Goal: Task Accomplishment & Management: Manage account settings

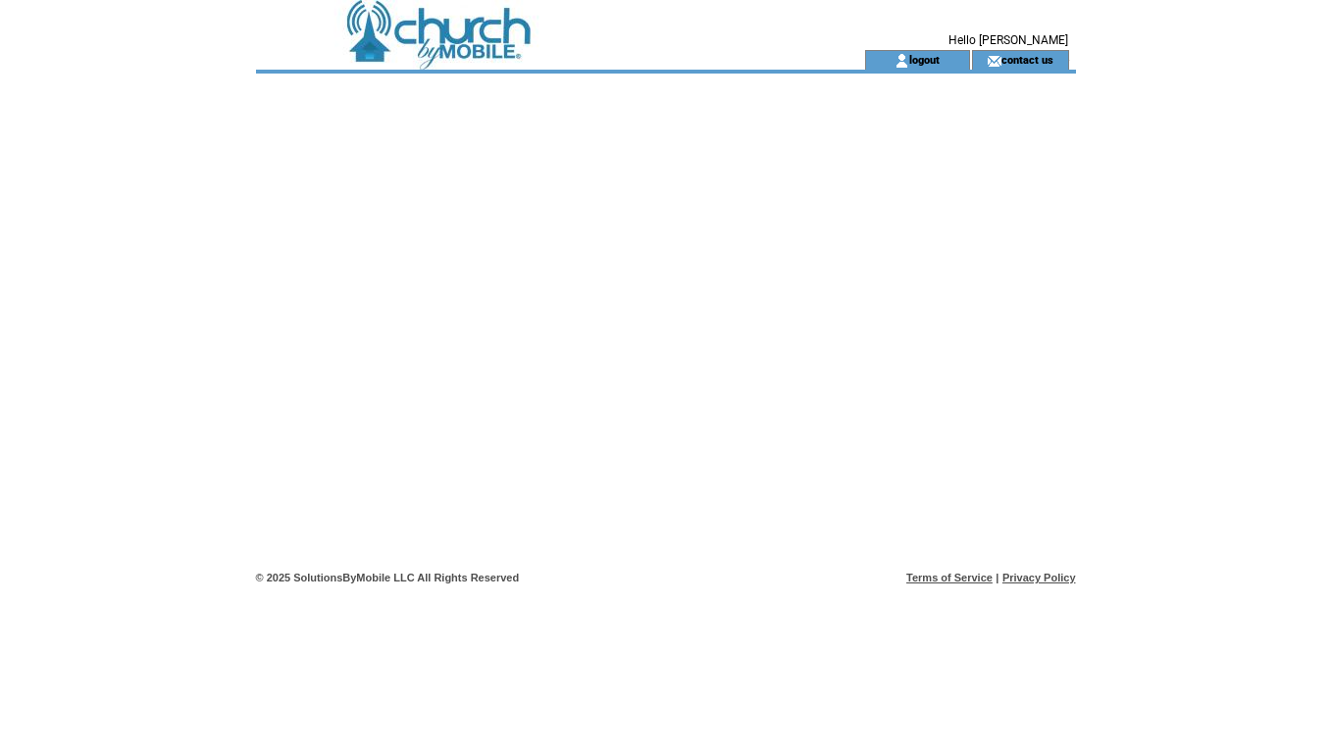
click at [518, 64] on td at bounding box center [525, 60] width 539 height 20
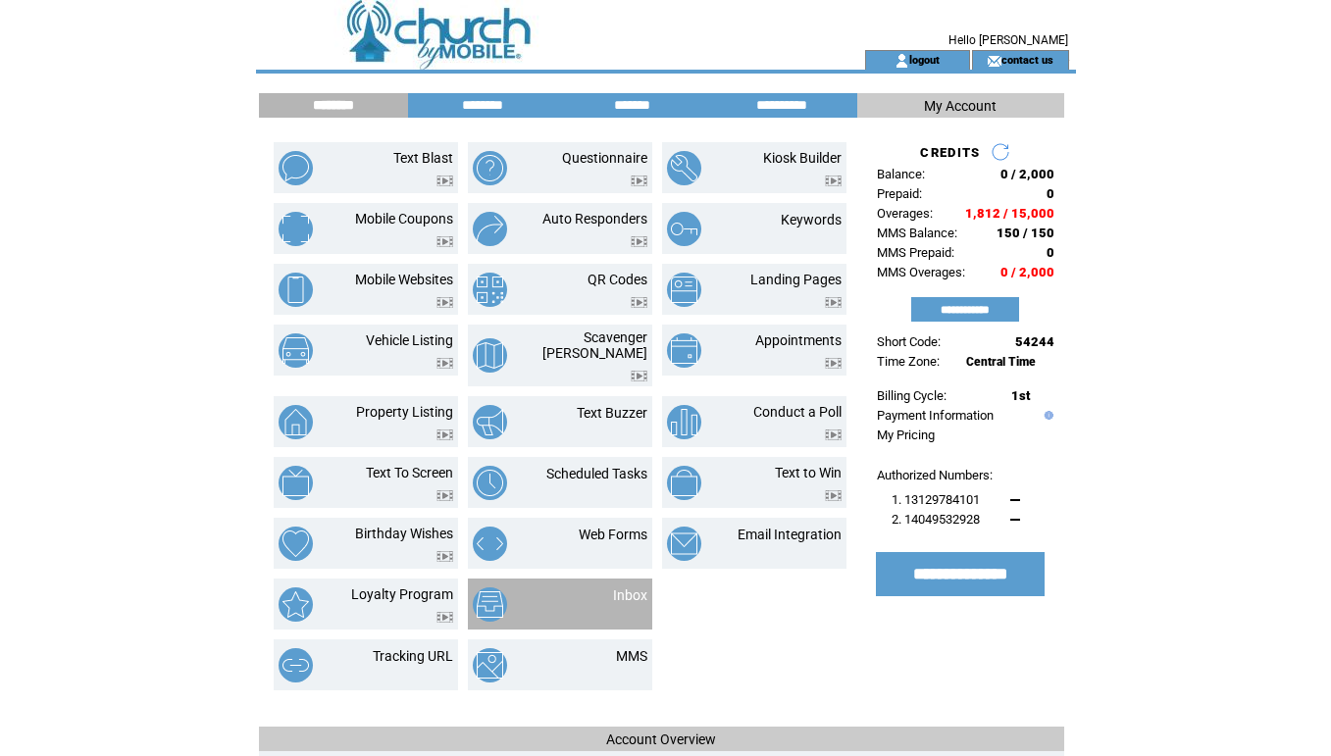
click at [617, 579] on td "Inbox" at bounding box center [560, 604] width 184 height 51
click at [617, 588] on link "Inbox" at bounding box center [630, 596] width 34 height 16
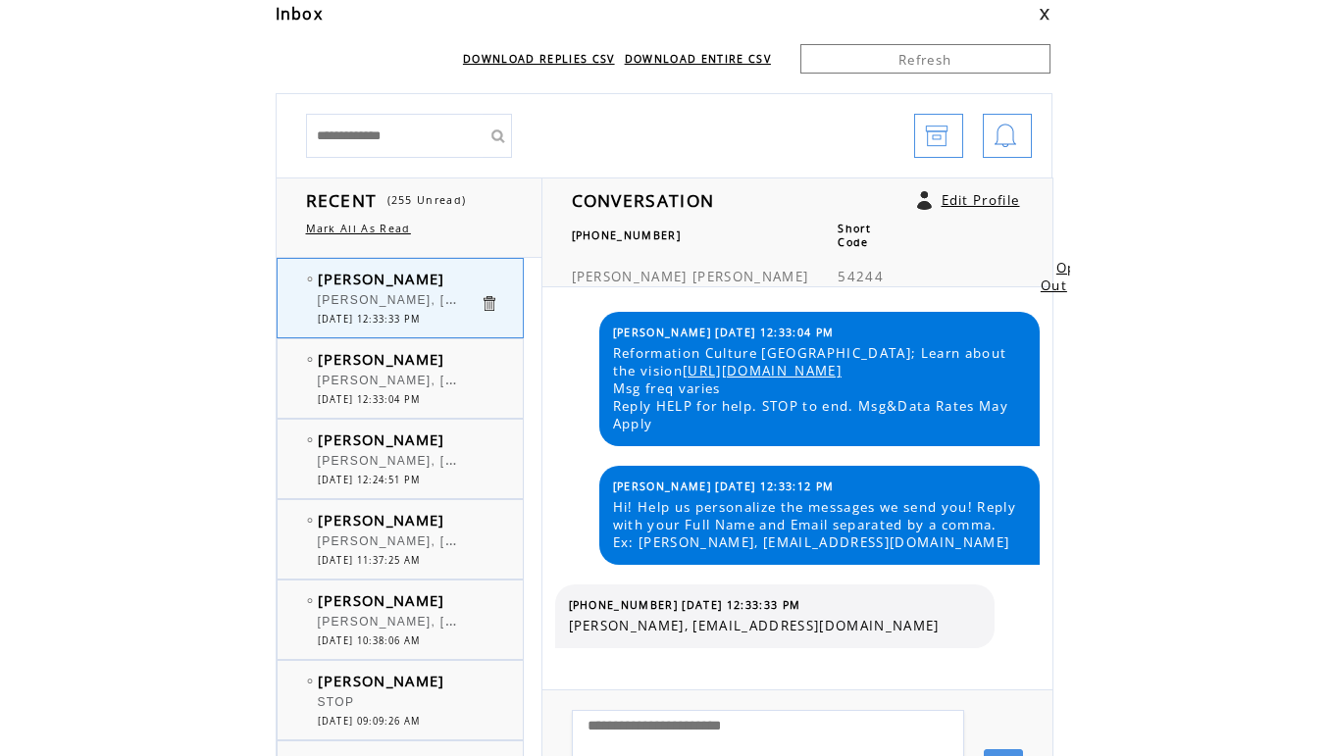
scroll to position [98, 0]
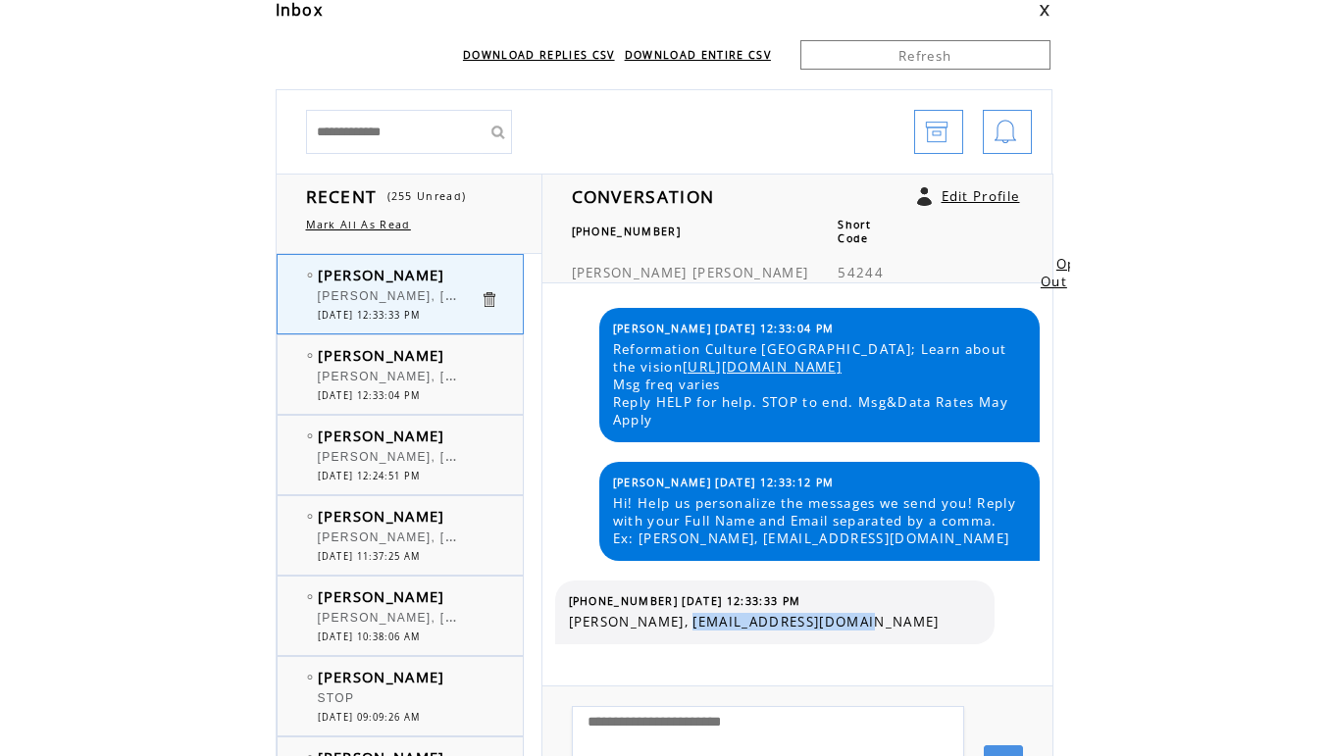
drag, startPoint x: 690, startPoint y: 621, endPoint x: 893, endPoint y: 621, distance: 203.1
click at [893, 621] on span "[PERSON_NAME], [EMAIL_ADDRESS][DOMAIN_NAME]" at bounding box center [775, 622] width 412 height 18
copy span "mekandrew@hotmail.com"
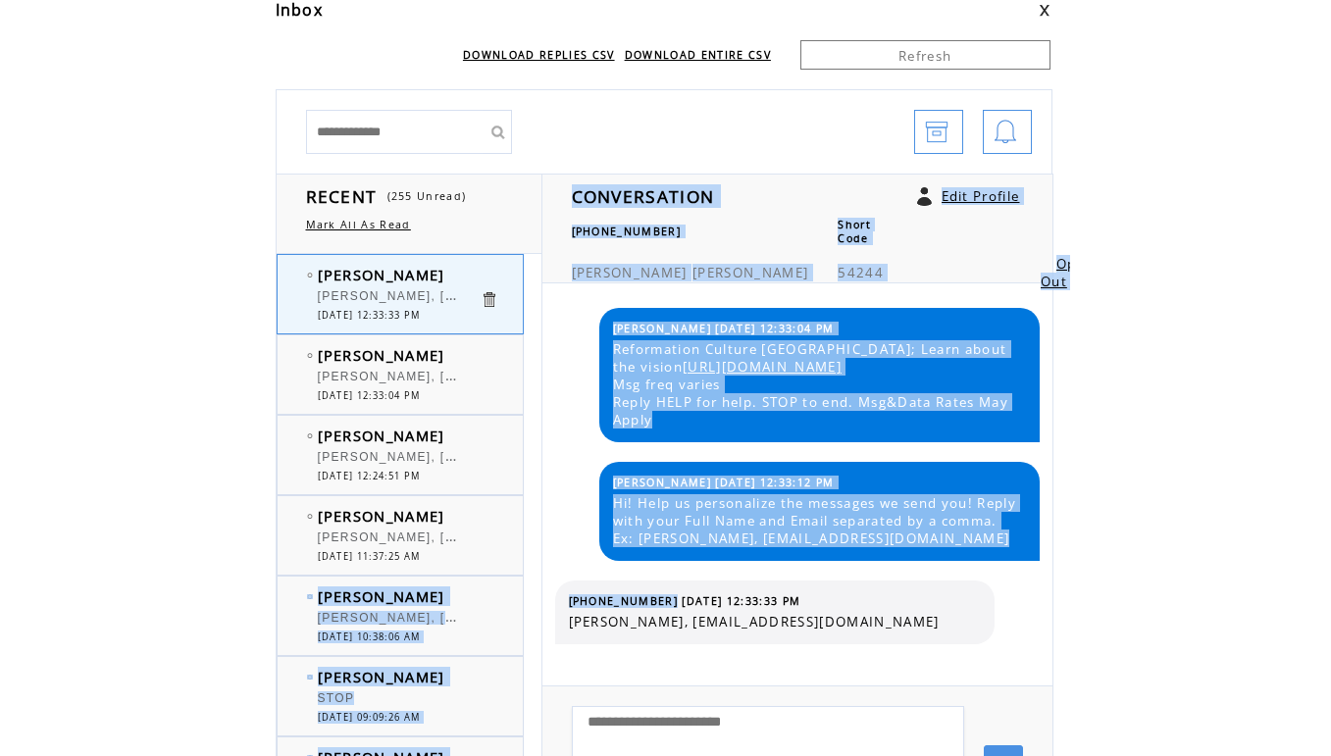
drag, startPoint x: 660, startPoint y: 600, endPoint x: 538, endPoint y: 600, distance: 122.6
click at [538, 600] on tr "RECENT (255 Unread) Mark All As Read Tameca Wilson Tameca Wilson, mekandrew@hot…" at bounding box center [665, 509] width 778 height 671
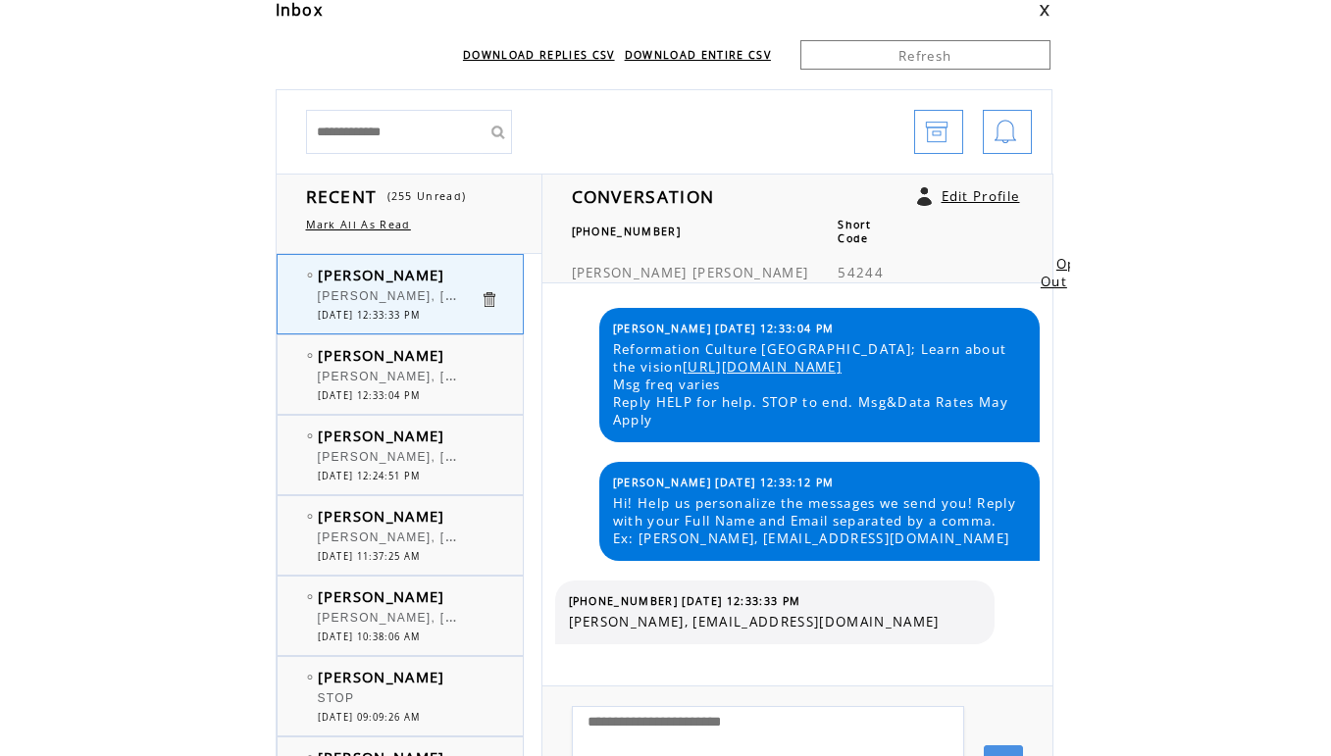
click at [598, 572] on div "Bishop 08/19/2025 12:33:04 PM Reformation Culture CHICAGO; Learn about the visi…" at bounding box center [798, 485] width 504 height 402
drag, startPoint x: 654, startPoint y: 598, endPoint x: 598, endPoint y: 598, distance: 56.9
click at [598, 598] on span "(630) 796-9627 08/19/2025 12:33:33 PM" at bounding box center [685, 602] width 233 height 14
drag, startPoint x: 569, startPoint y: 605, endPoint x: 657, endPoint y: 602, distance: 88.4
click at [657, 602] on span "(630) 796-9627 08/19/2025 12:33:33 PM" at bounding box center [685, 602] width 233 height 14
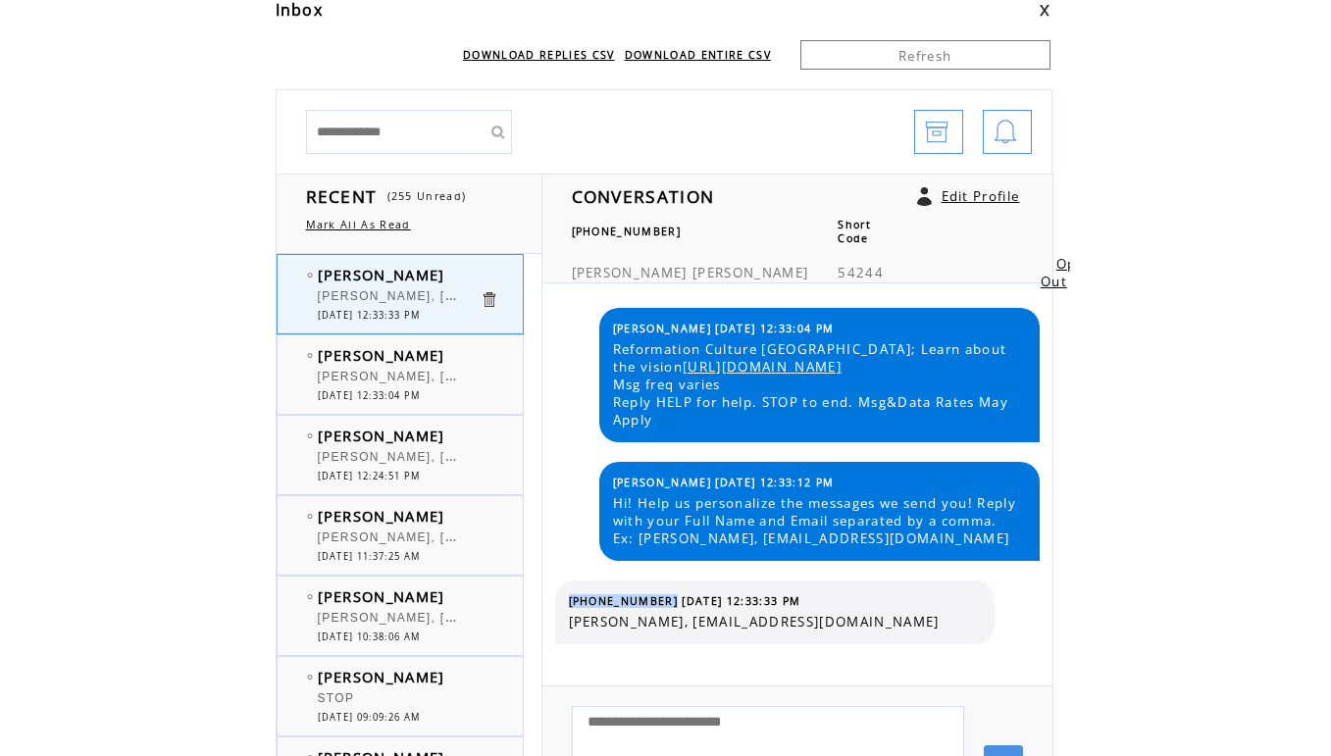
copy span "(630) 796-9627"
click at [408, 350] on span "[PERSON_NAME]" at bounding box center [382, 355] width 128 height 20
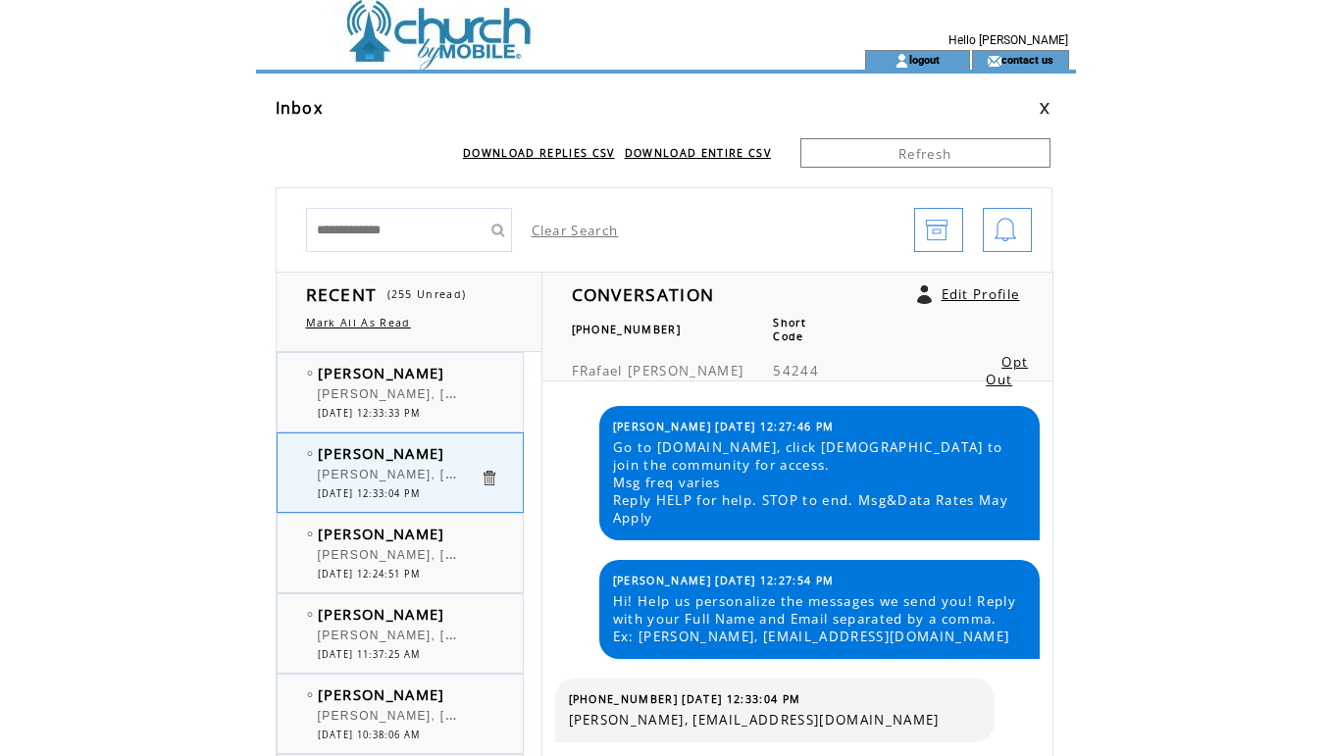
click at [349, 504] on div "FRafael hawkins FRafael hawkins, feltonhawkins@live.com 0 08/19/2025 12:33:04 PM" at bounding box center [420, 473] width 285 height 78
click at [351, 520] on div "Michele Bryant Michele Bryant, christissimplyabundant@gmail.com 0 08/19/2025 12…" at bounding box center [420, 553] width 285 height 78
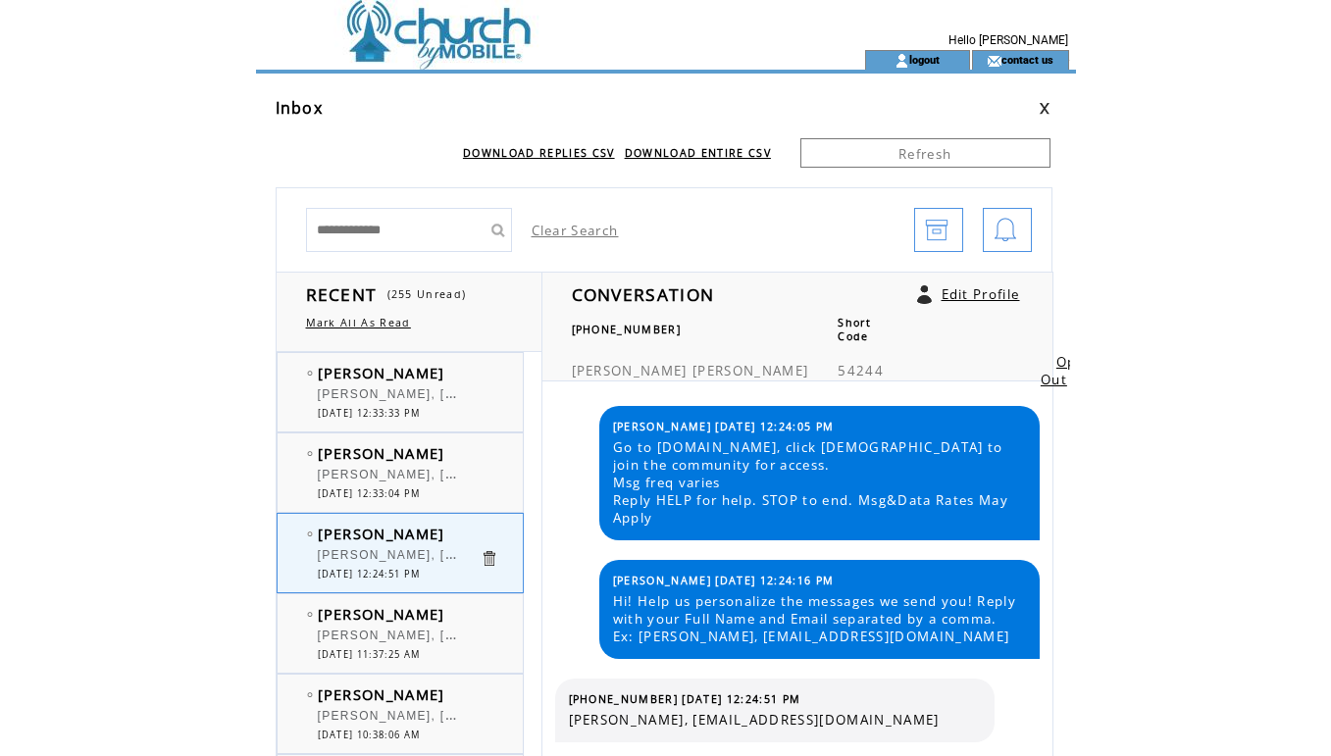
scroll to position [119, 0]
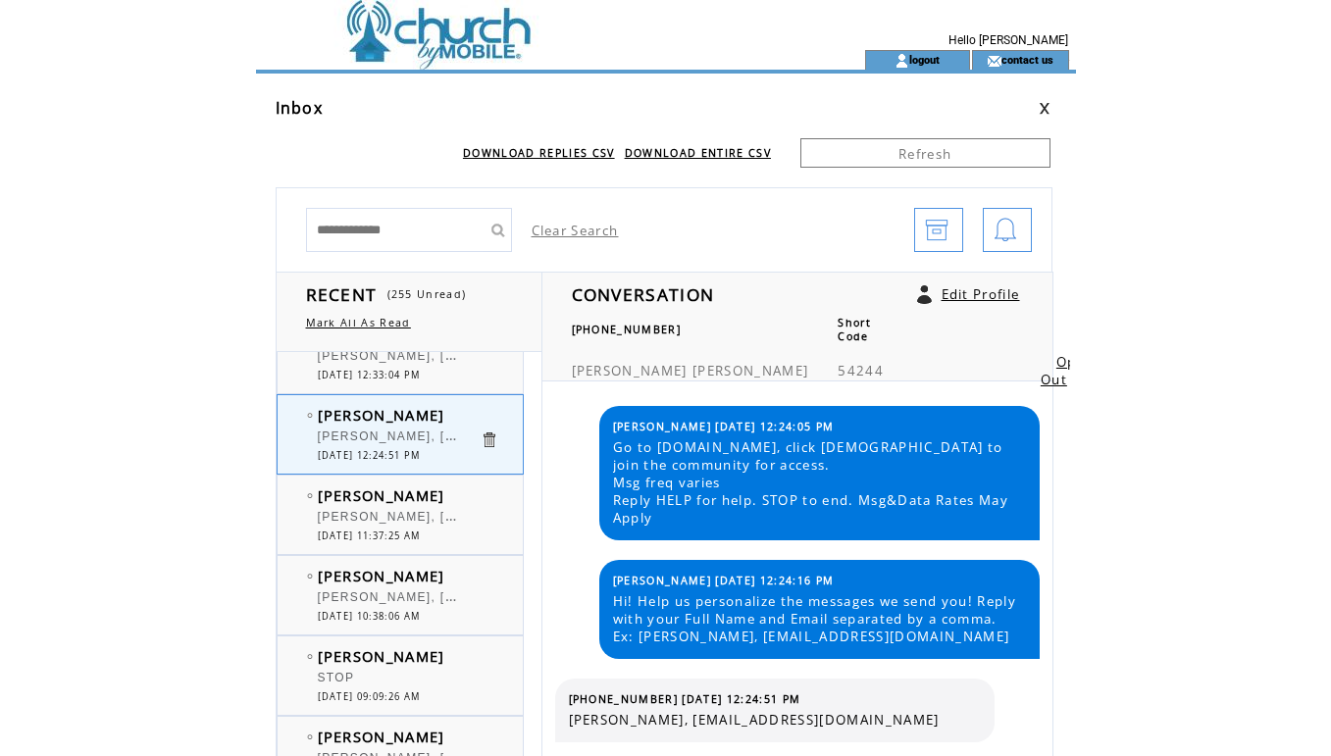
click at [361, 514] on span "[PERSON_NAME], [PERSON_NAME][EMAIL_ADDRESS][DOMAIN_NAME]" at bounding box center [554, 515] width 473 height 20
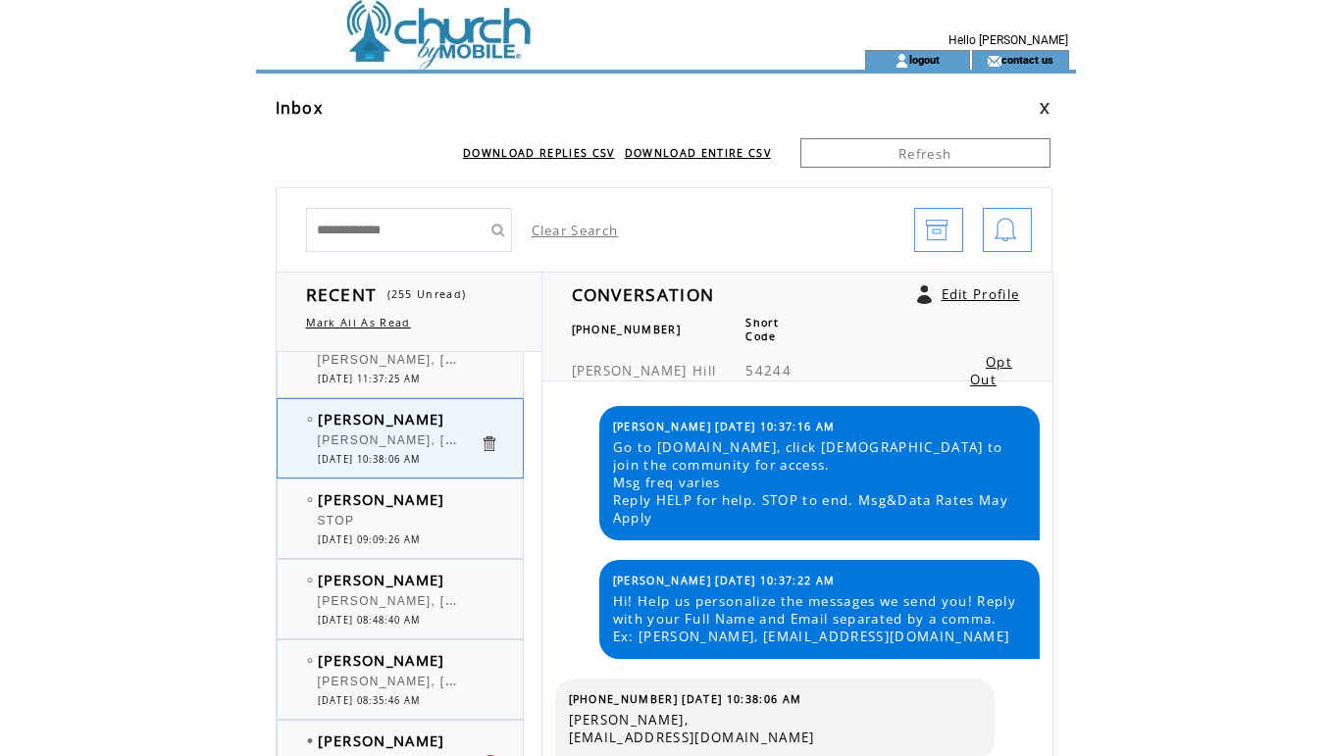
scroll to position [302, 0]
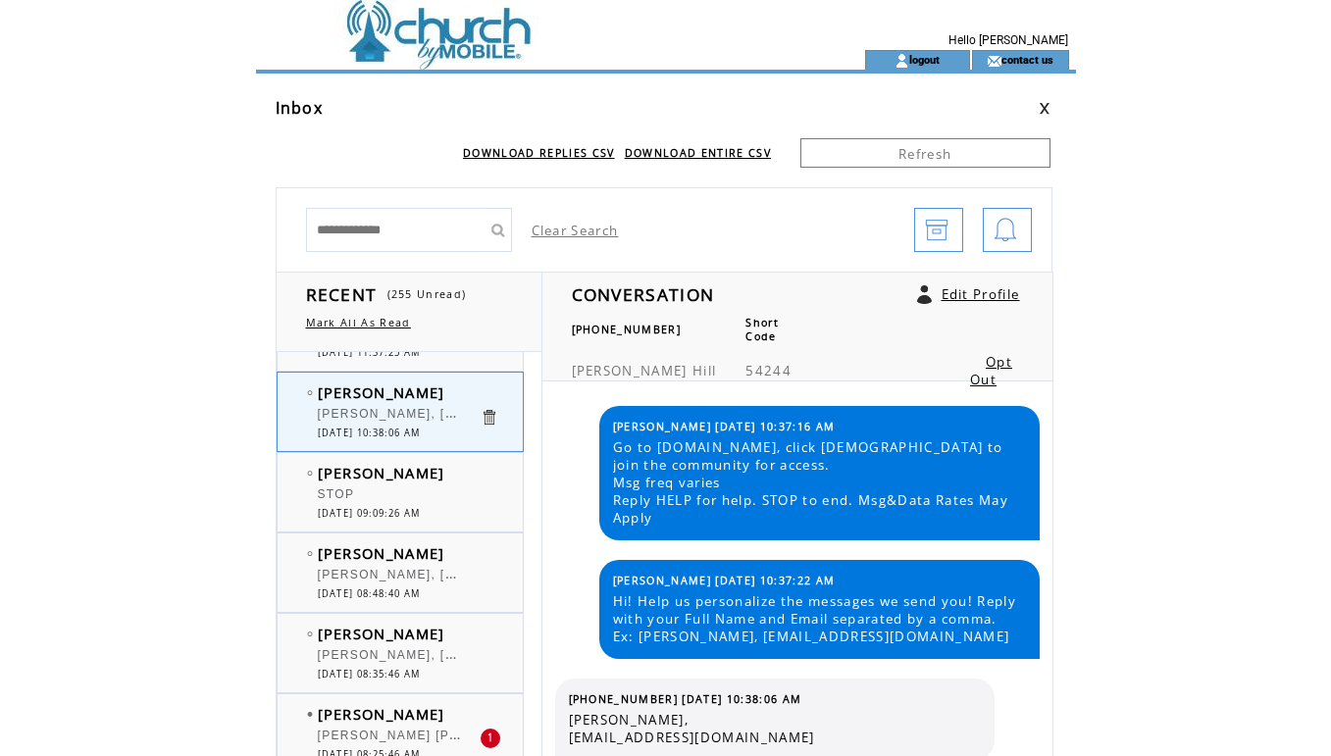
click at [371, 498] on div "STOP" at bounding box center [399, 498] width 162 height 20
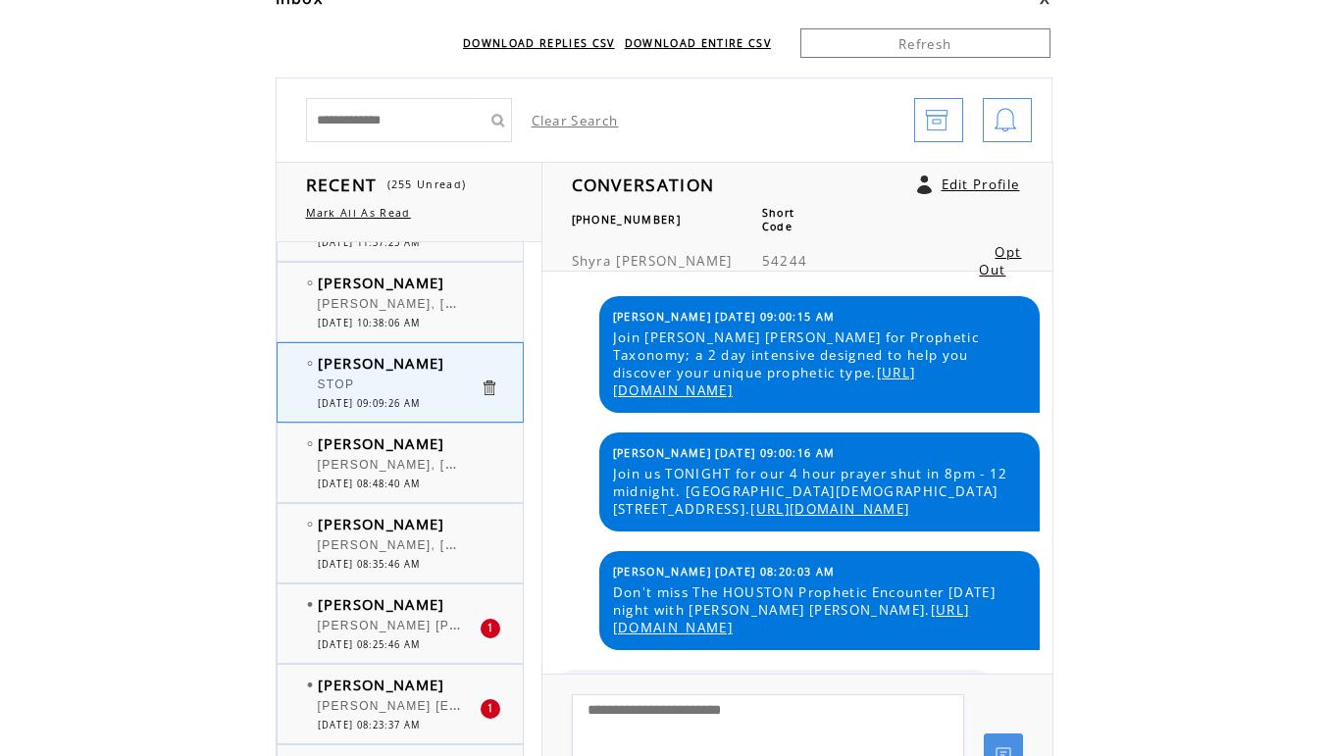
click at [413, 455] on div at bounding box center [399, 455] width 162 height 5
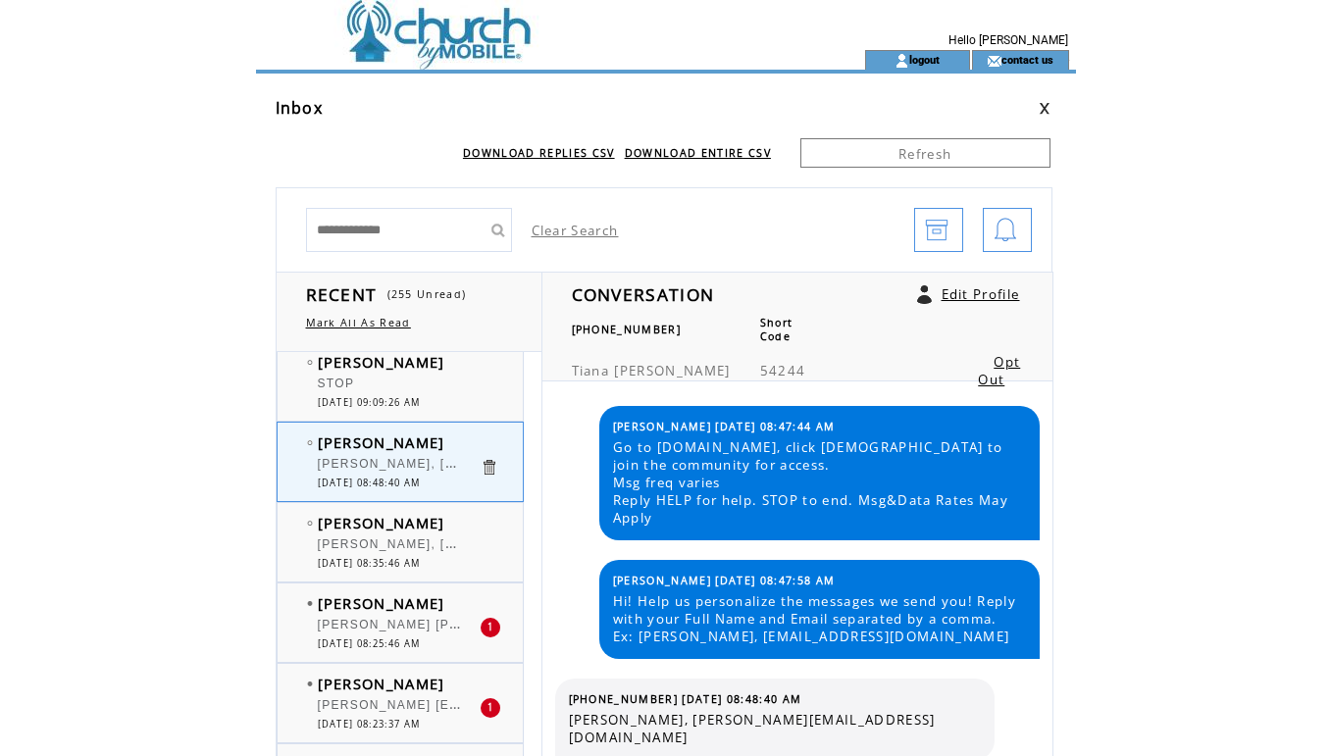
scroll to position [415, 0]
click at [400, 563] on span "[DATE] 08:35:46 AM" at bounding box center [369, 561] width 103 height 13
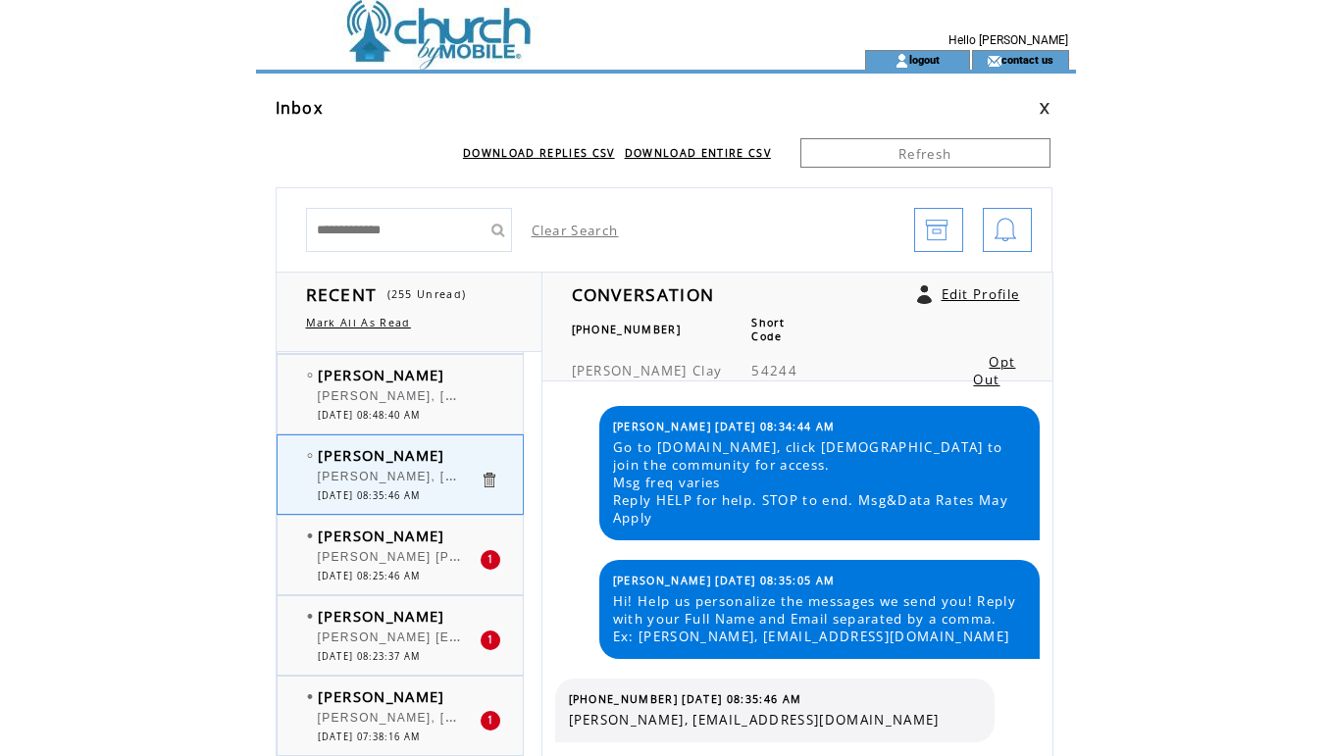
scroll to position [505, 0]
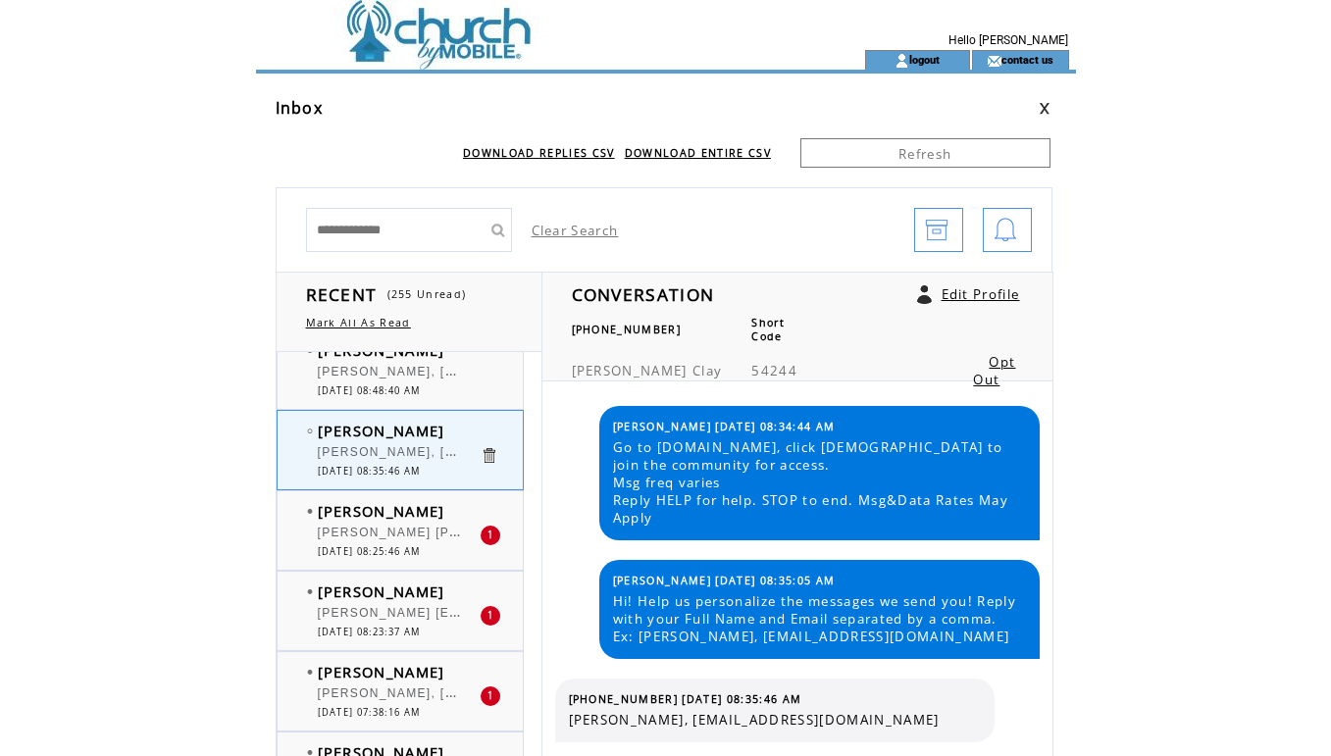
click at [390, 547] on span "[DATE] 08:25:46 AM" at bounding box center [369, 552] width 103 height 13
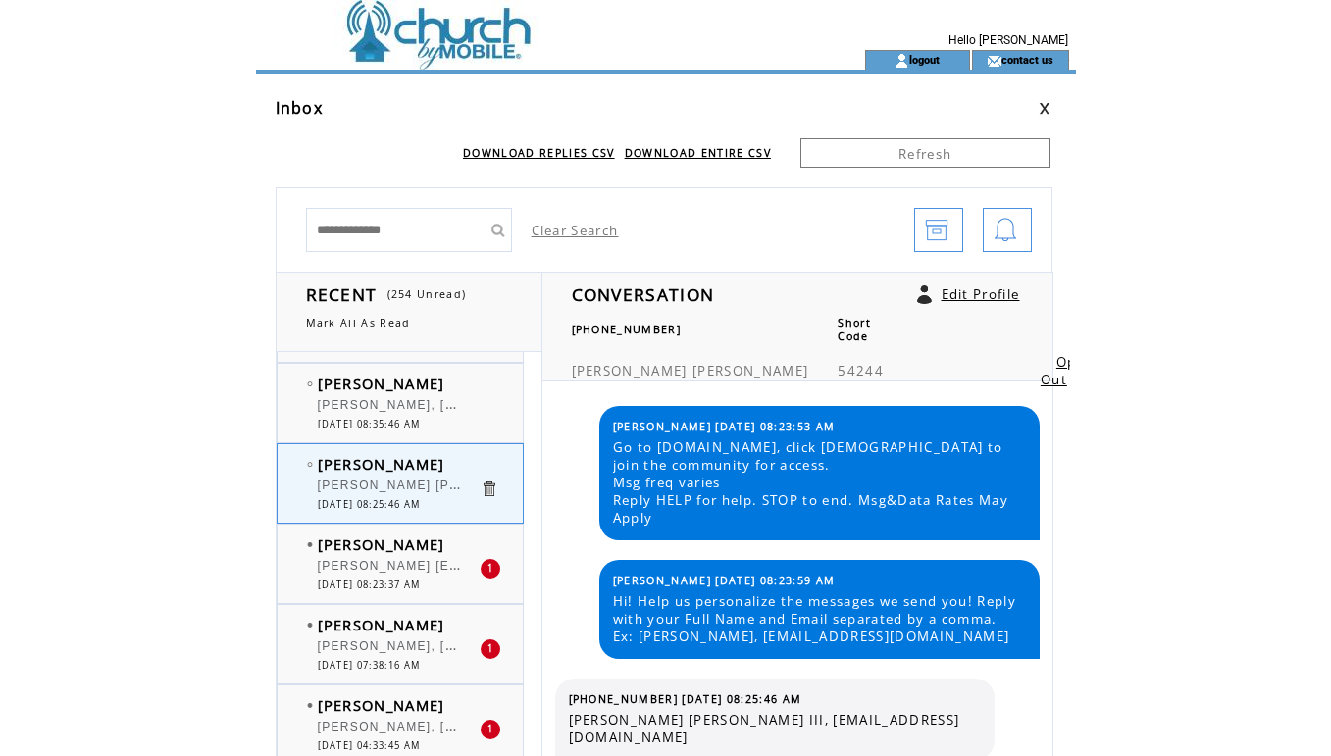
scroll to position [576, 0]
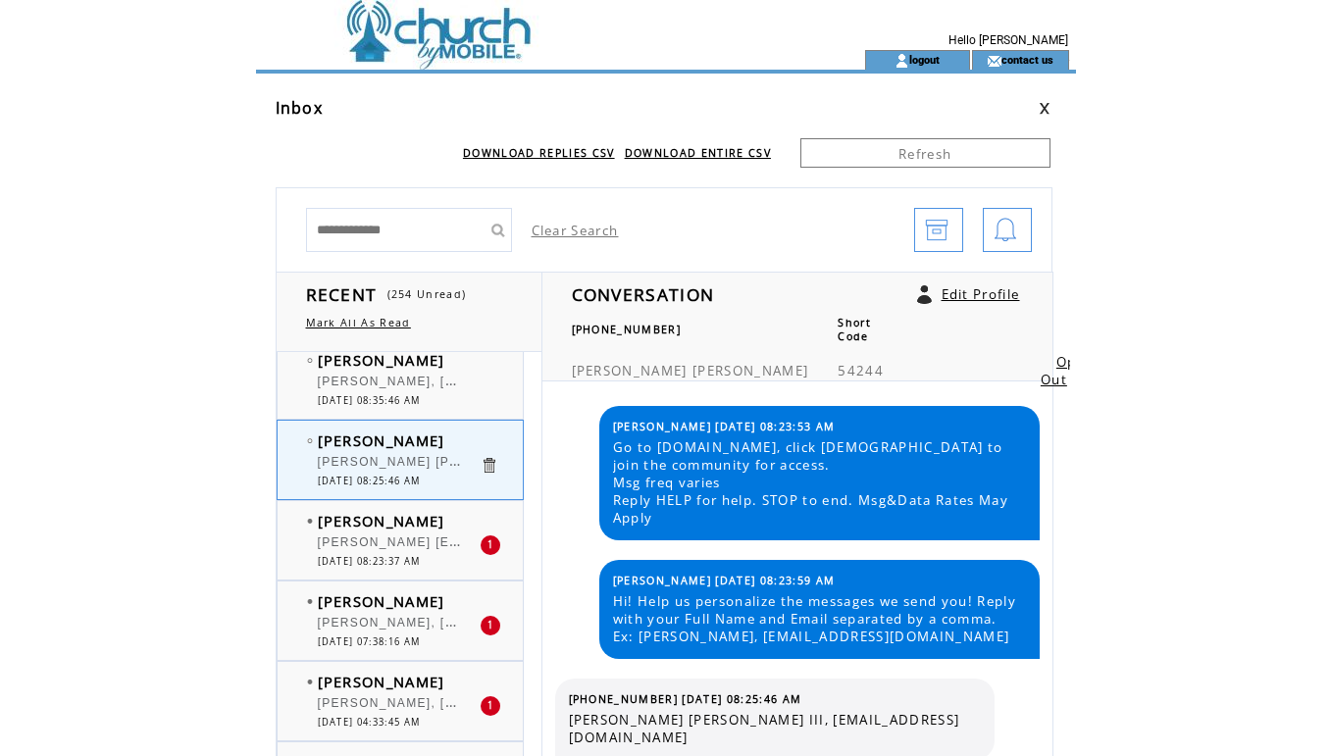
click at [390, 567] on div "[PERSON_NAME] [PERSON_NAME] [EMAIL_ADDRESS][DOMAIN_NAME] 1 [DATE] 08:23:37 AM" at bounding box center [420, 540] width 285 height 78
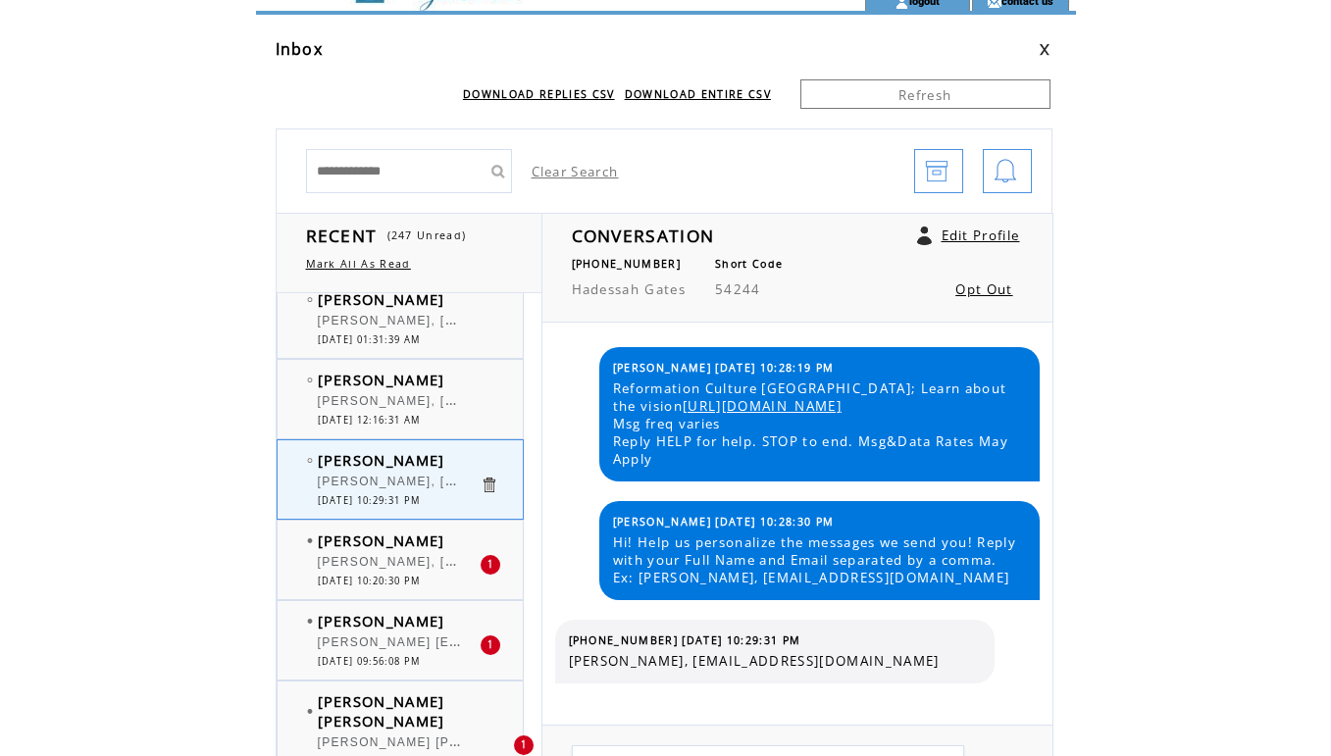
scroll to position [65, 0]
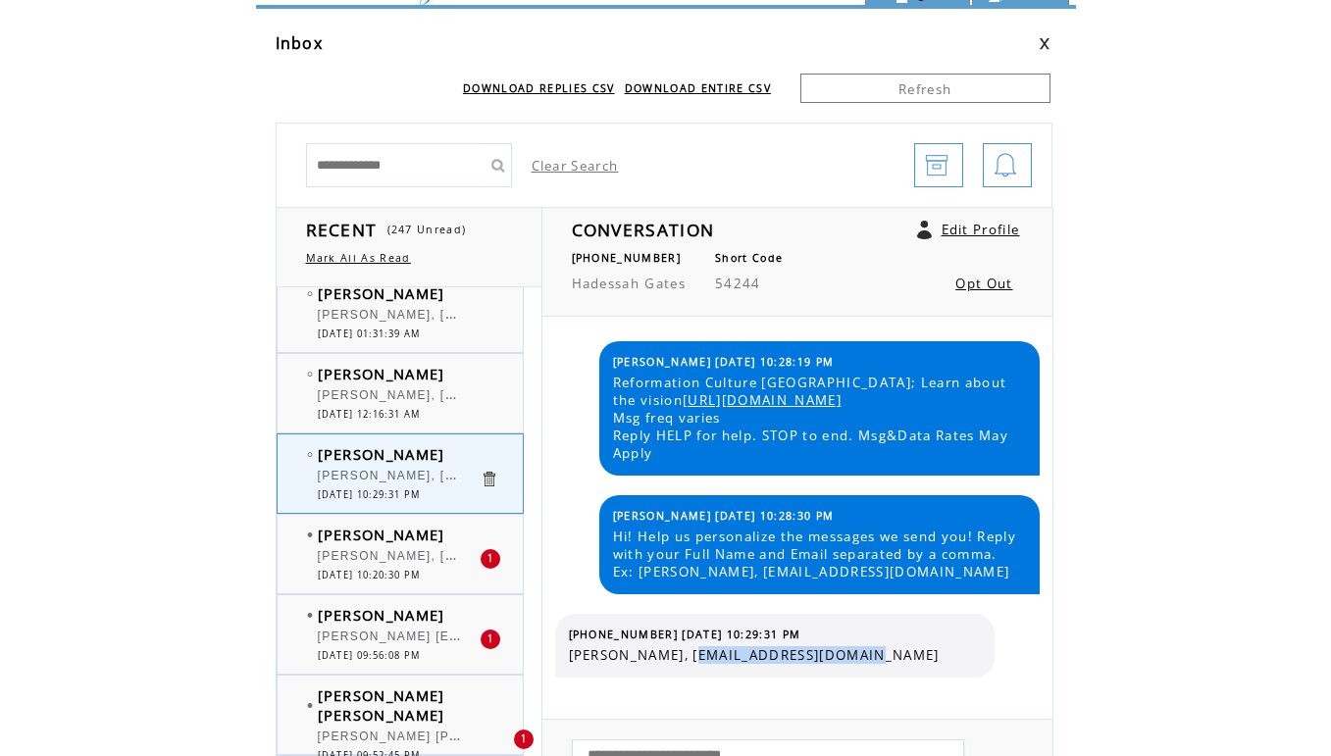
drag, startPoint x: 697, startPoint y: 656, endPoint x: 870, endPoint y: 653, distance: 173.7
click at [870, 653] on span "[PERSON_NAME], [EMAIL_ADDRESS][DOMAIN_NAME]" at bounding box center [775, 656] width 412 height 18
copy span "mairagates4@gmail.com"
drag, startPoint x: 654, startPoint y: 635, endPoint x: 562, endPoint y: 635, distance: 92.2
click at [562, 635] on div "(773) 617-1032 08/18/2025 10:29:31 PM Hadessah Gates, mairagates4@gmail.com" at bounding box center [775, 646] width 441 height 64
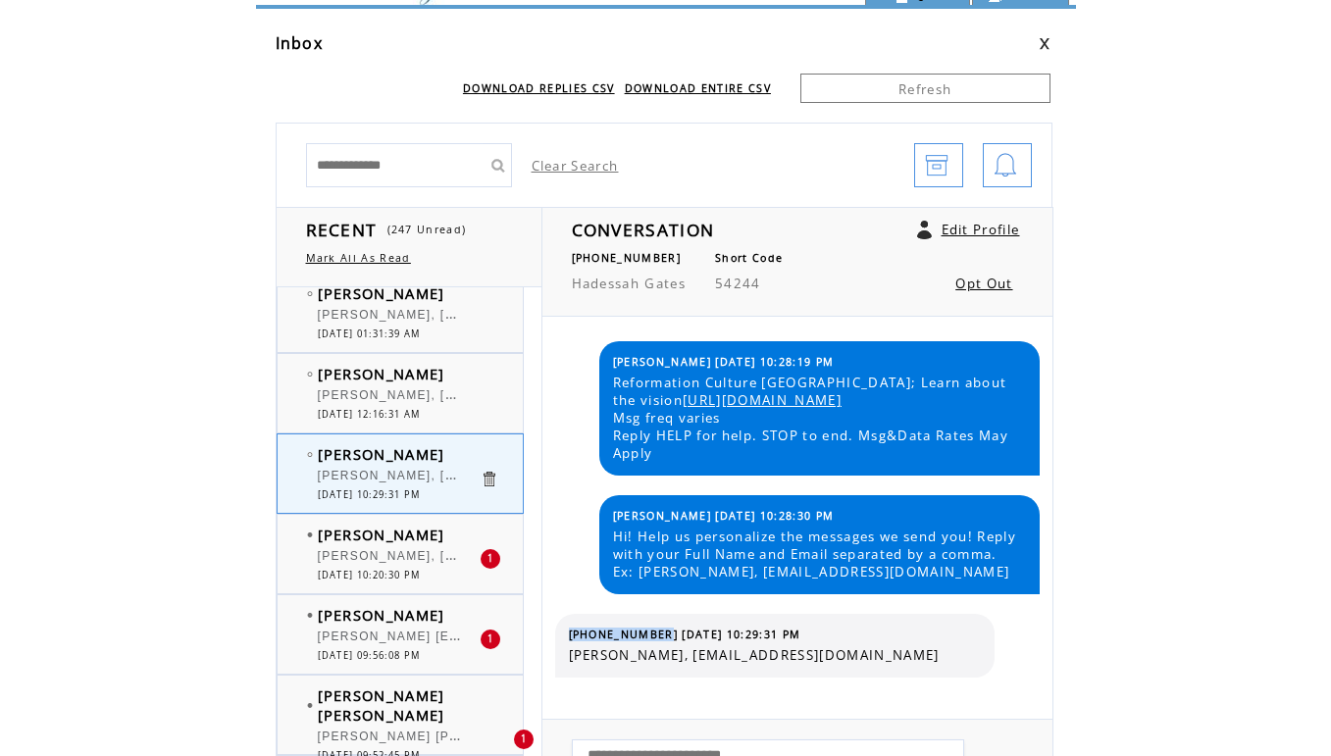
click at [588, 636] on span "(773) 617-1032 08/18/2025 10:29:31 PM" at bounding box center [685, 635] width 233 height 14
drag, startPoint x: 569, startPoint y: 636, endPoint x: 659, endPoint y: 636, distance: 90.3
click at [659, 636] on span "(773) 617-1032 08/18/2025 10:29:31 PM" at bounding box center [685, 635] width 233 height 14
copy span "(773) 617-1032"
click at [392, 534] on span "[PERSON_NAME]" at bounding box center [382, 535] width 128 height 20
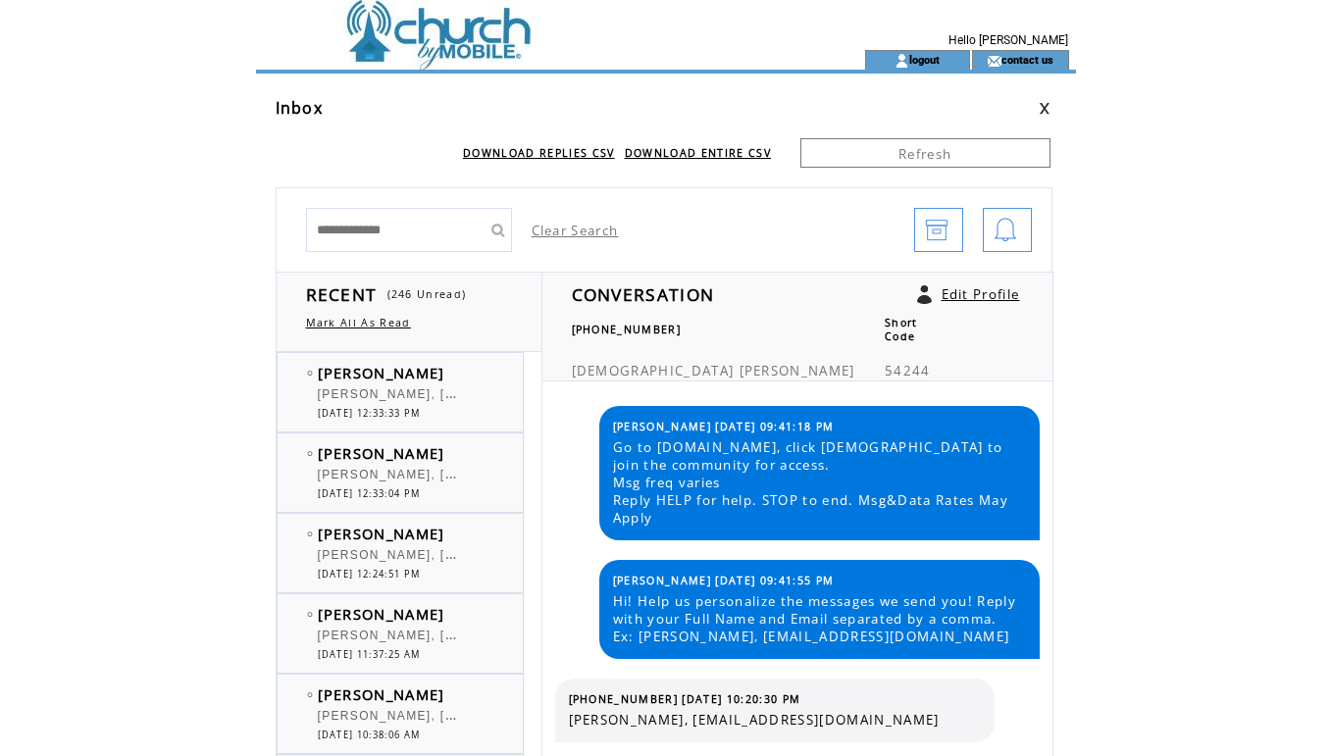
scroll to position [1061, 0]
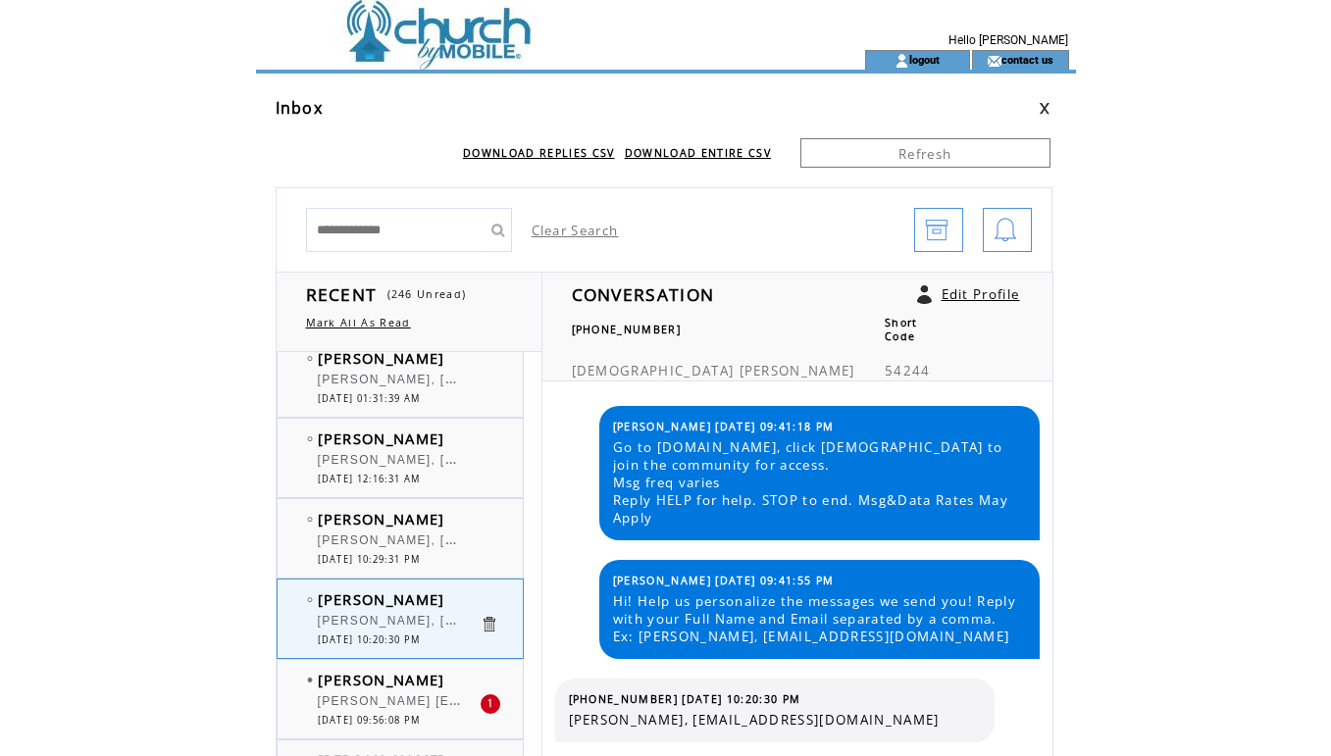
click at [378, 677] on span "[PERSON_NAME]" at bounding box center [382, 680] width 128 height 20
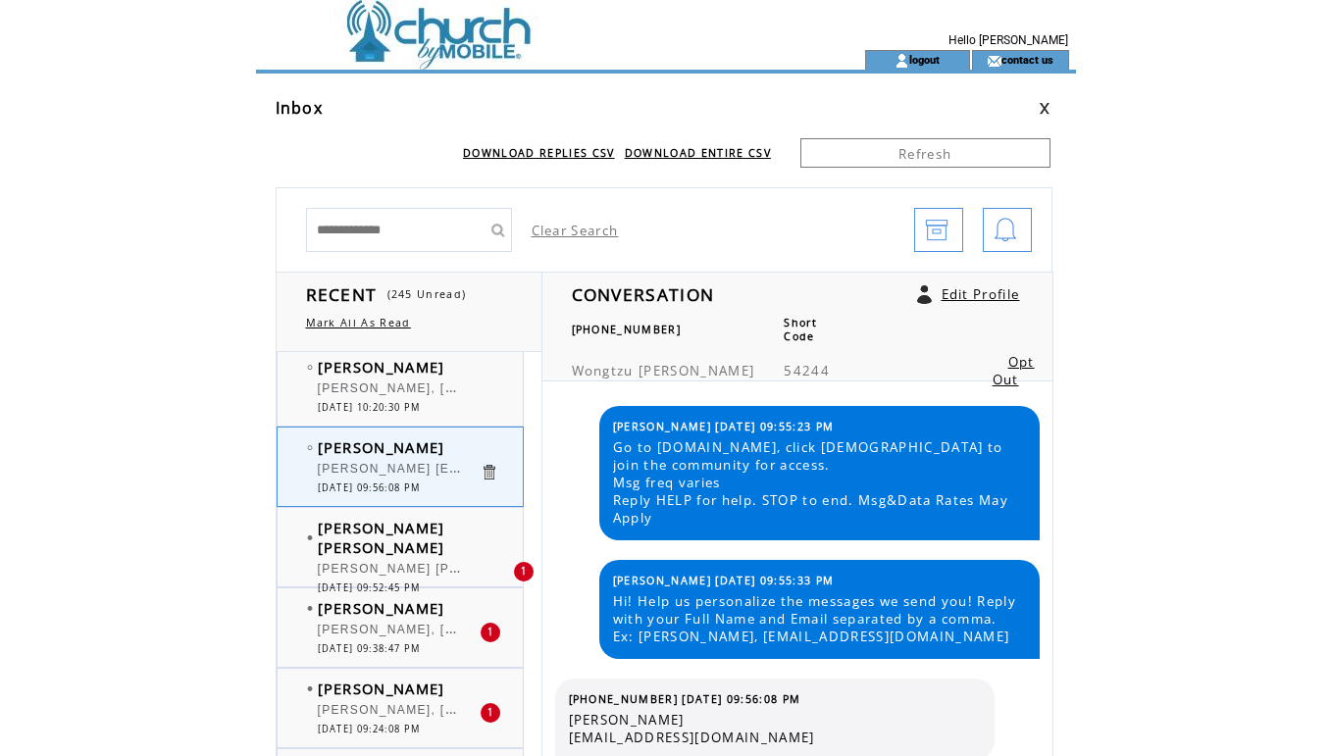
scroll to position [1324, 0]
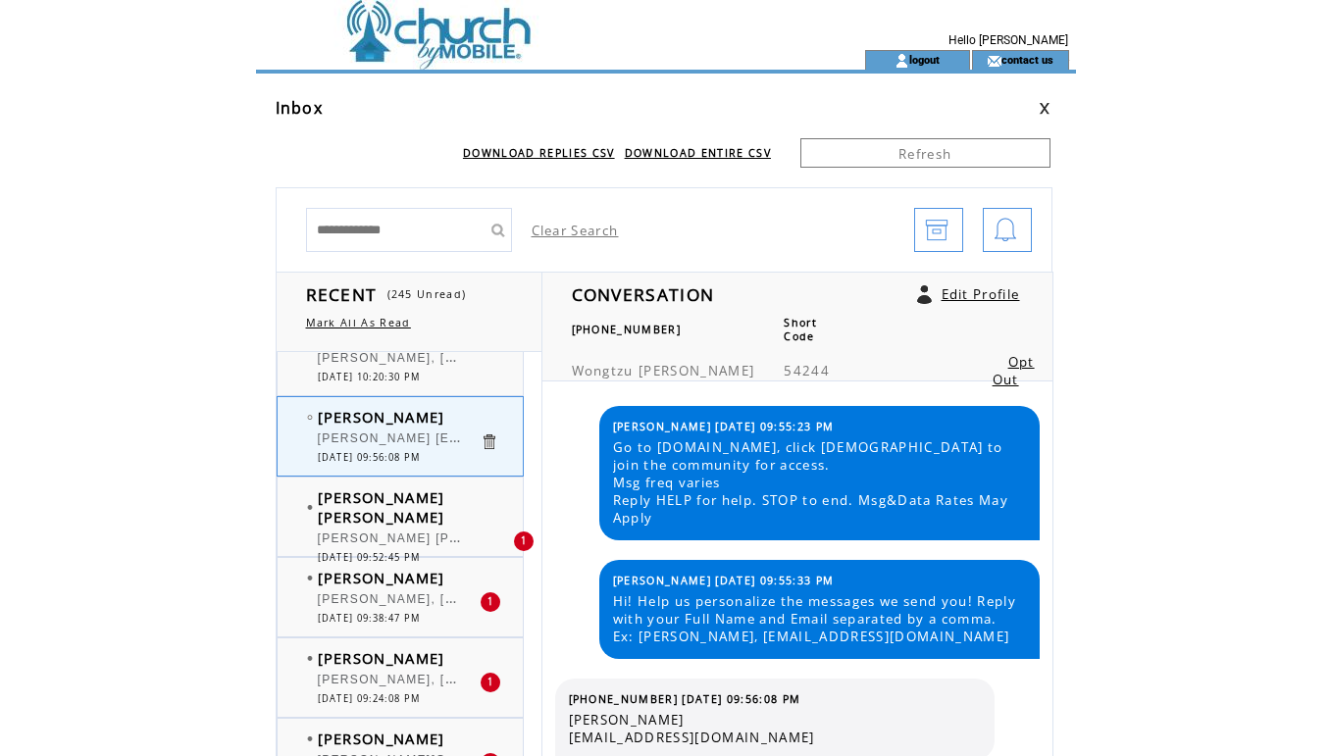
click at [398, 527] on span "[PERSON_NAME] [PERSON_NAME], [EMAIL_ADDRESS][DOMAIN_NAME]" at bounding box center [557, 537] width 478 height 20
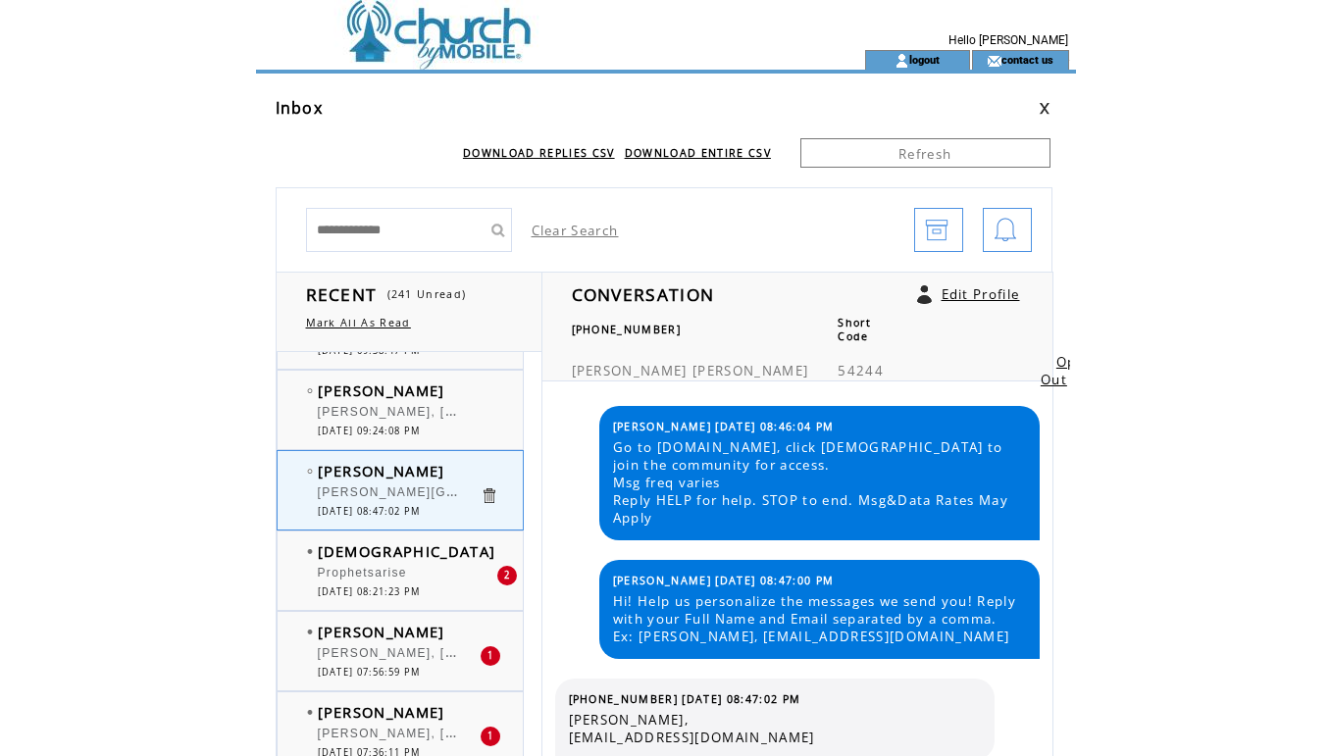
scroll to position [1597, 0]
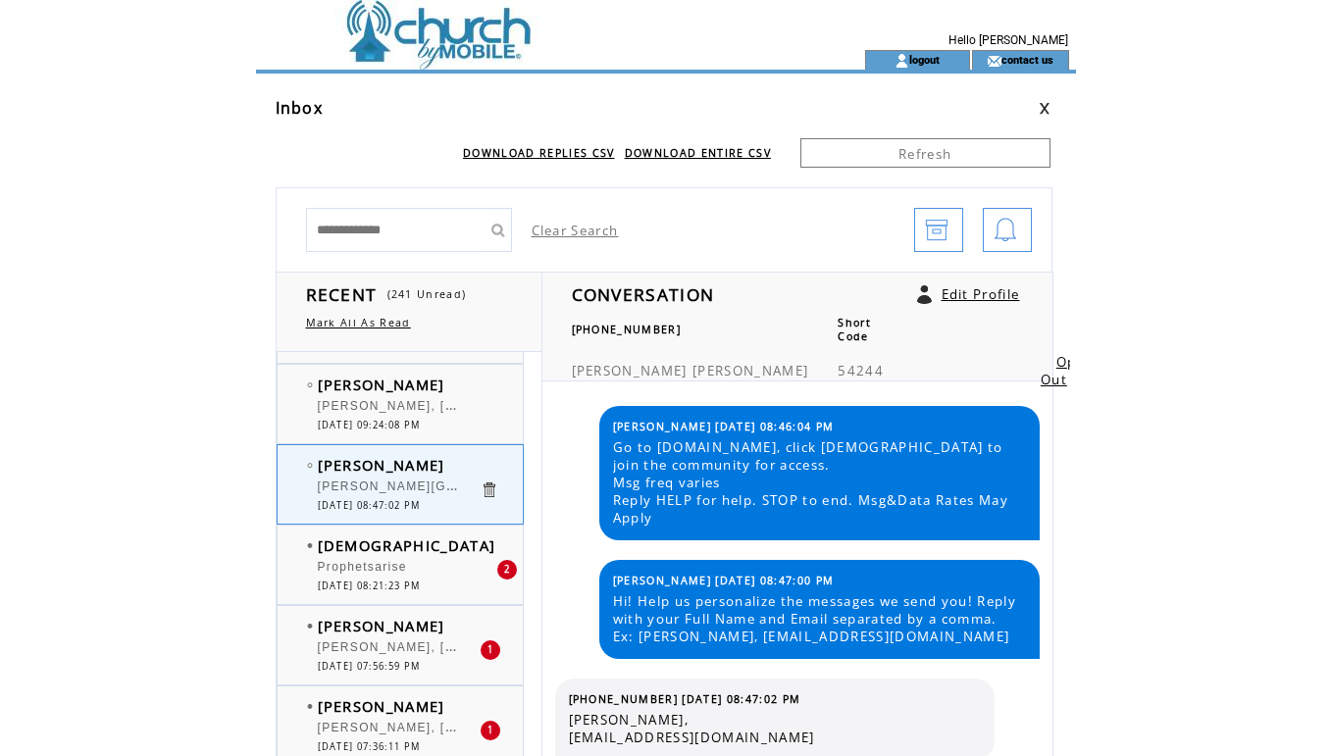
click at [381, 575] on div "Prophetsarise" at bounding box center [399, 570] width 162 height 20
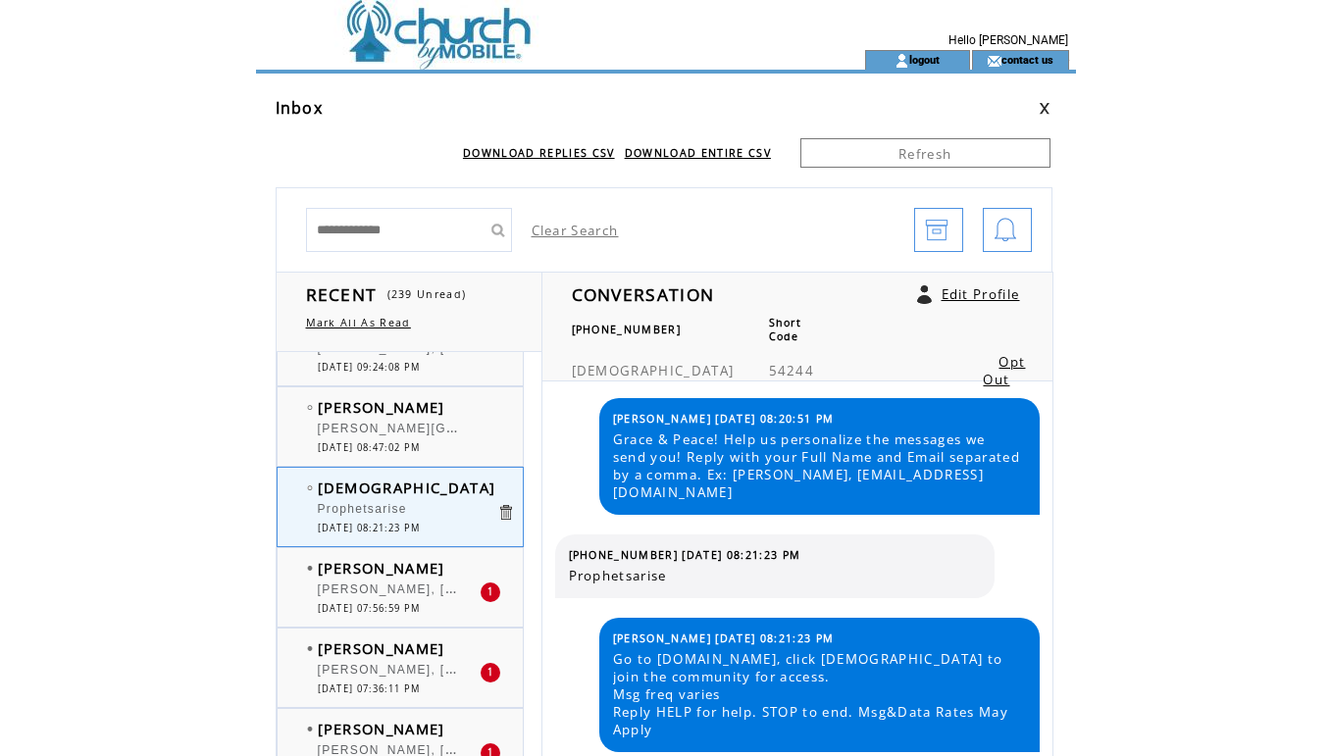
scroll to position [226, 0]
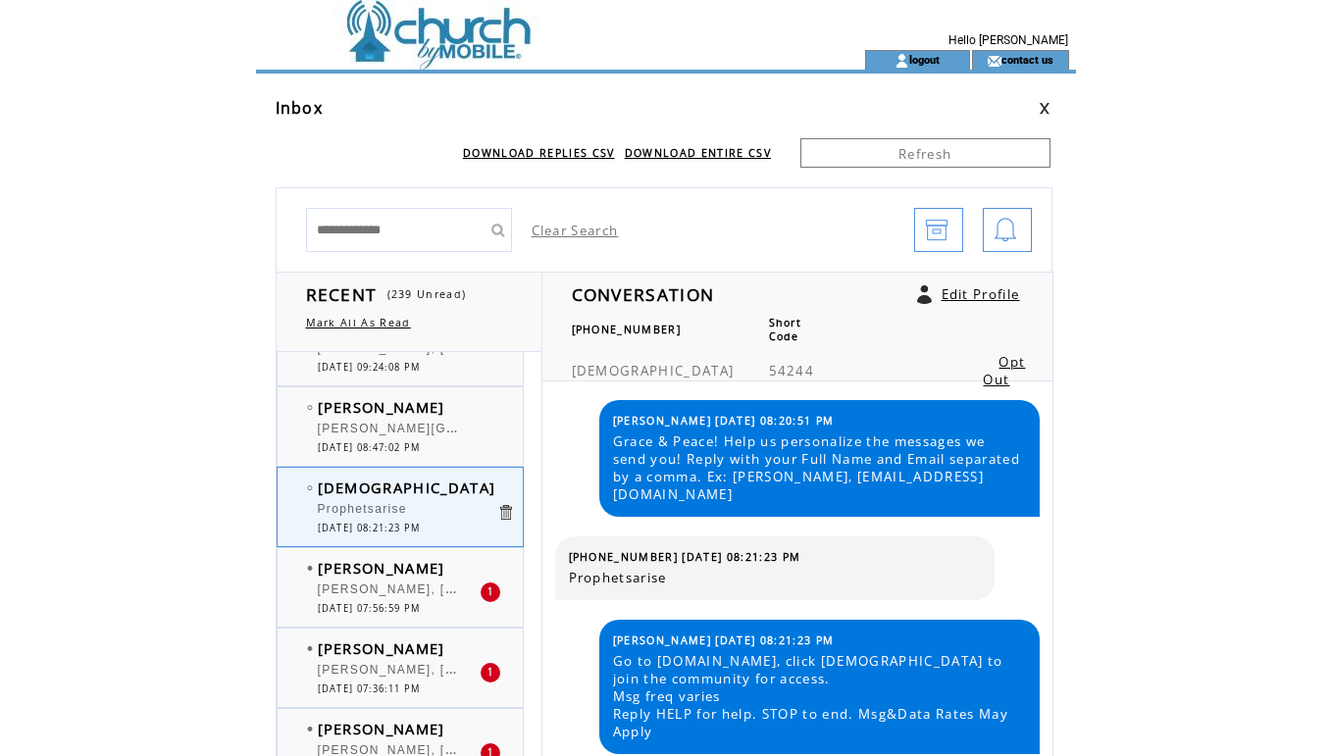
click at [401, 568] on span "[PERSON_NAME]" at bounding box center [382, 568] width 128 height 20
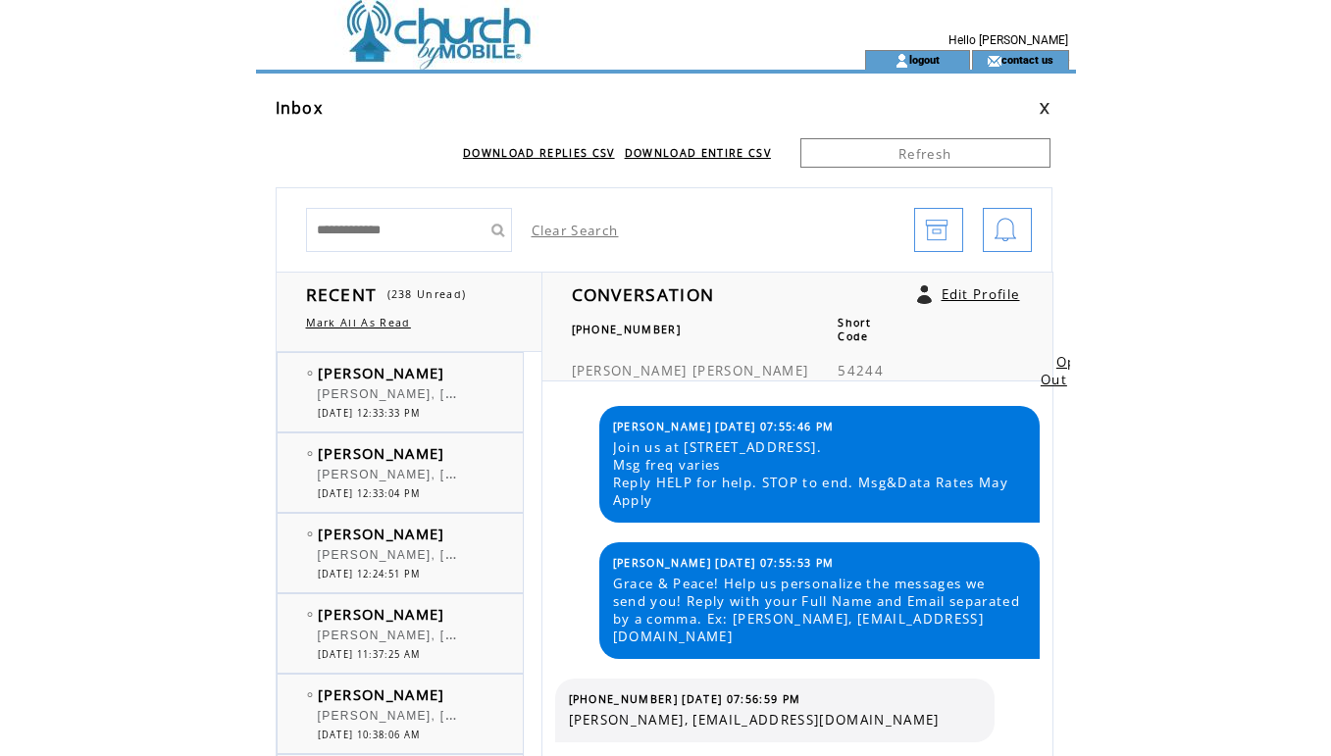
scroll to position [1655, 0]
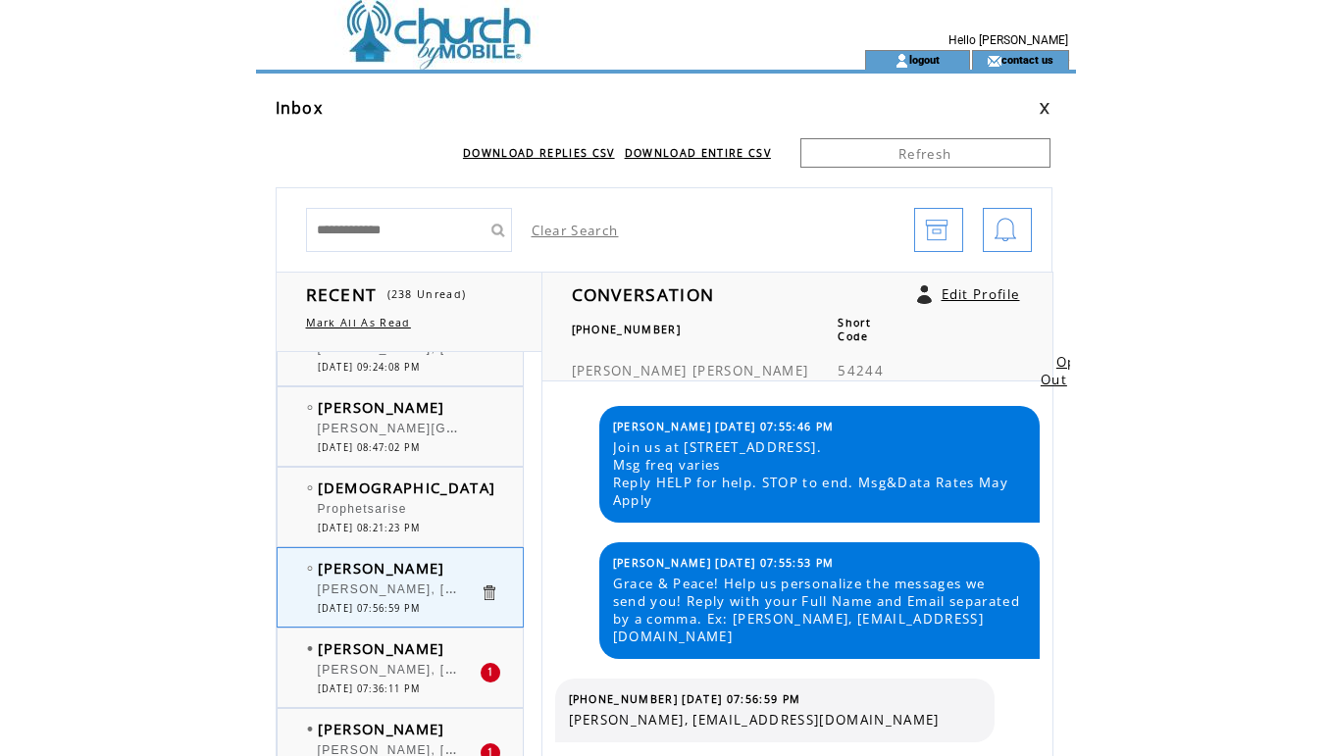
click at [375, 647] on span "[PERSON_NAME]" at bounding box center [382, 649] width 128 height 20
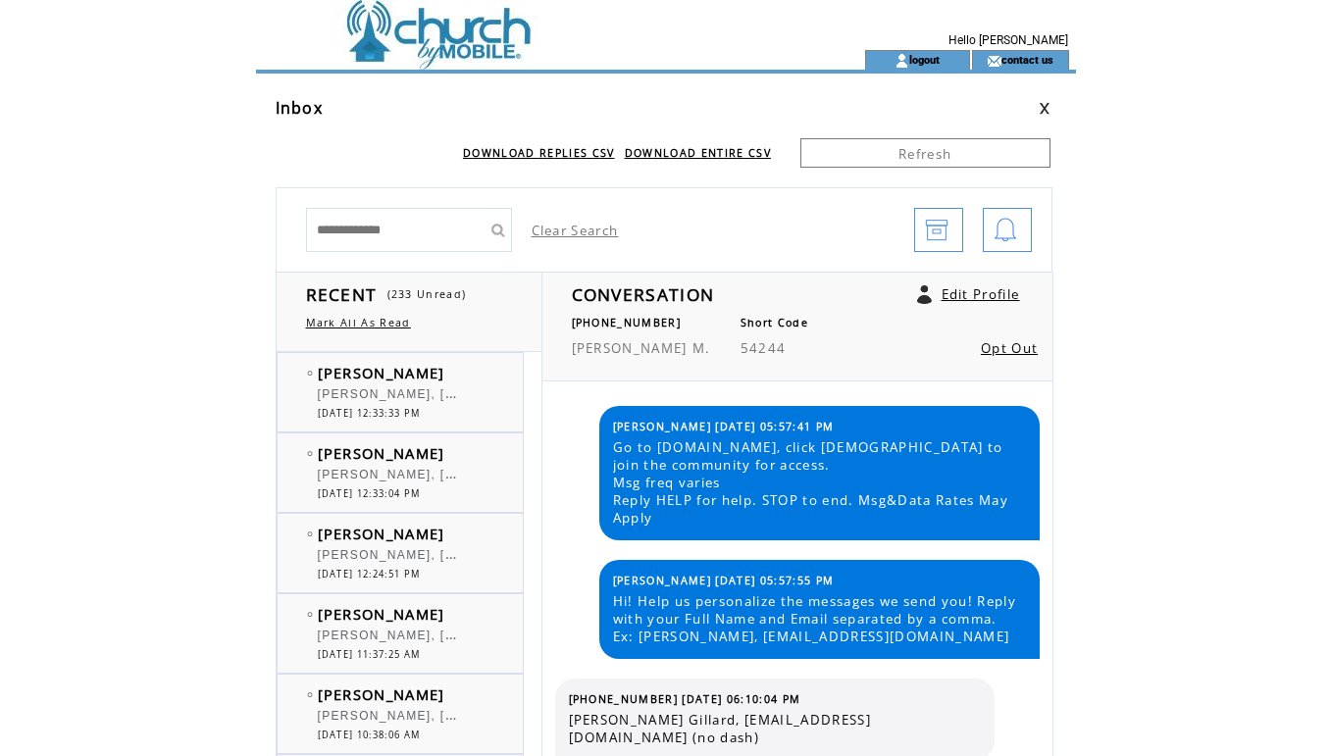
scroll to position [67, 0]
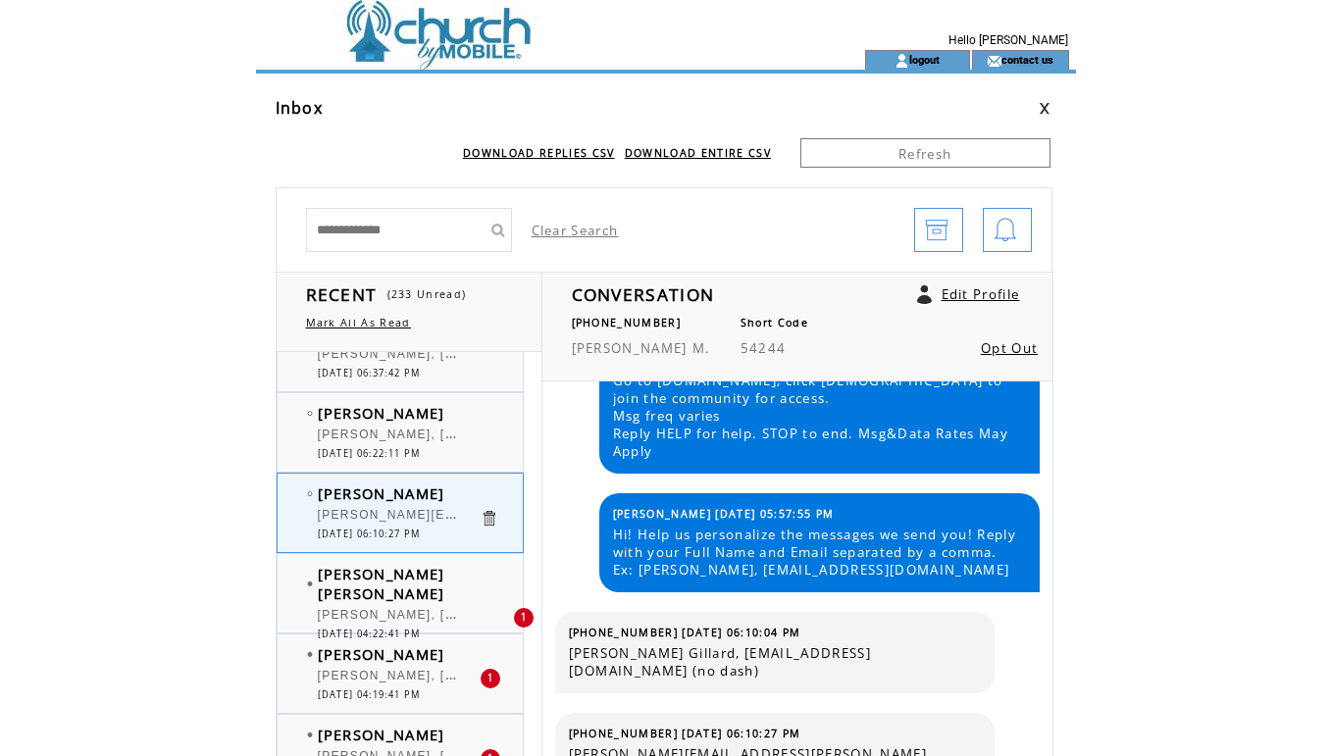
click at [376, 570] on span "[PERSON_NAME] [PERSON_NAME]" at bounding box center [382, 583] width 128 height 39
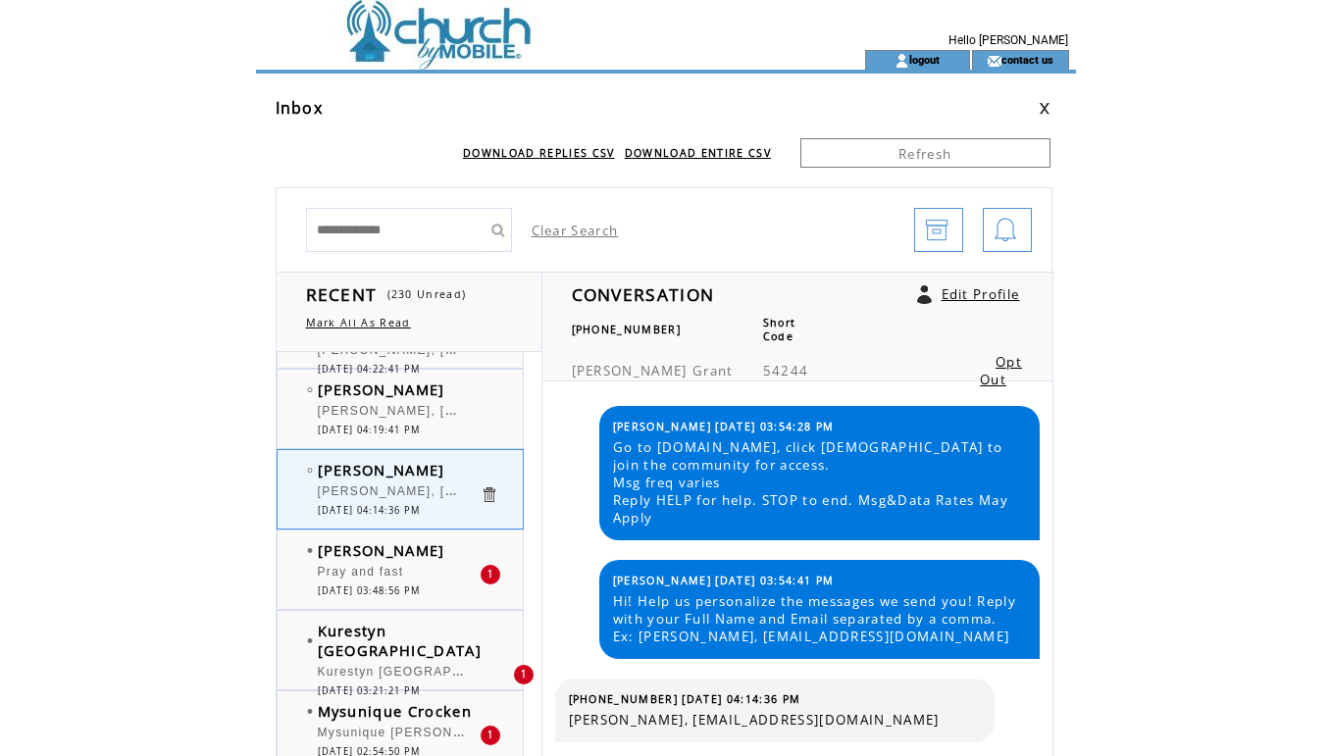
scroll to position [2331, 0]
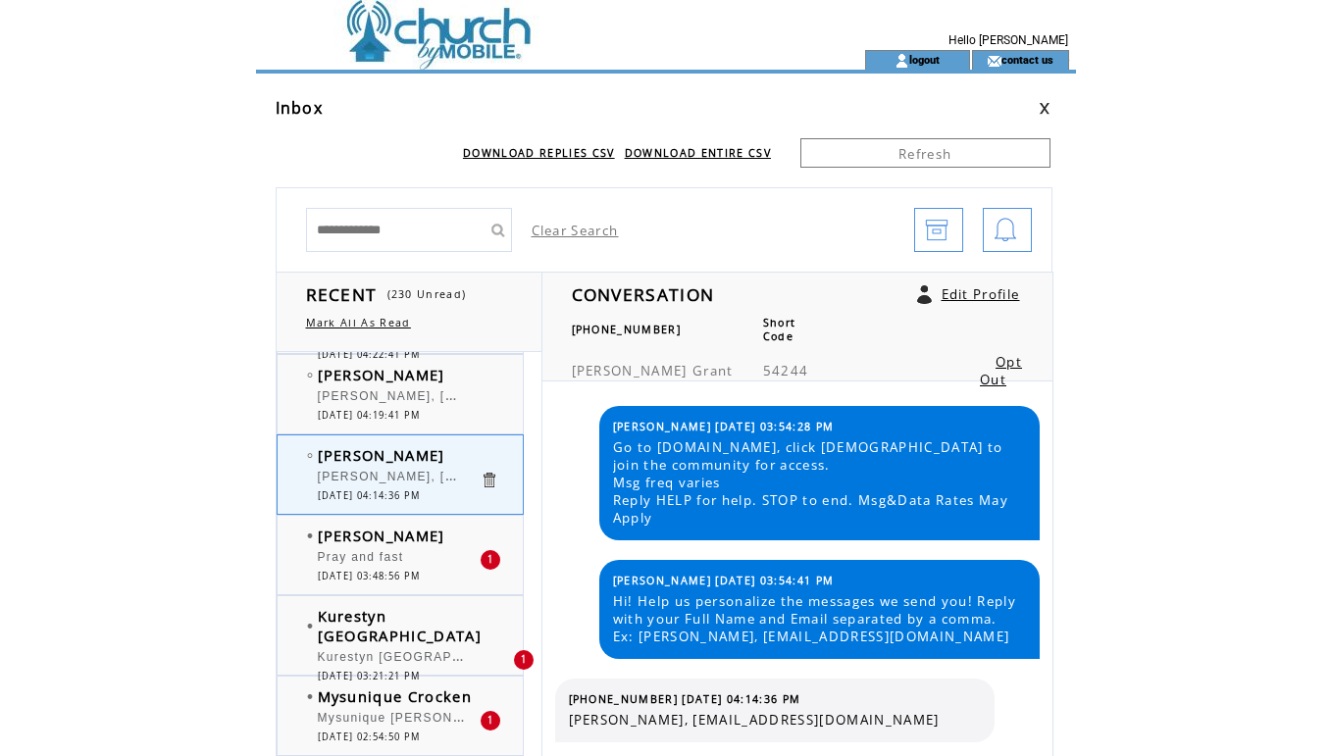
click at [375, 550] on span "Pray and fast" at bounding box center [361, 557] width 86 height 14
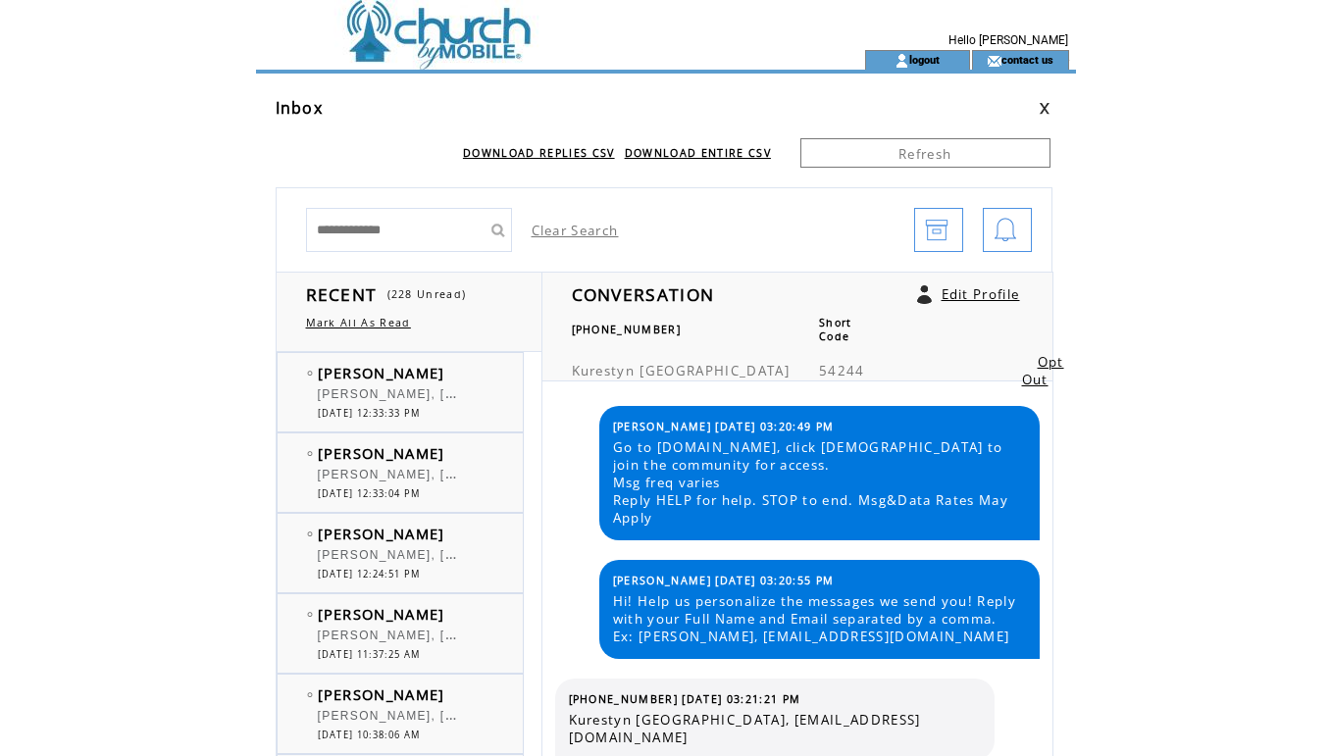
scroll to position [2509, 0]
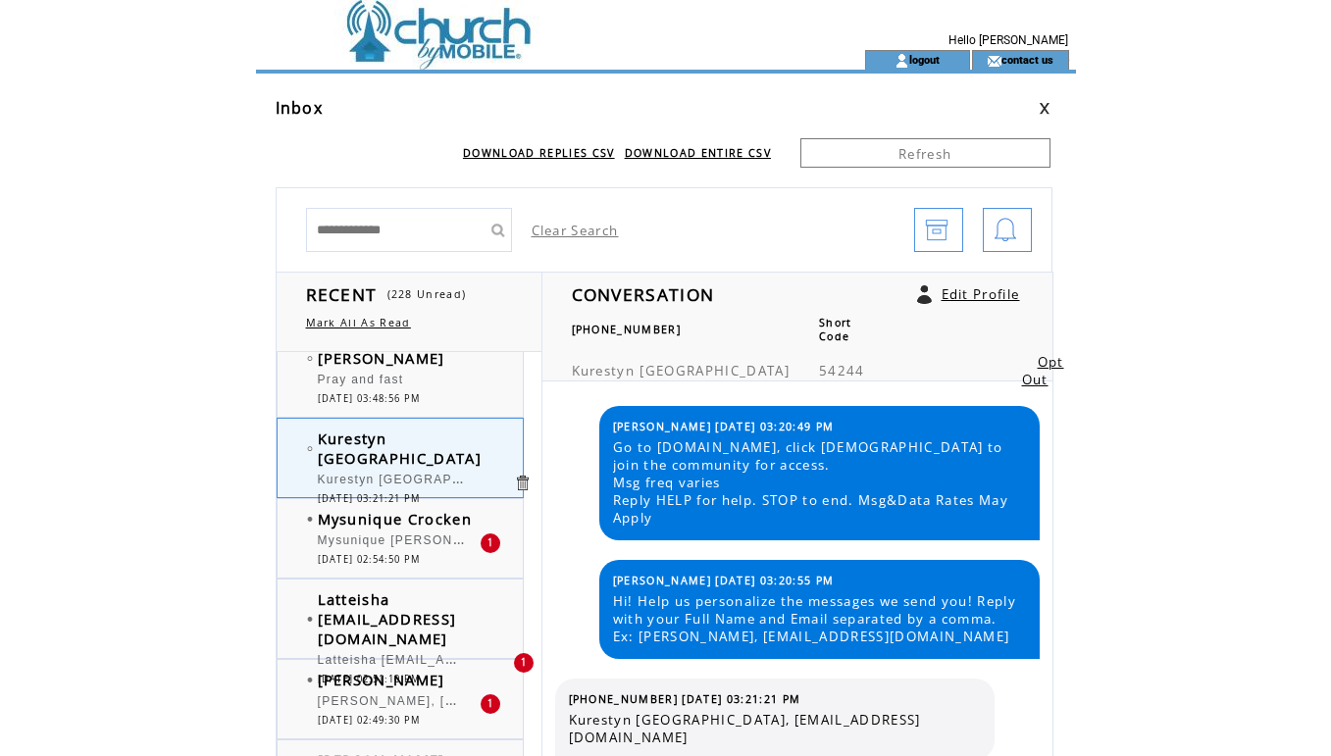
click at [385, 551] on div "Mysunique [PERSON_NAME], [EMAIL_ADDRESS][DOMAIN_NAME]" at bounding box center [399, 544] width 162 height 20
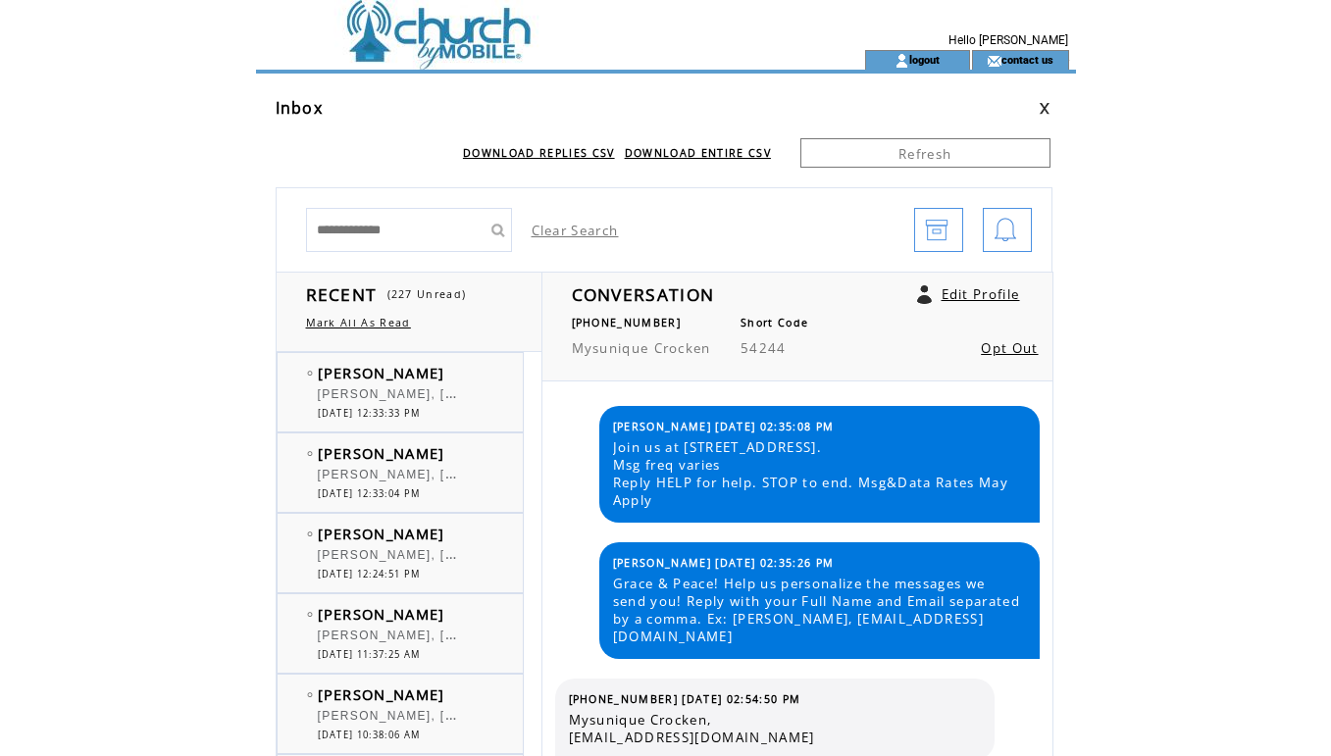
scroll to position [2509, 0]
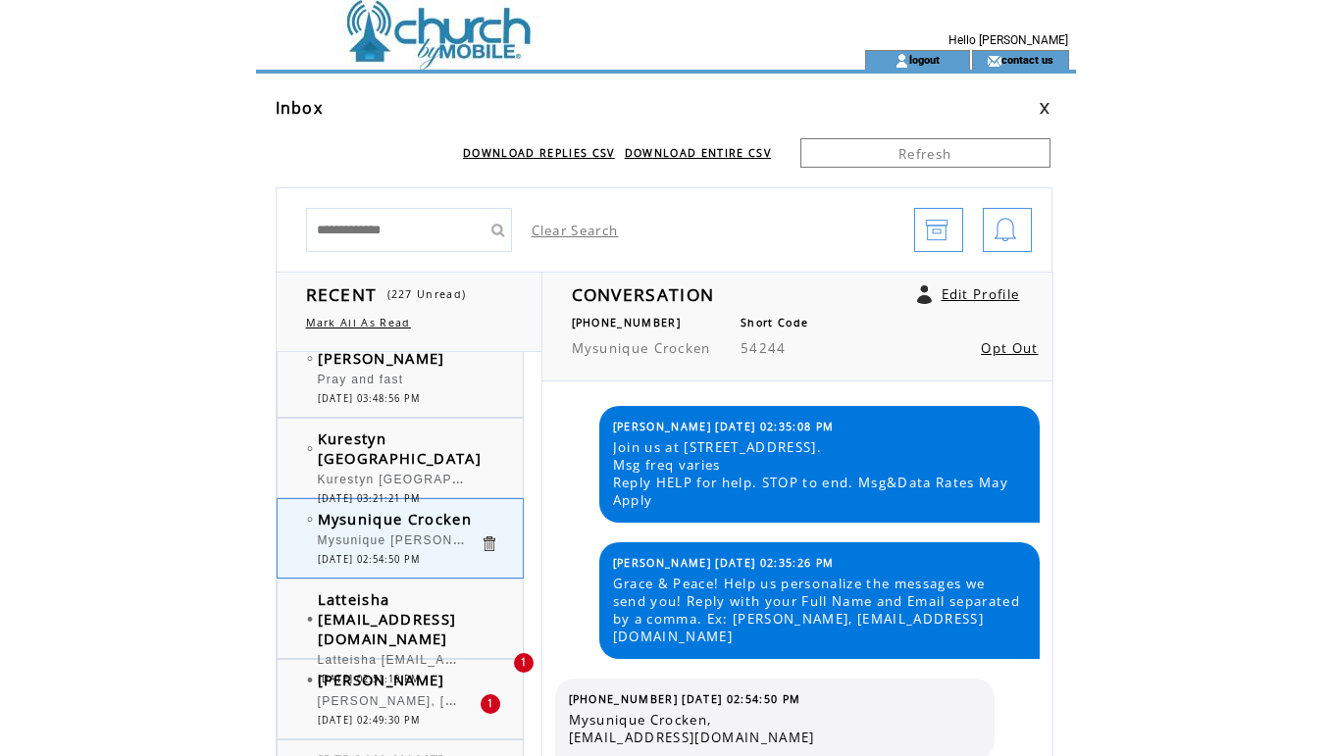
click at [388, 609] on span "Latteisha [EMAIL_ADDRESS][DOMAIN_NAME]" at bounding box center [387, 619] width 139 height 59
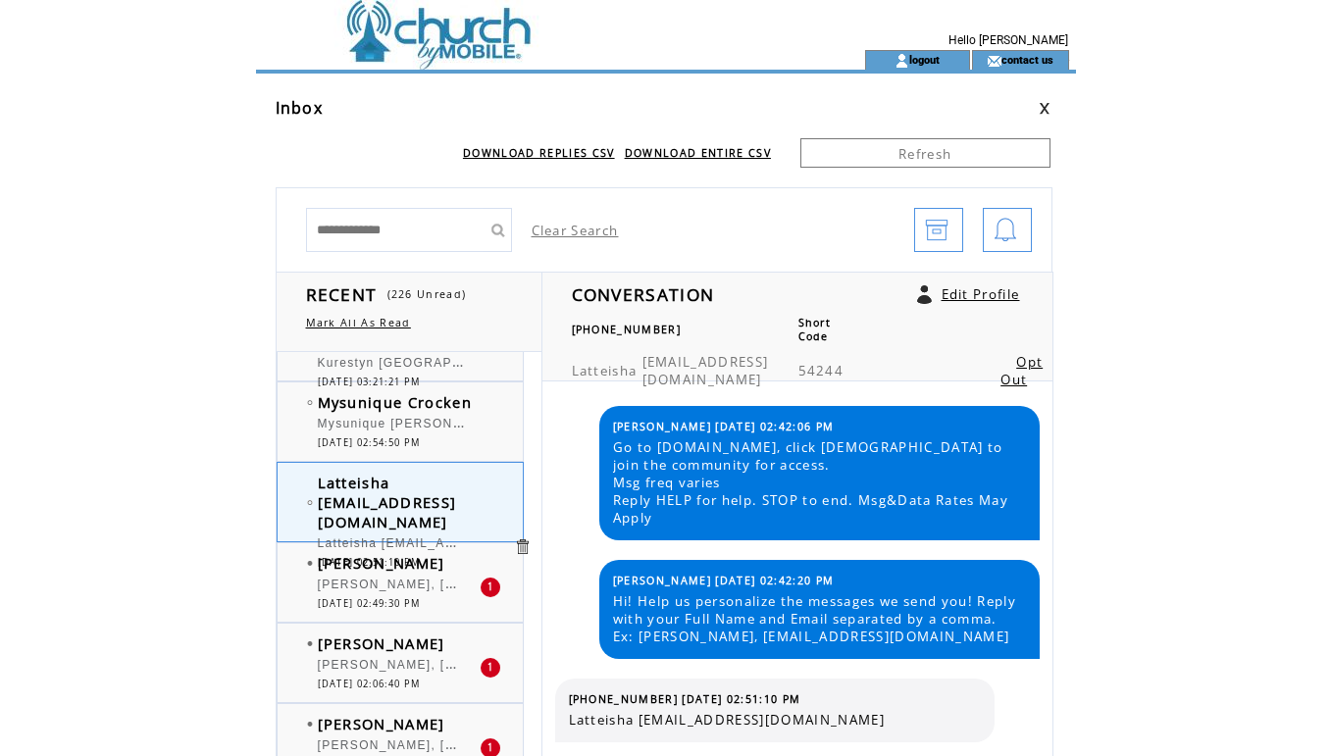
scroll to position [2636, 0]
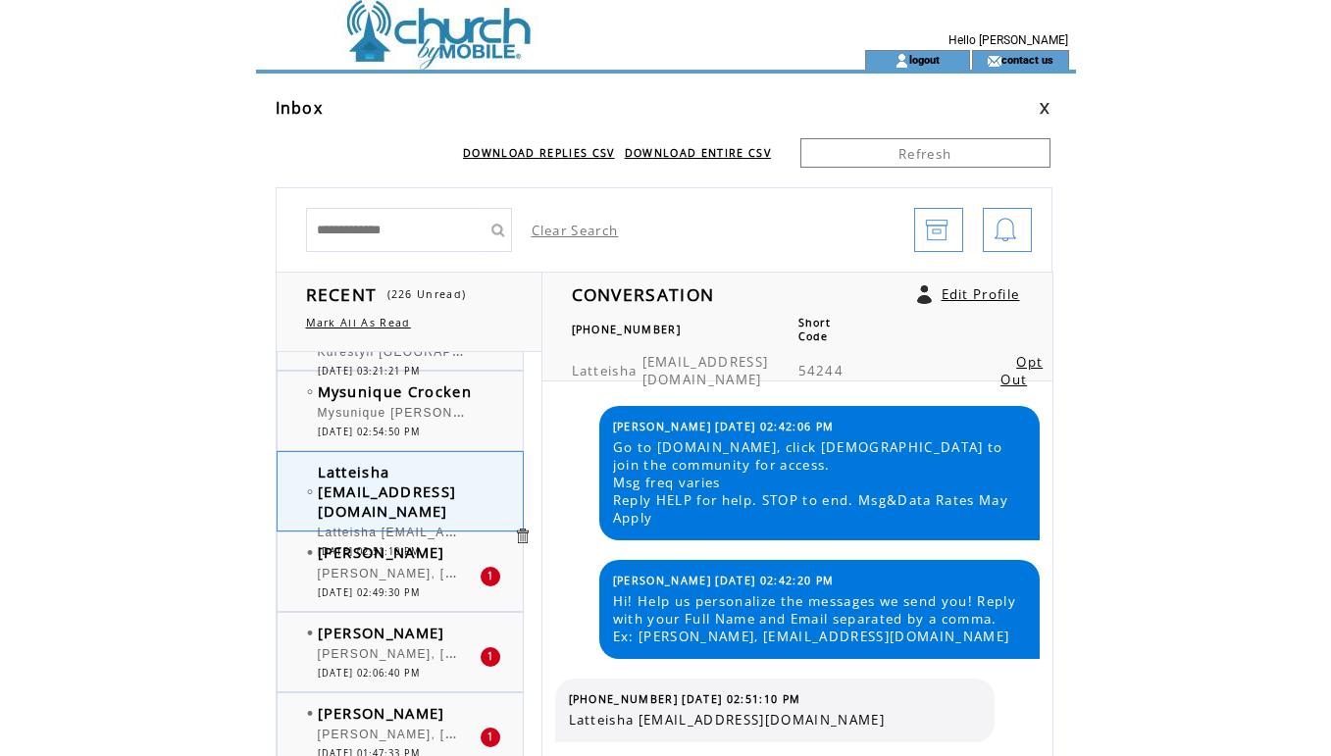
click at [392, 583] on div "[PERSON_NAME], [EMAIL_ADDRESS][DOMAIN_NAME]" at bounding box center [399, 577] width 162 height 20
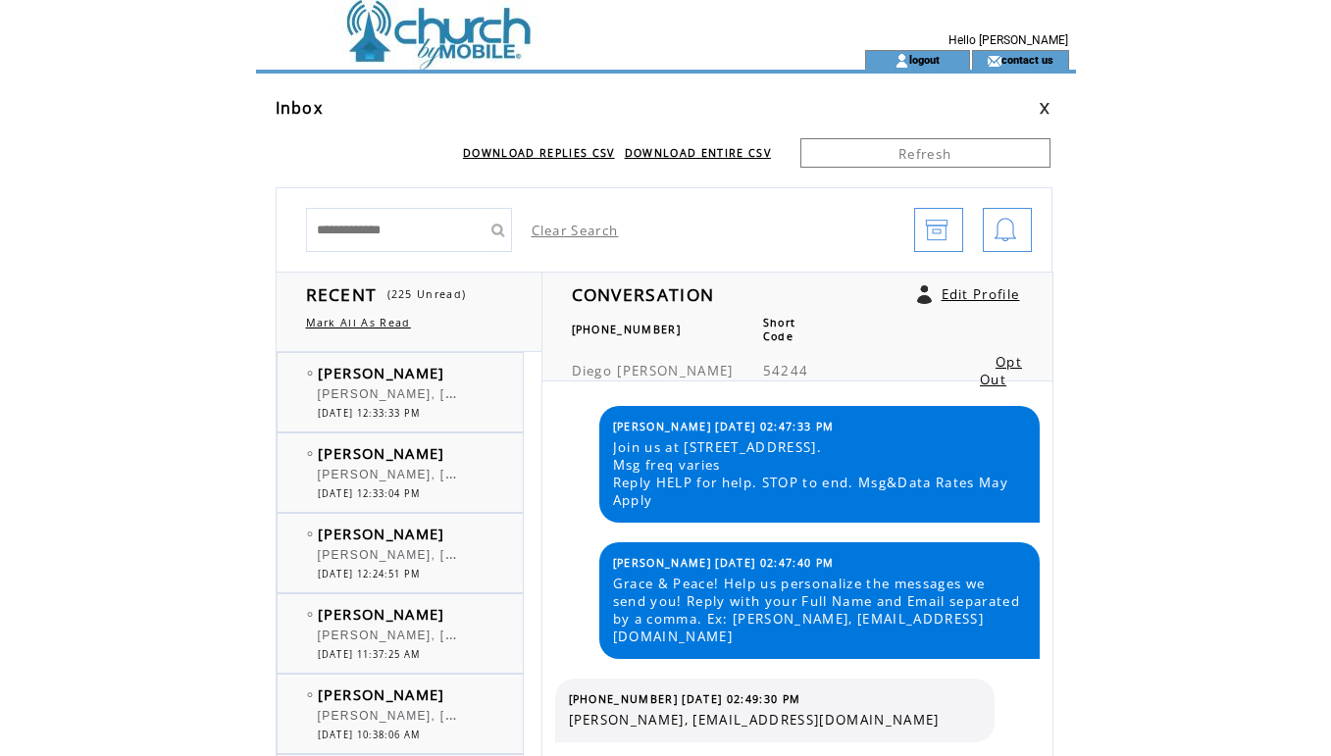
scroll to position [2791, 0]
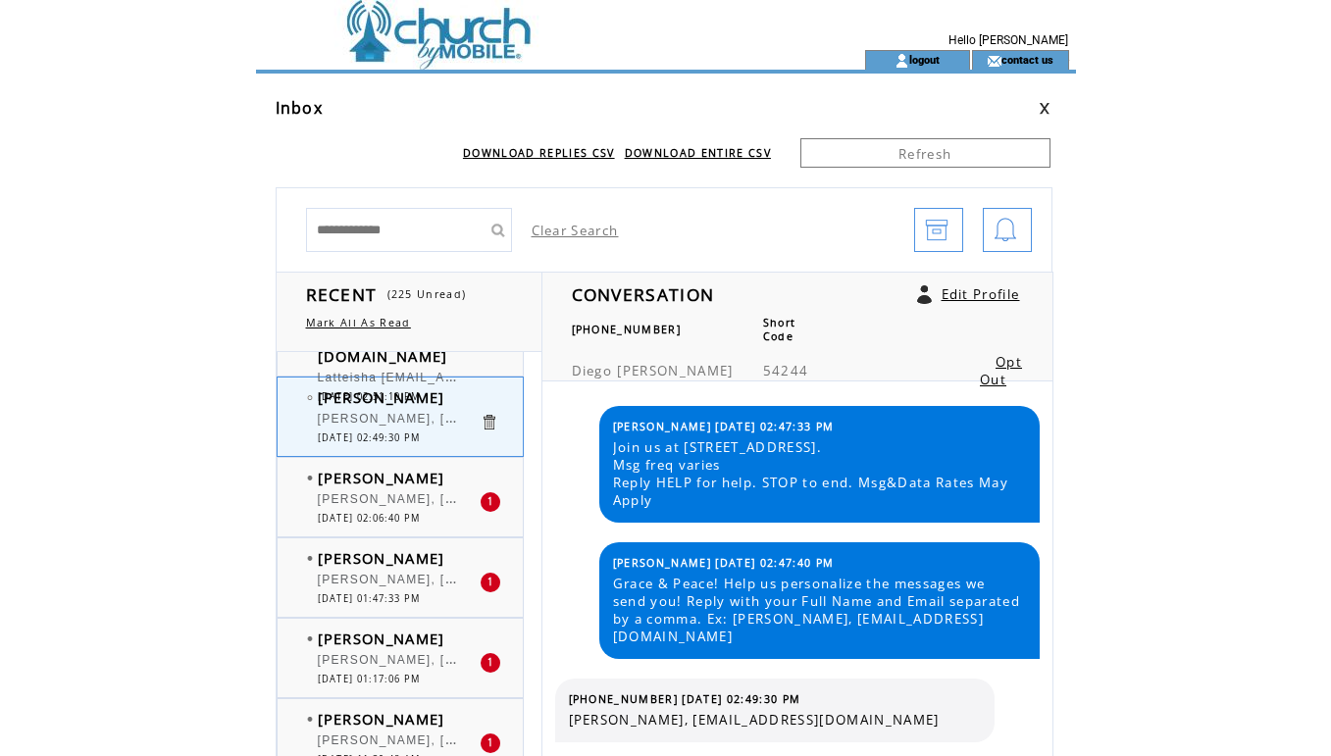
click at [381, 509] on div "[PERSON_NAME], [EMAIL_ADDRESS][DOMAIN_NAME]" at bounding box center [399, 503] width 162 height 20
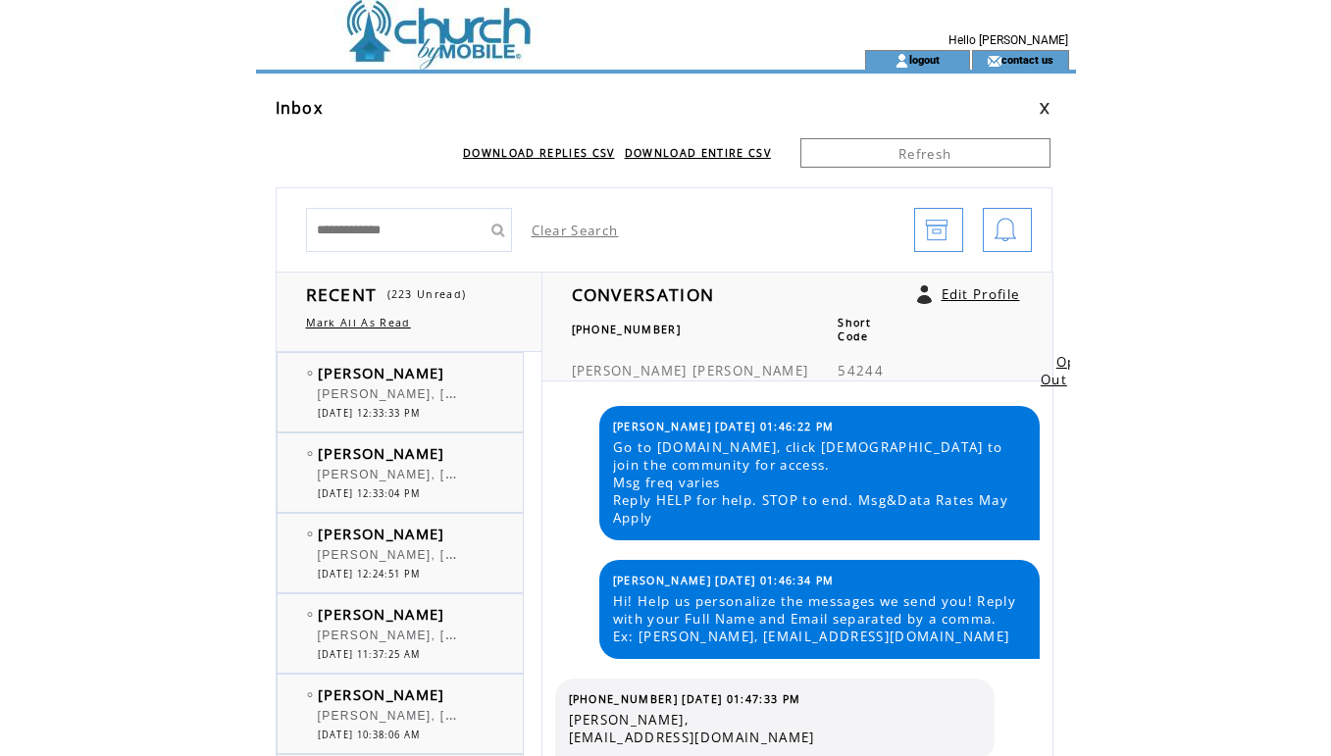
scroll to position [2966, 0]
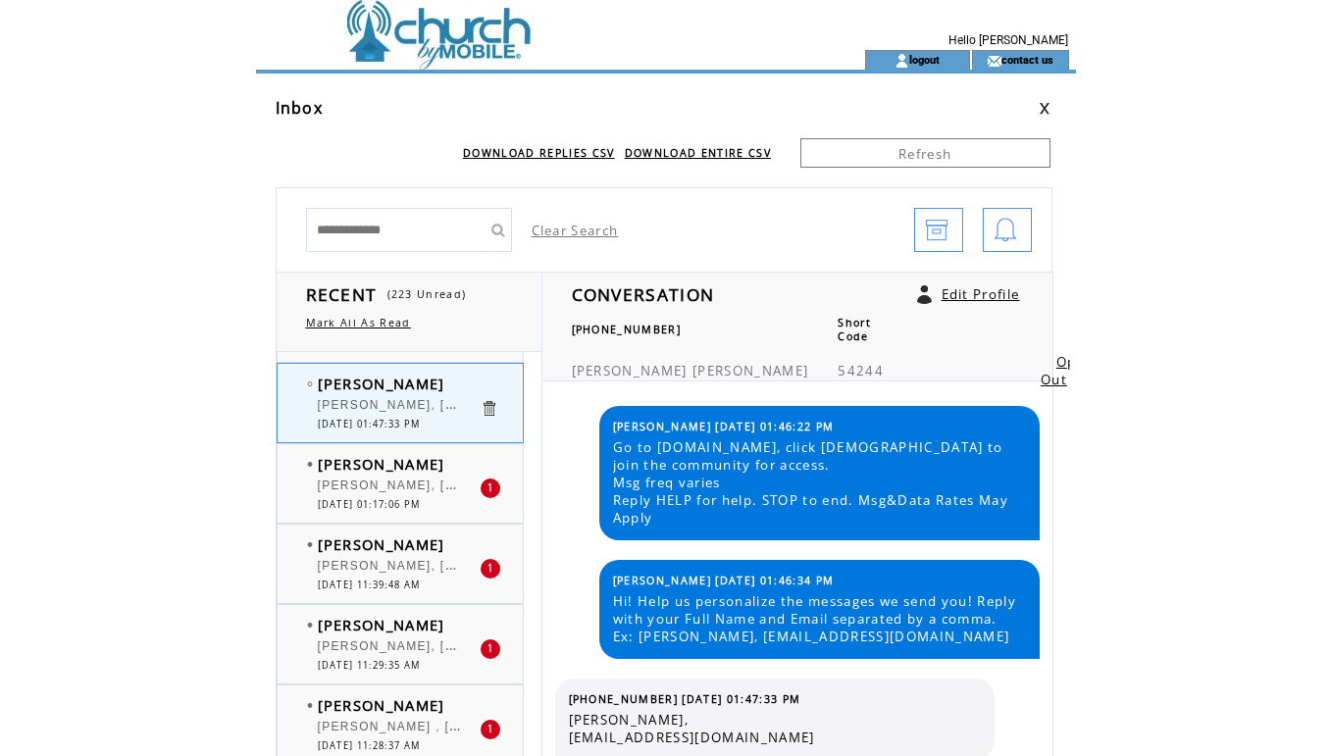
click at [367, 522] on div "Trisha Troiano Trisha Troiano, trishajoi@outlook.com 1 08/18/2025 01:17:06 PM" at bounding box center [400, 483] width 247 height 80
click at [367, 501] on span "[DATE] 01:17:06 PM" at bounding box center [369, 504] width 103 height 13
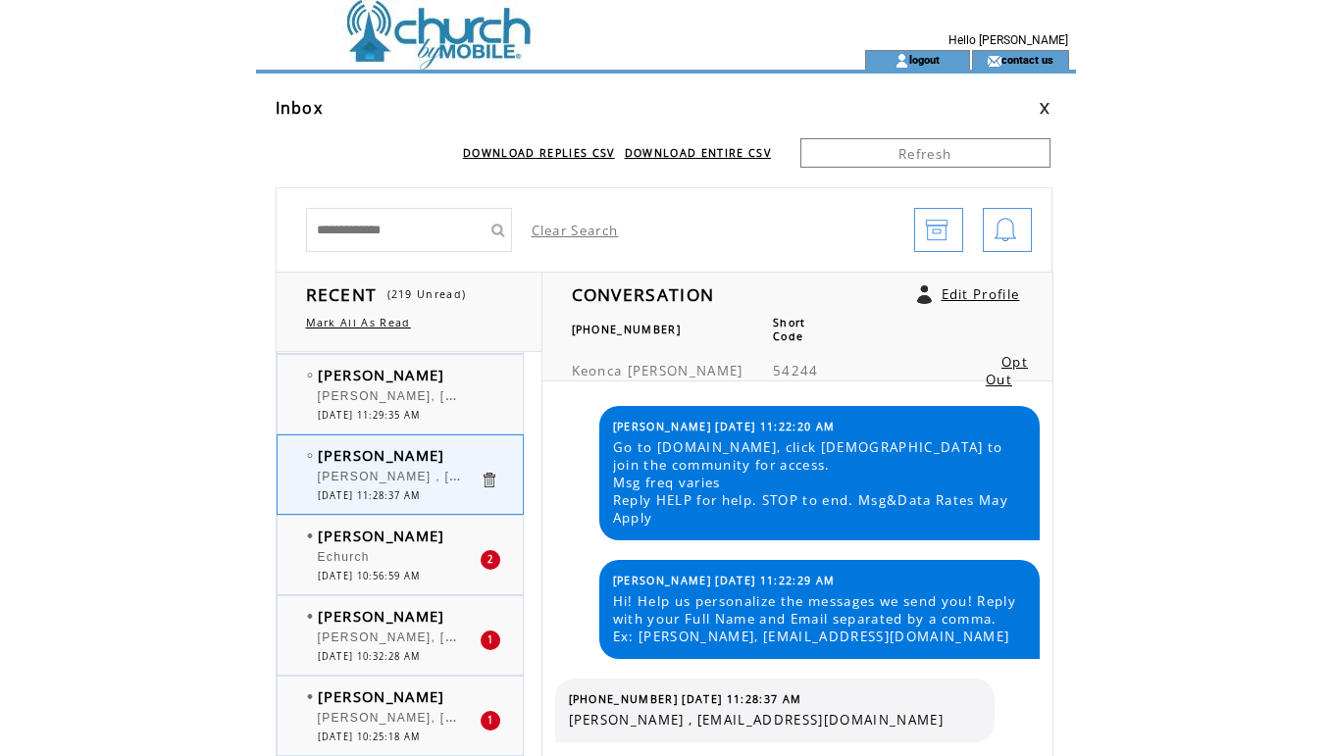
scroll to position [3223, 0]
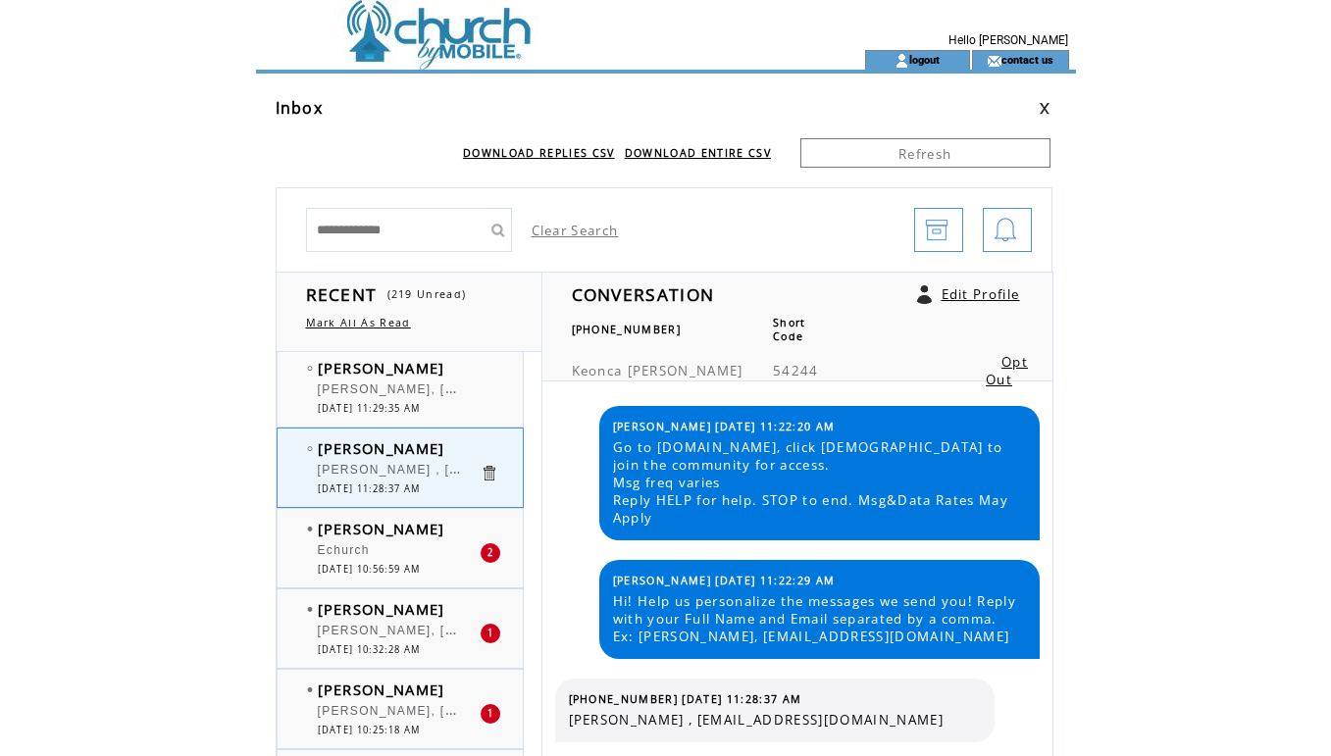
click at [391, 509] on div "Marilyn Davis Echurch 2 08/18/2025 10:56:59 AM" at bounding box center [420, 548] width 285 height 78
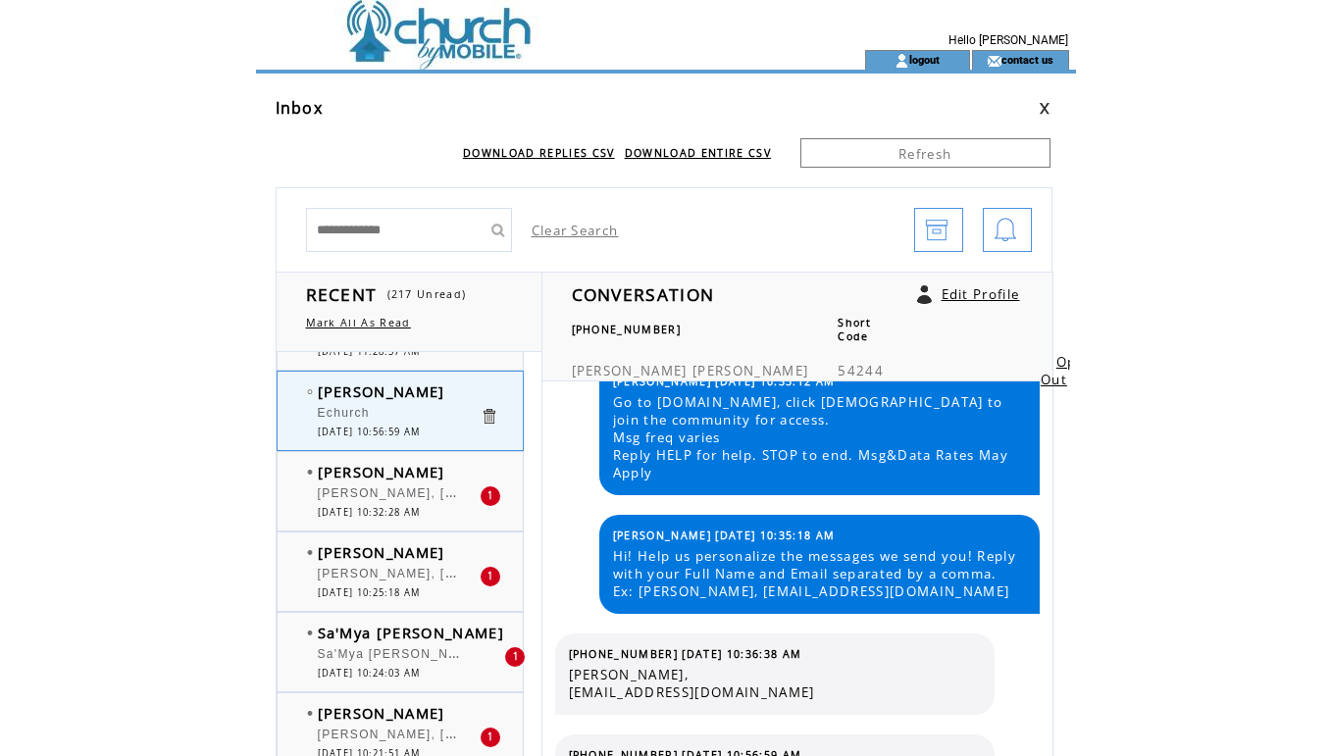
scroll to position [43, 0]
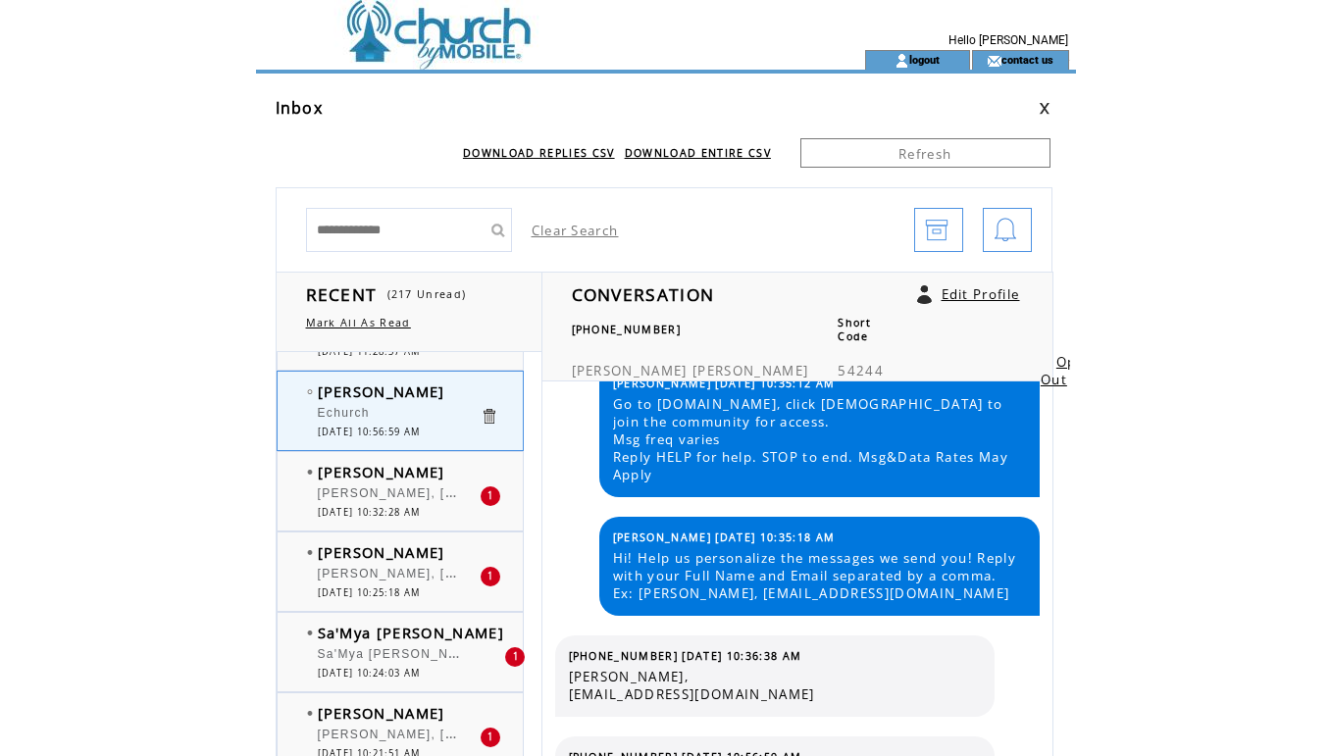
click at [407, 497] on span "[PERSON_NAME], [EMAIL_ADDRESS][DOMAIN_NAME]" at bounding box center [497, 492] width 359 height 20
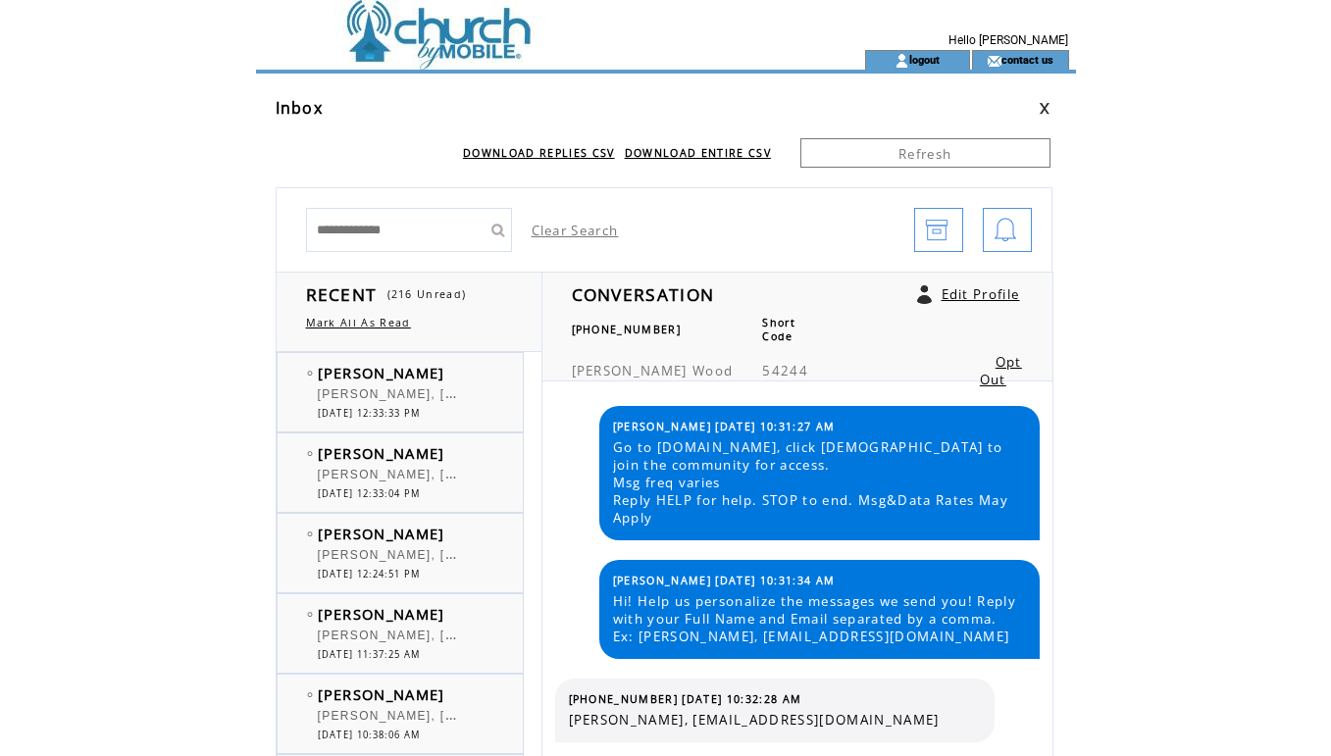
scroll to position [3361, 0]
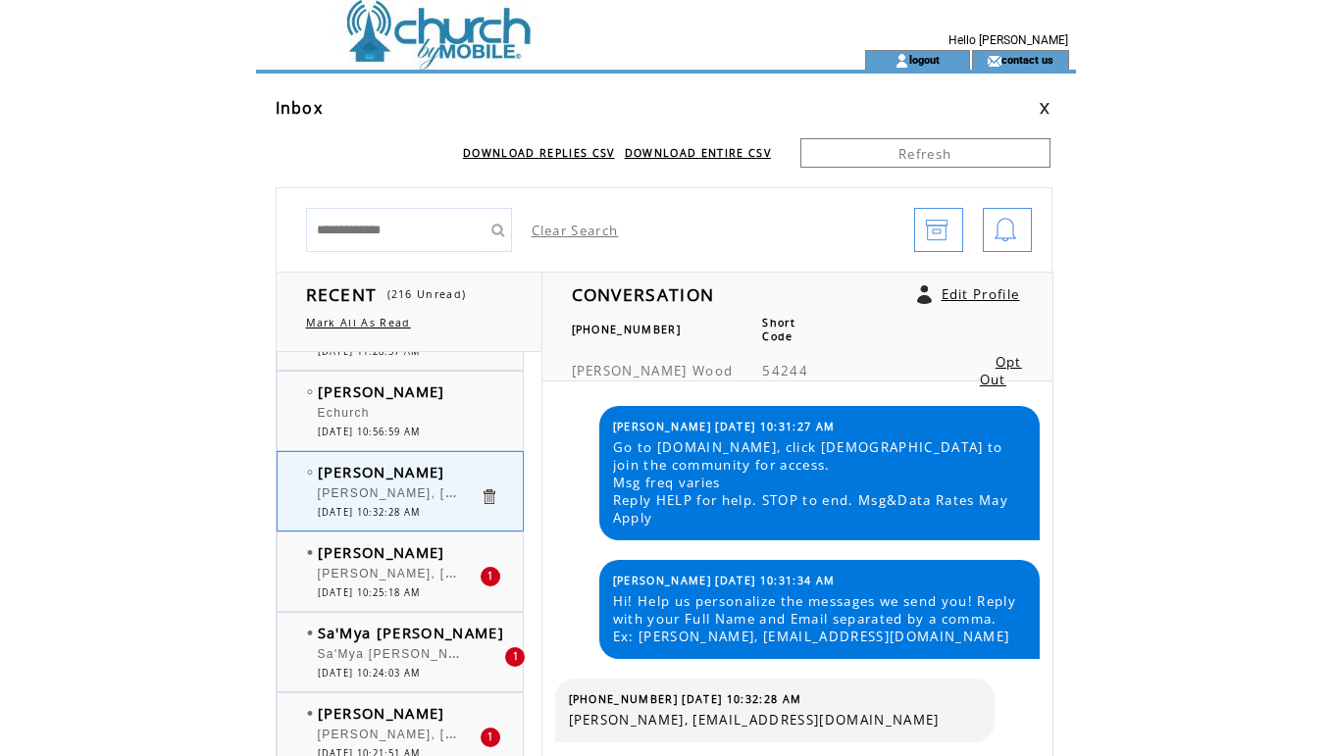
click at [357, 559] on span "[PERSON_NAME]" at bounding box center [382, 553] width 128 height 20
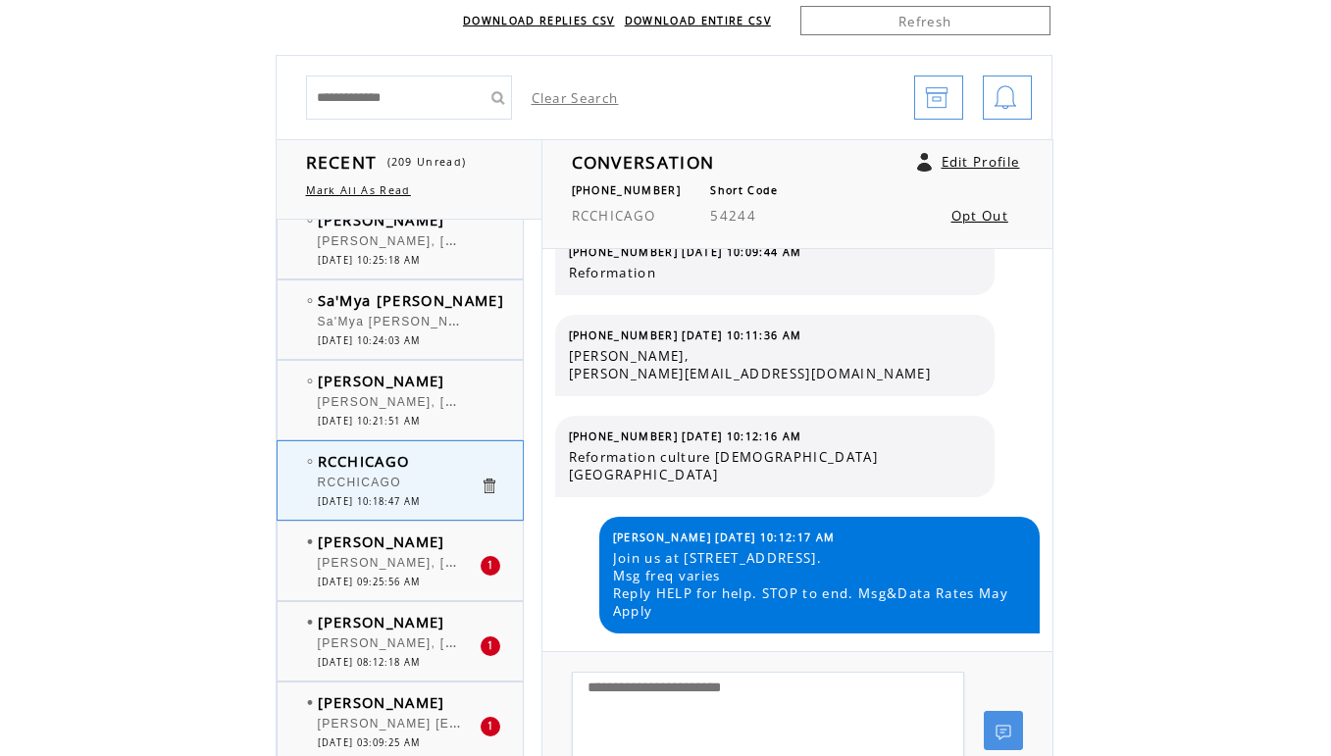
scroll to position [310, 0]
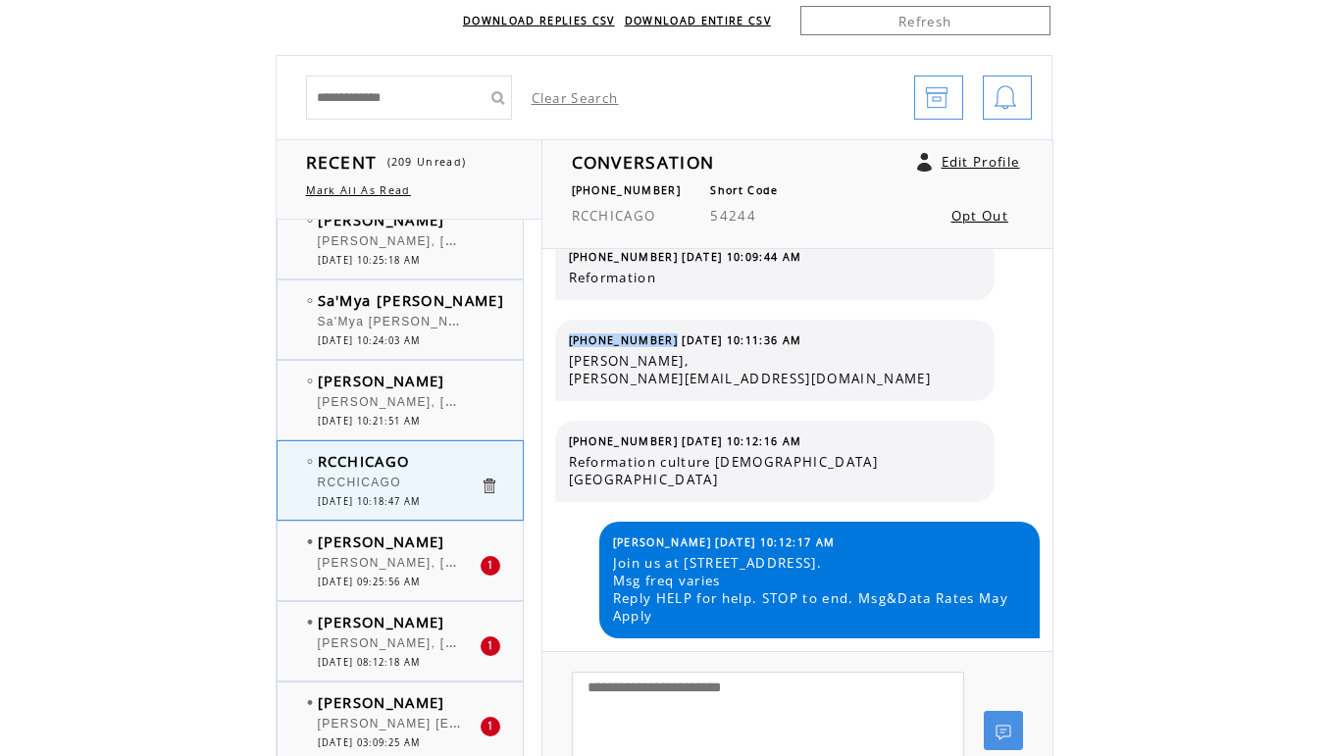
drag, startPoint x: 657, startPoint y: 342, endPoint x: 564, endPoint y: 341, distance: 93.2
click at [564, 341] on table "(312) 388-6059 08/18/2025 10:11:36 AM Shirley Lewis, shirley.dlewis@gmail.com" at bounding box center [775, 361] width 422 height 64
copy span "(312) 388-6059"
drag, startPoint x: 772, startPoint y: 378, endPoint x: 567, endPoint y: 378, distance: 205.1
click at [567, 378] on table "(312) 388-6059 08/18/2025 10:11:36 AM Shirley Lewis, shirley.dlewis@gmail.com" at bounding box center [775, 361] width 422 height 64
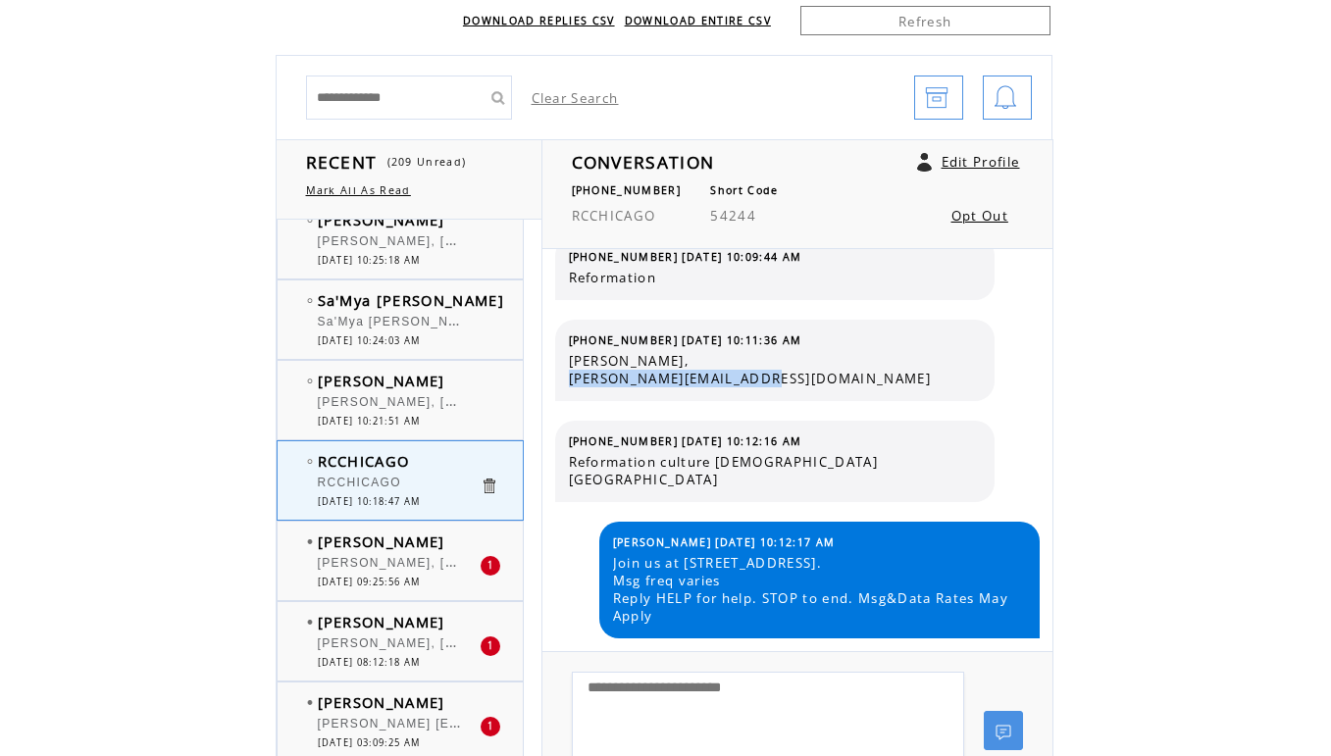
copy span "shirley.dlewis@gmail.com"
click at [386, 551] on div at bounding box center [399, 553] width 162 height 5
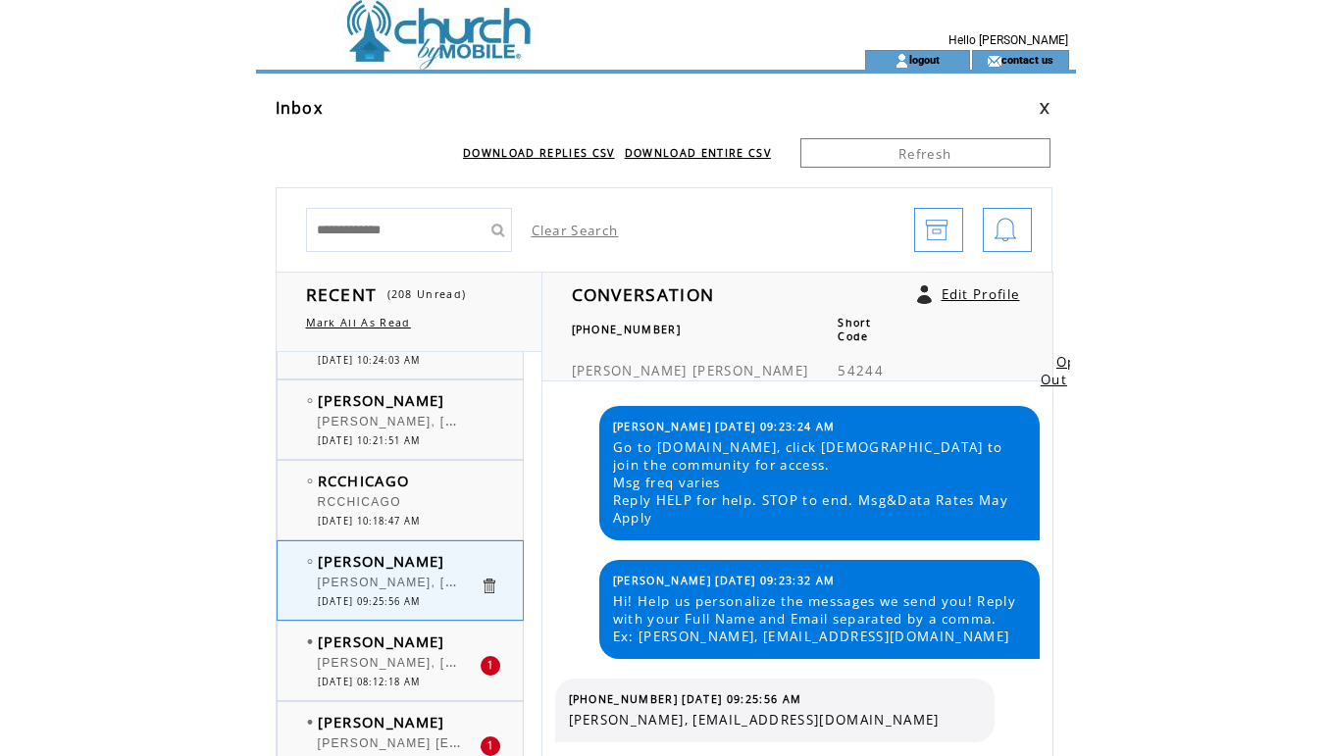
scroll to position [3696, 0]
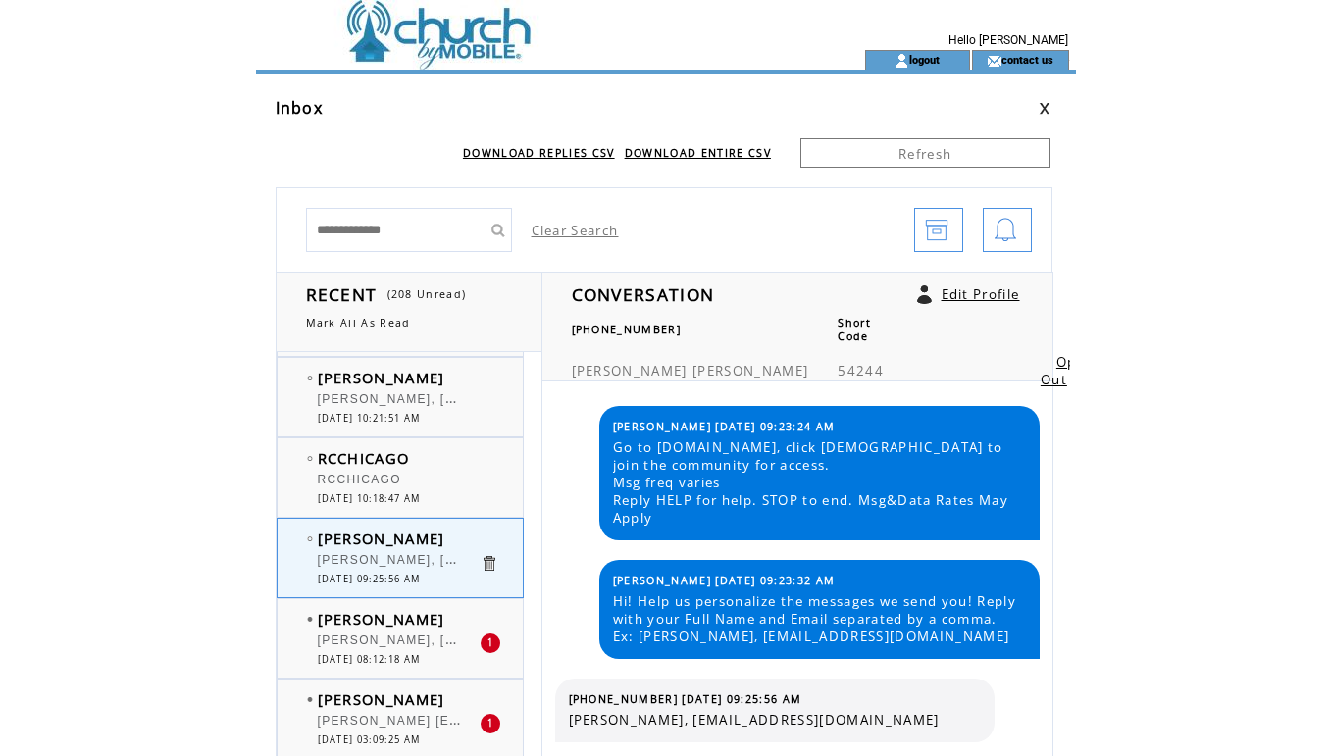
click at [382, 637] on span "[PERSON_NAME], [EMAIL_ADDRESS][DOMAIN_NAME]" at bounding box center [497, 639] width 359 height 20
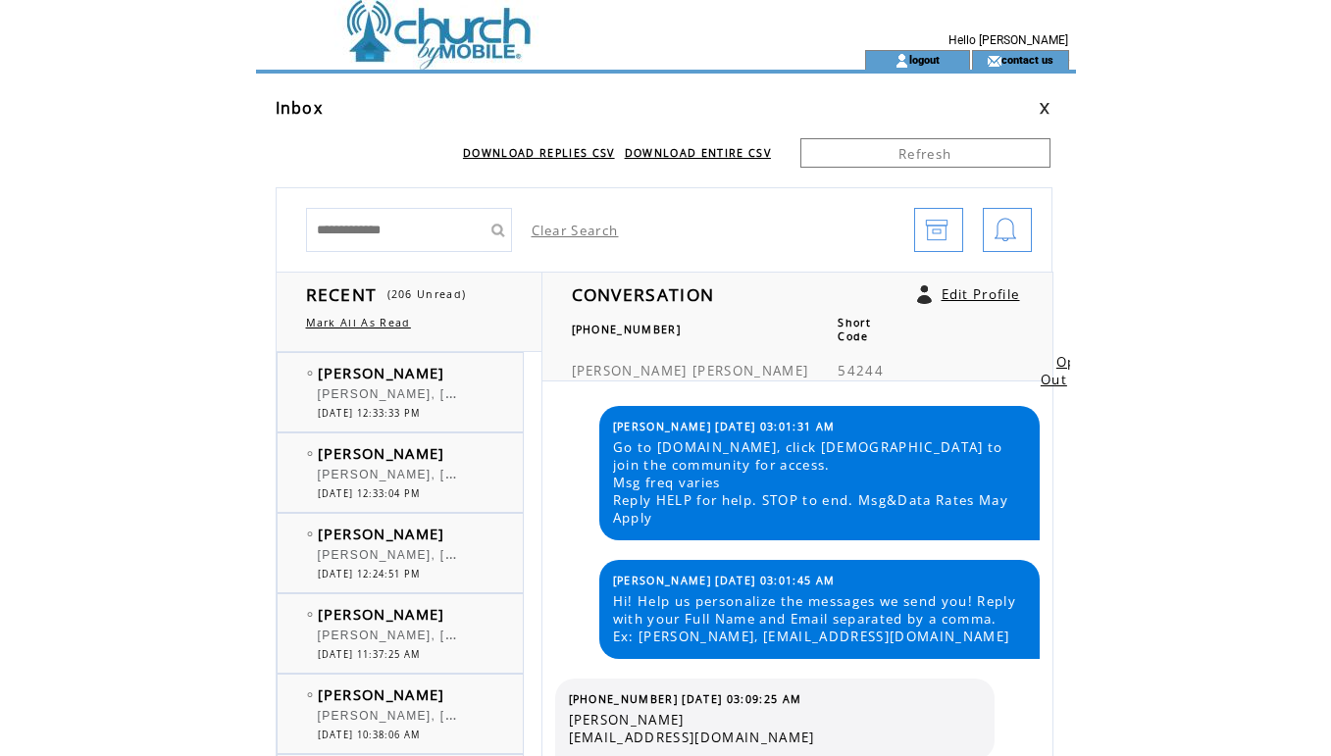
scroll to position [3894, 0]
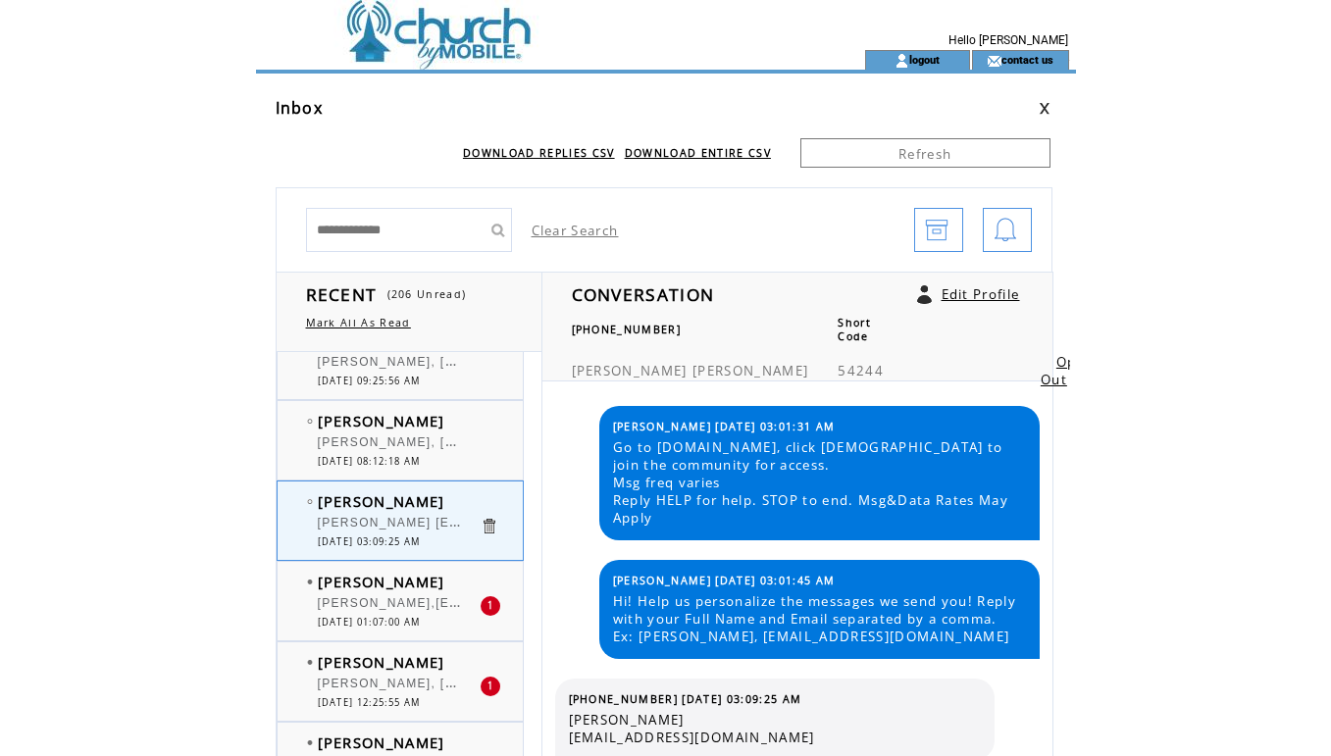
click at [410, 550] on div "[PERSON_NAME] [PERSON_NAME] [EMAIL_ADDRESS][DOMAIN_NAME] 0 [DATE] 03:09:25 AM" at bounding box center [420, 521] width 285 height 78
click at [399, 580] on span "[PERSON_NAME]" at bounding box center [382, 582] width 128 height 20
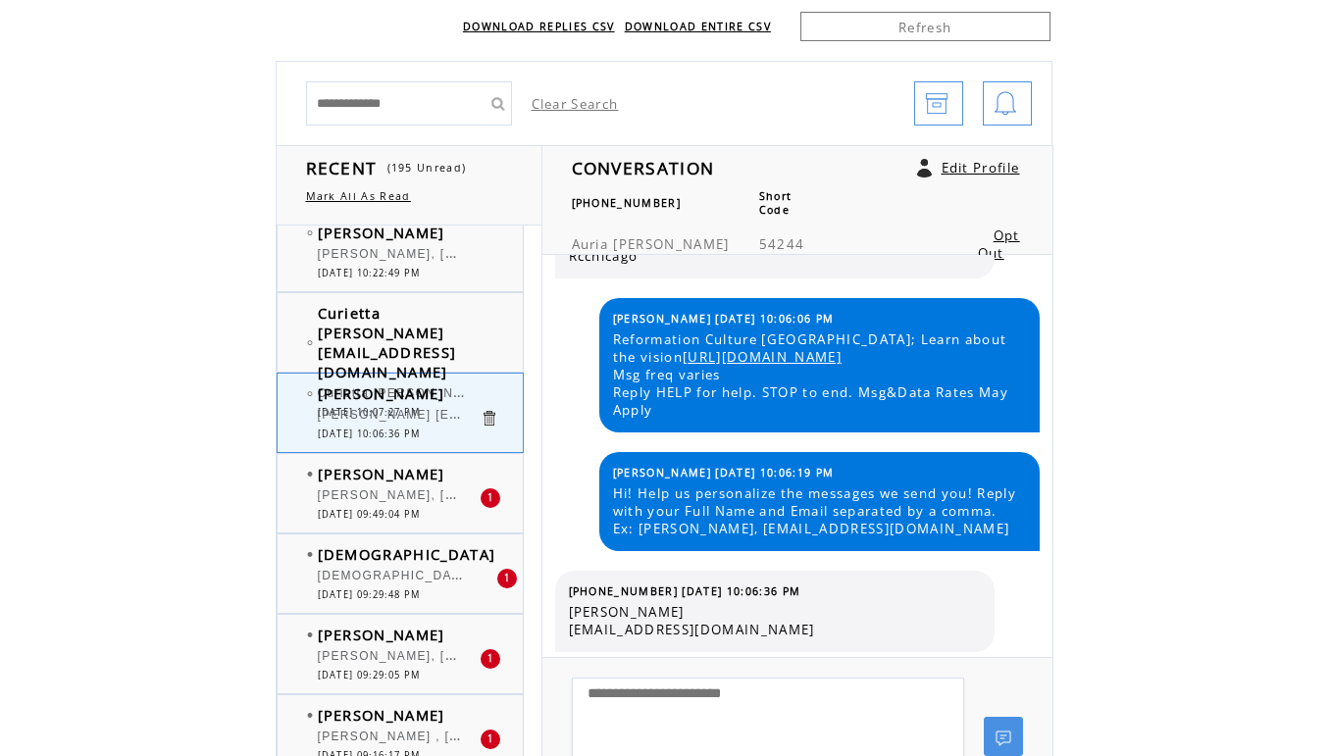
scroll to position [129, 0]
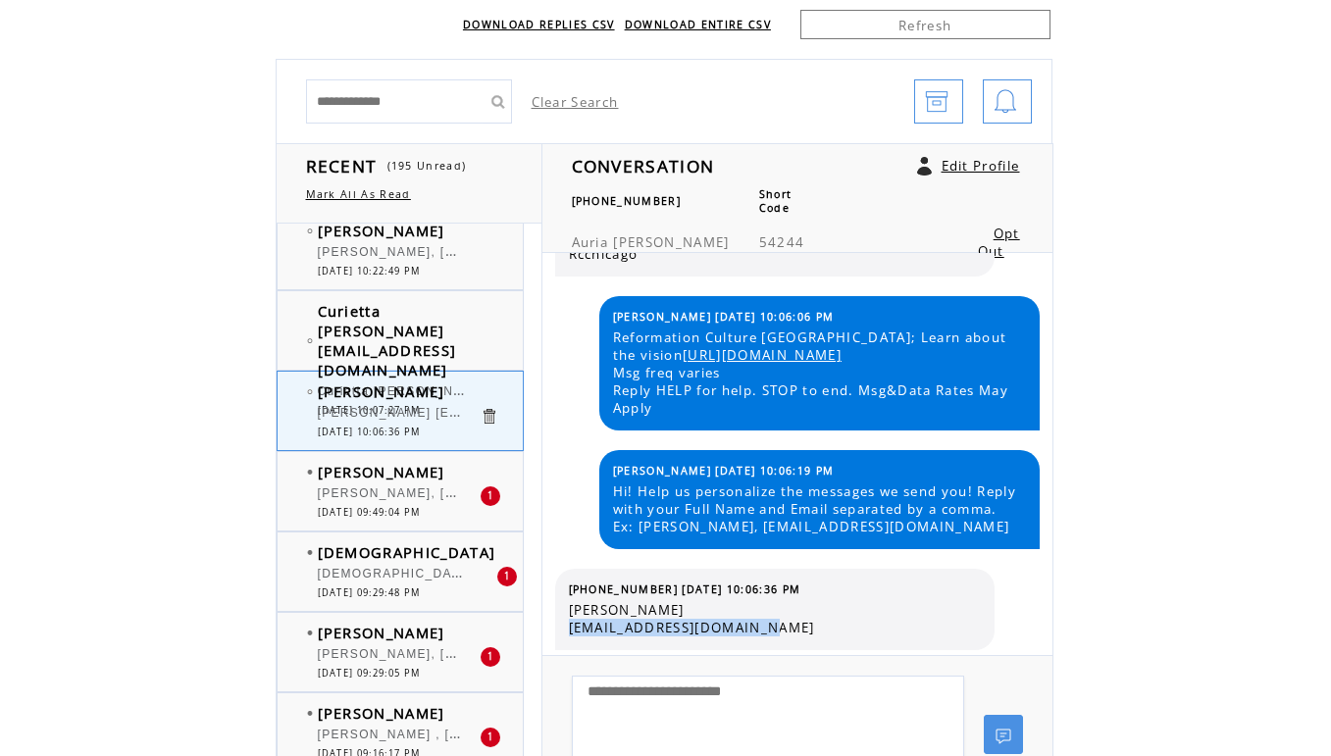
drag, startPoint x: 771, startPoint y: 627, endPoint x: 564, endPoint y: 627, distance: 207.0
click at [564, 627] on table "(872) 200-8191 08/17/2025 10:06:36 PM Auria Williams auria_williams@yahoo.com" at bounding box center [775, 610] width 422 height 64
copy span "auria_williams@yahoo.com"
drag, startPoint x: 656, startPoint y: 586, endPoint x: 566, endPoint y: 590, distance: 90.4
click at [566, 590] on table "(872) 200-8191 08/17/2025 10:06:36 PM Auria Williams auria_williams@yahoo.com" at bounding box center [775, 610] width 422 height 64
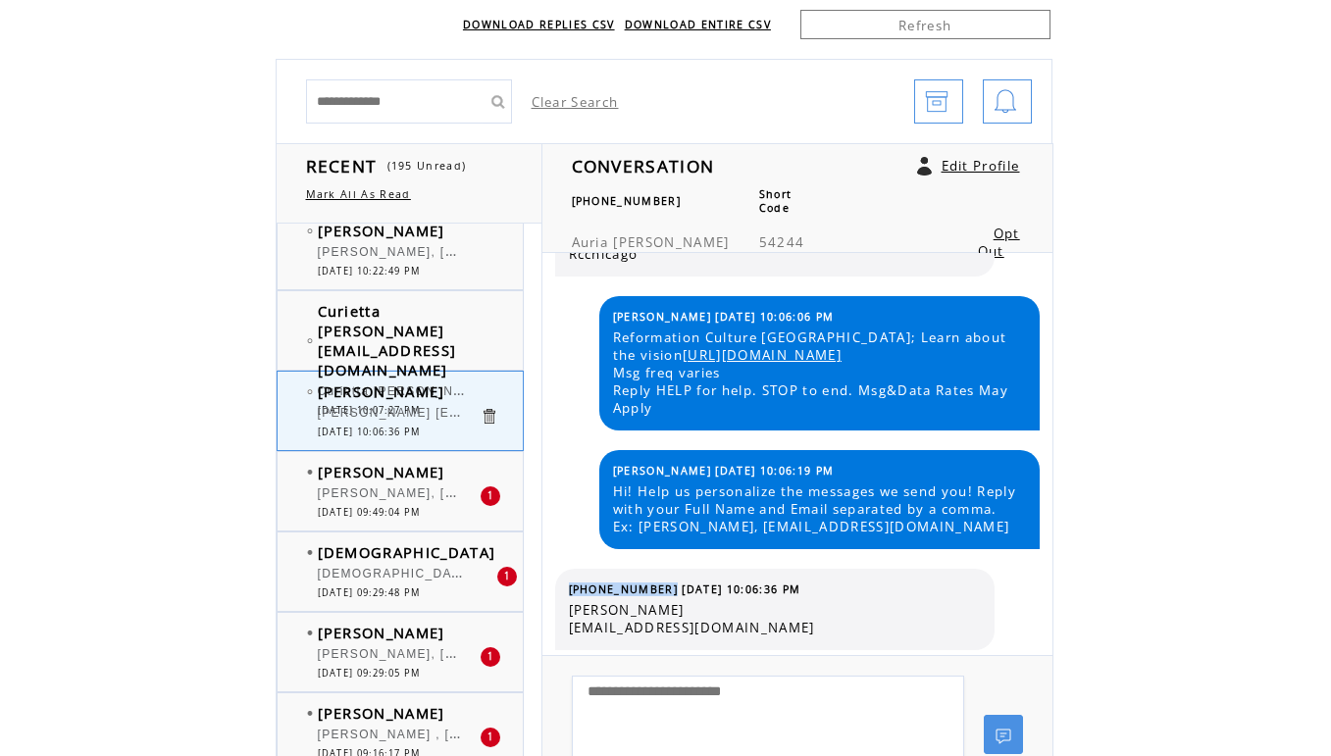
copy span "(872) 200-8191"
click at [339, 506] on span "[DATE] 09:49:04 PM" at bounding box center [369, 512] width 103 height 13
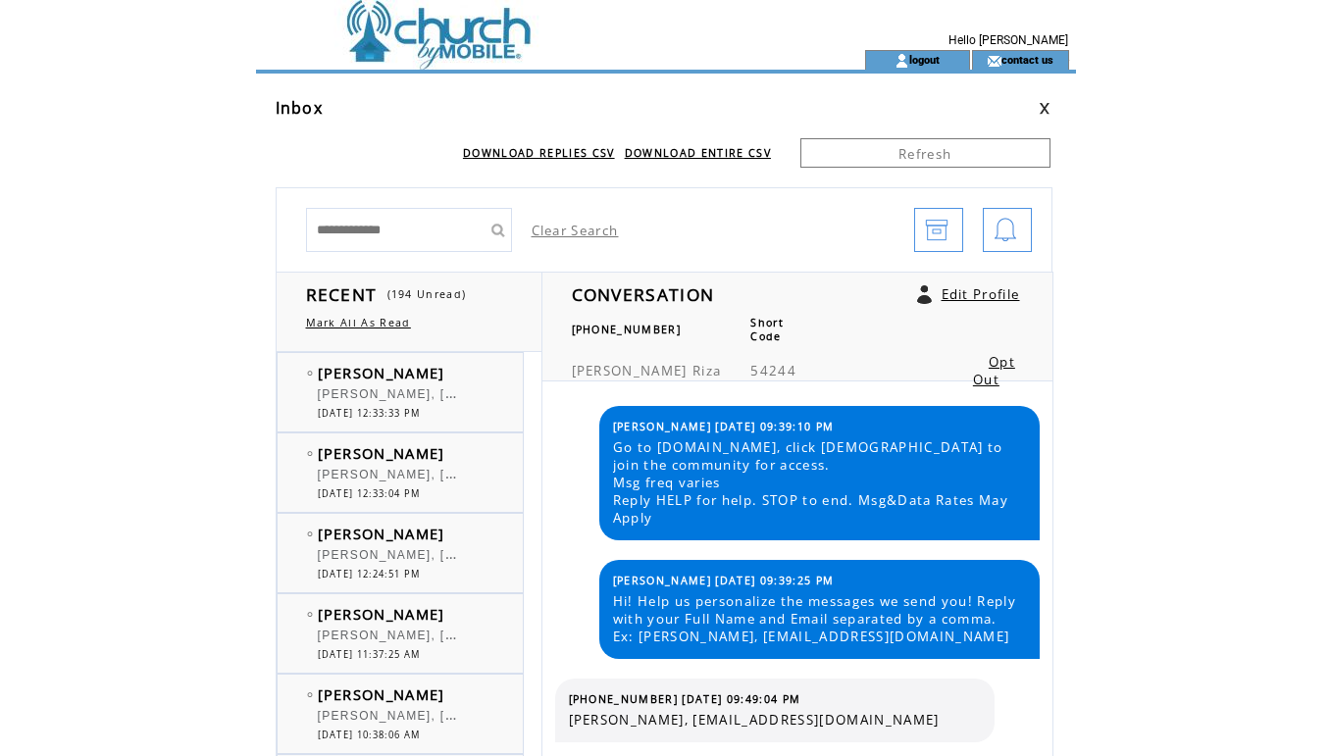
scroll to position [4600, 0]
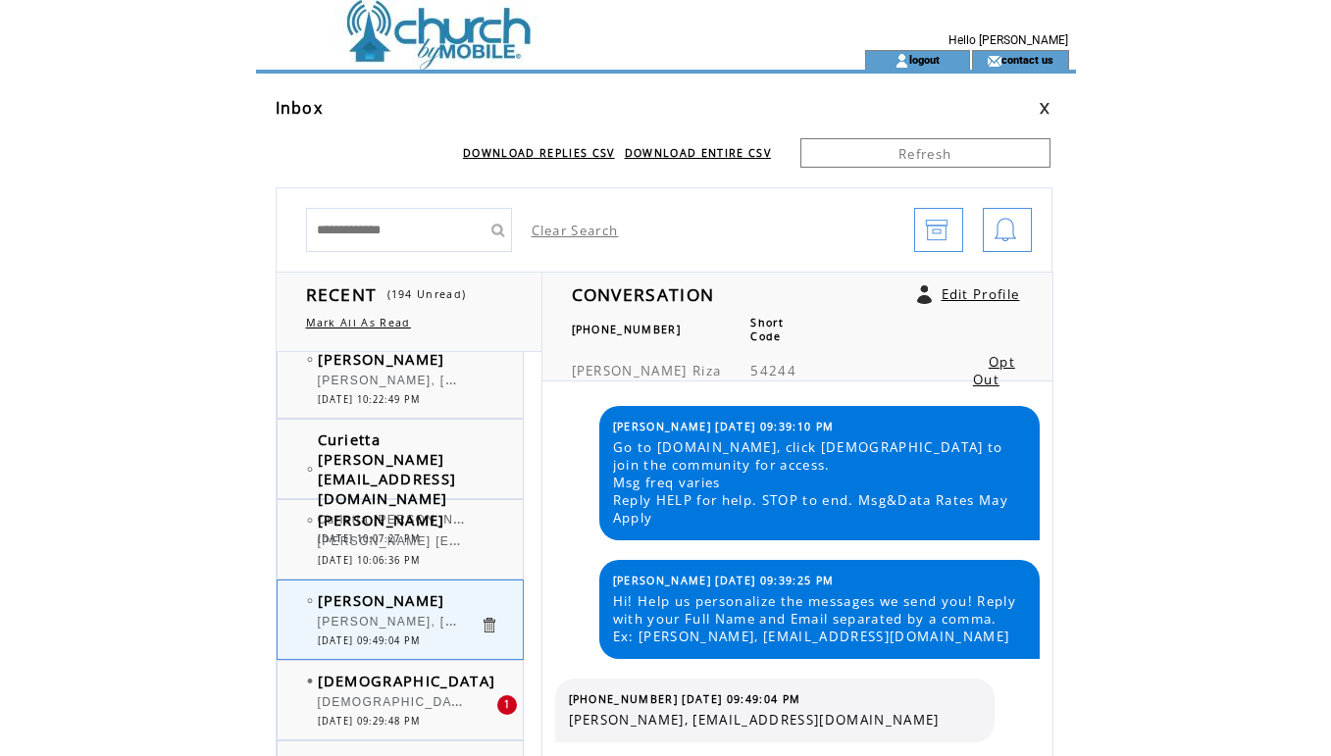
click at [335, 676] on span "[DEMOGRAPHIC_DATA]" at bounding box center [407, 681] width 179 height 20
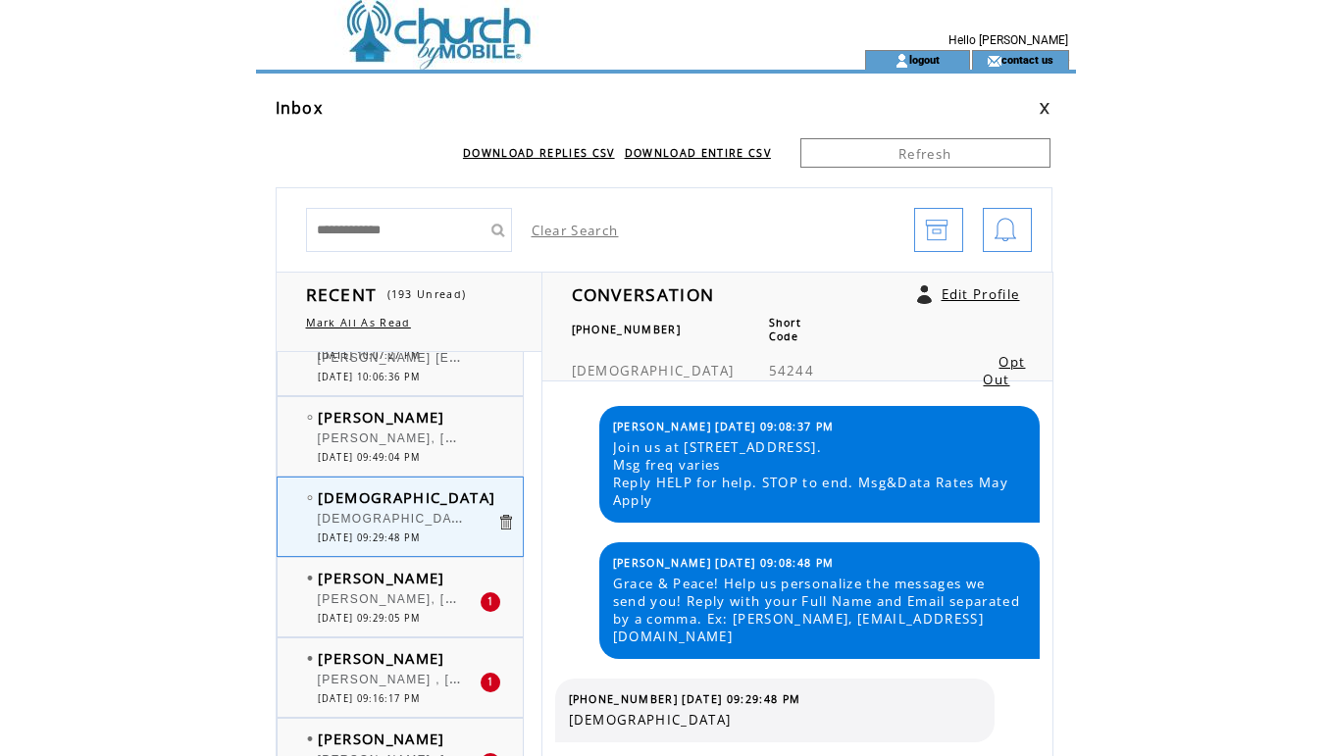
scroll to position [4891, 0]
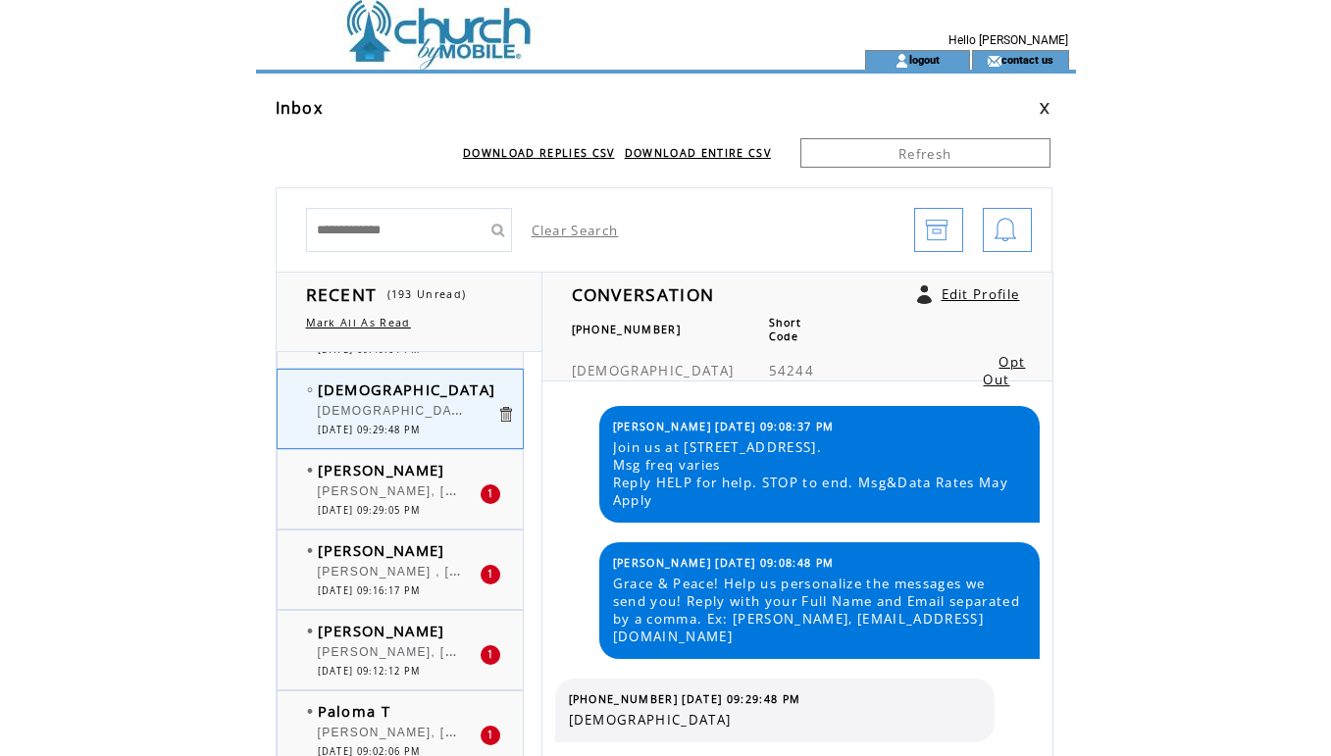
click at [391, 502] on div "[PERSON_NAME], [EMAIL_ADDRESS][DOMAIN_NAME]" at bounding box center [399, 495] width 162 height 20
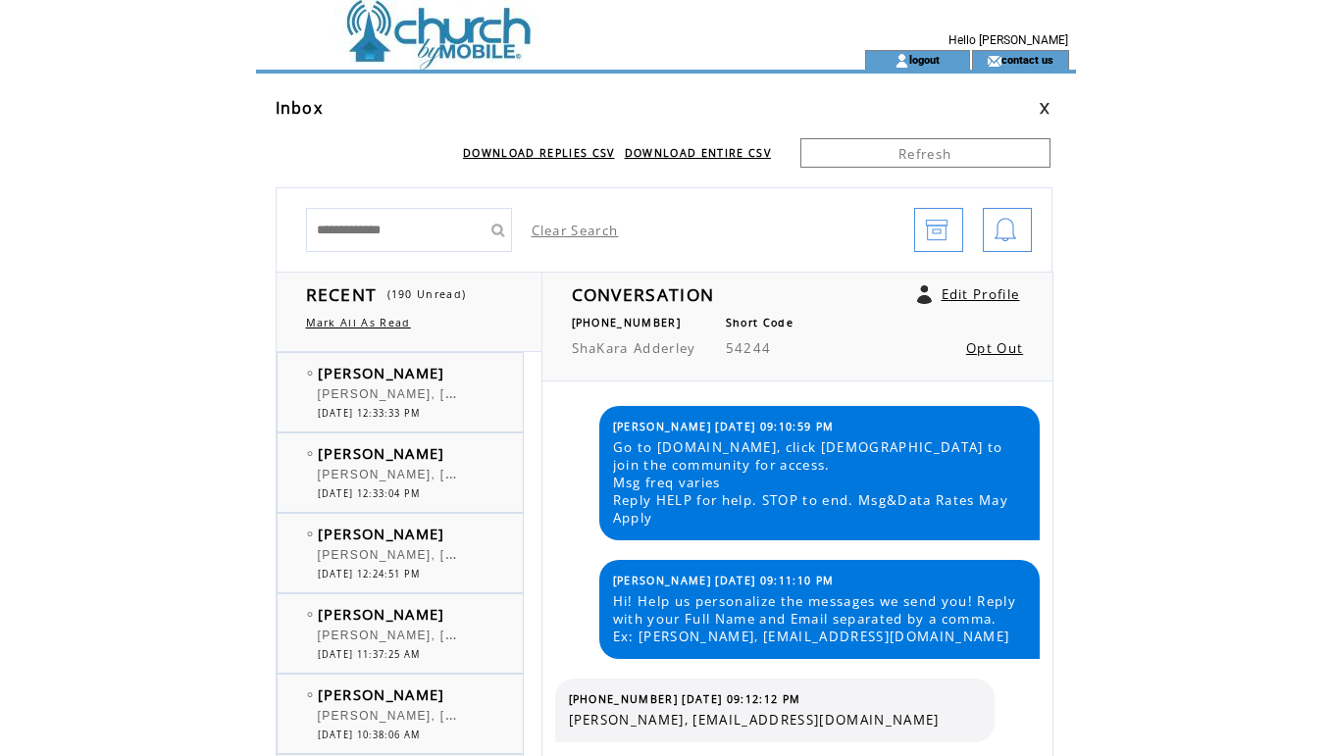
scroll to position [5079, 0]
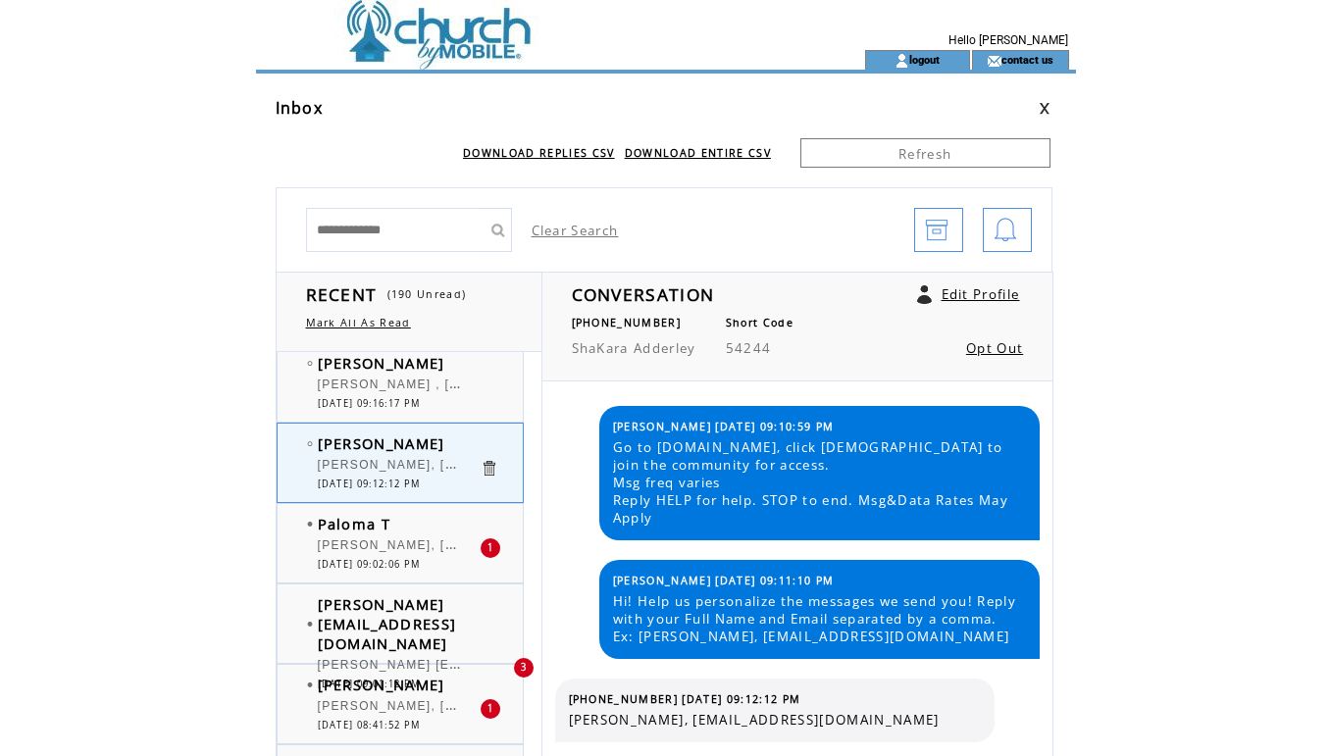
click at [391, 552] on div "[PERSON_NAME], [EMAIL_ADDRESS][DOMAIN_NAME]" at bounding box center [399, 549] width 162 height 20
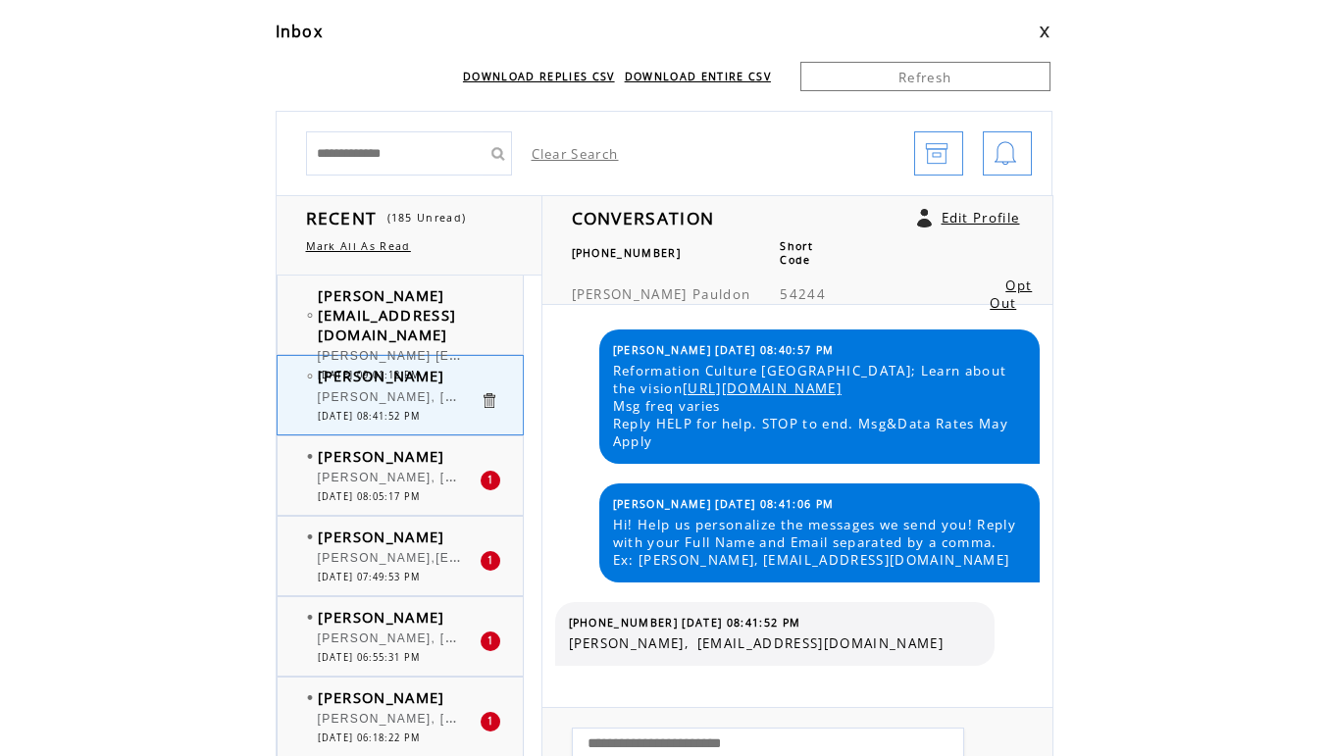
scroll to position [94, 0]
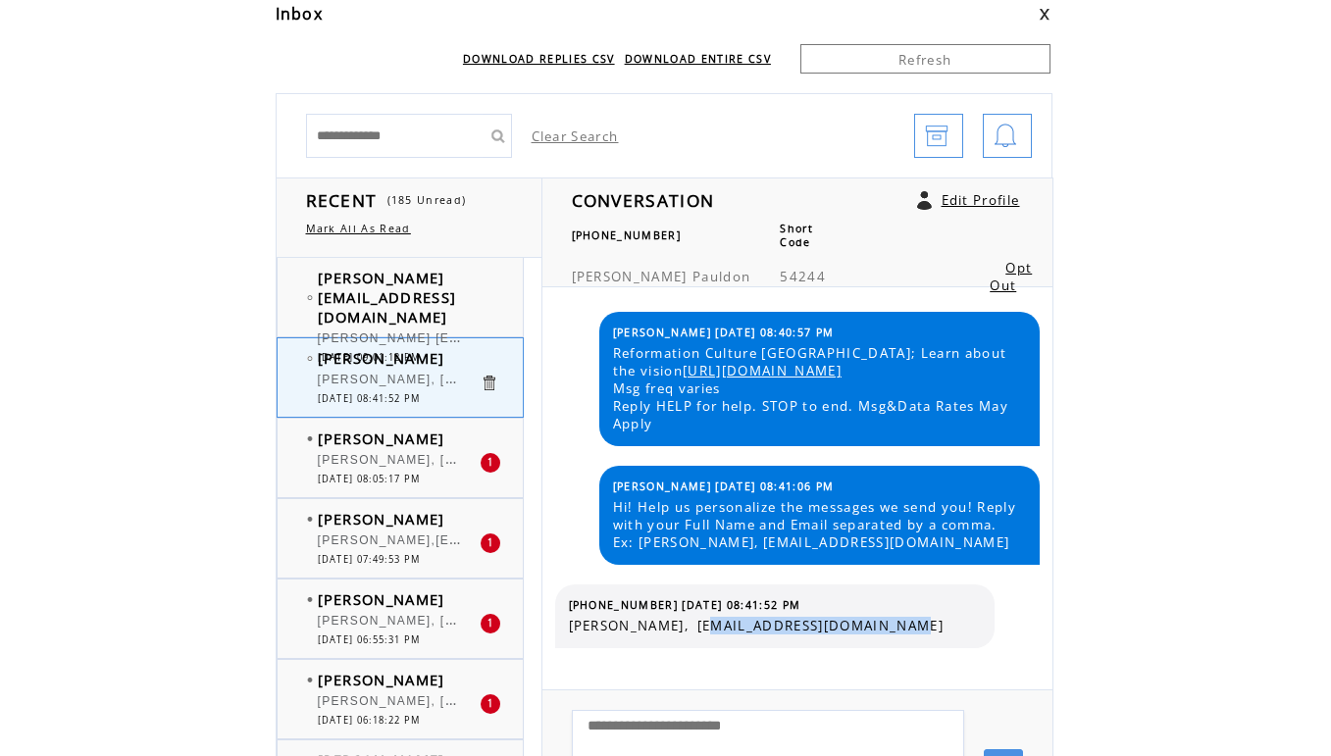
drag, startPoint x: 696, startPoint y: 629, endPoint x: 932, endPoint y: 619, distance: 236.7
click at [932, 619] on span "[PERSON_NAME], [EMAIL_ADDRESS][DOMAIN_NAME]" at bounding box center [775, 626] width 412 height 18
copy span "juanitapauldon@gmail.com"
drag, startPoint x: 656, startPoint y: 605, endPoint x: 569, endPoint y: 605, distance: 87.3
click at [569, 605] on span "(847) 909-0401 08/17/2025 08:41:52 PM" at bounding box center [685, 606] width 233 height 14
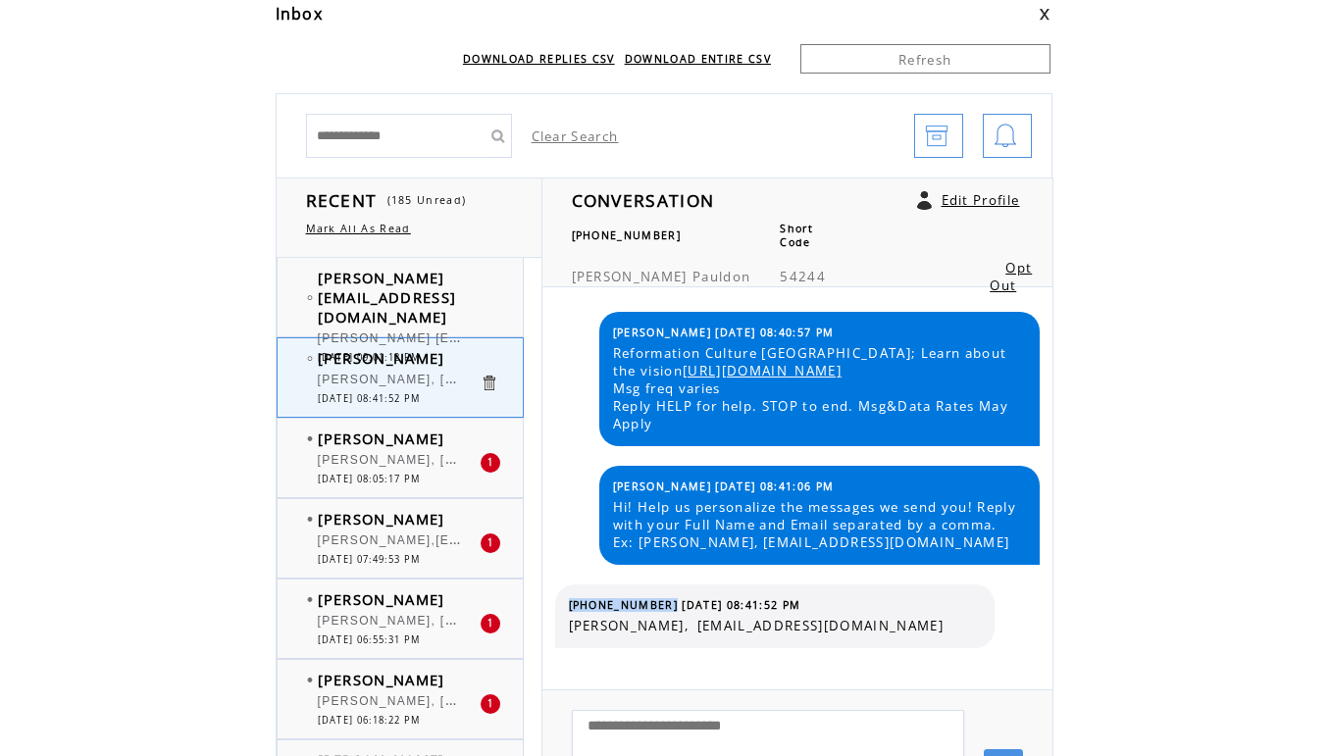
copy span "(847) 909-0401"
click at [415, 423] on div "Rosalind Lucas Rosalind Lucas, rlucas0206@gmail.com 1 08/17/2025 08:05:17 PM" at bounding box center [420, 458] width 285 height 78
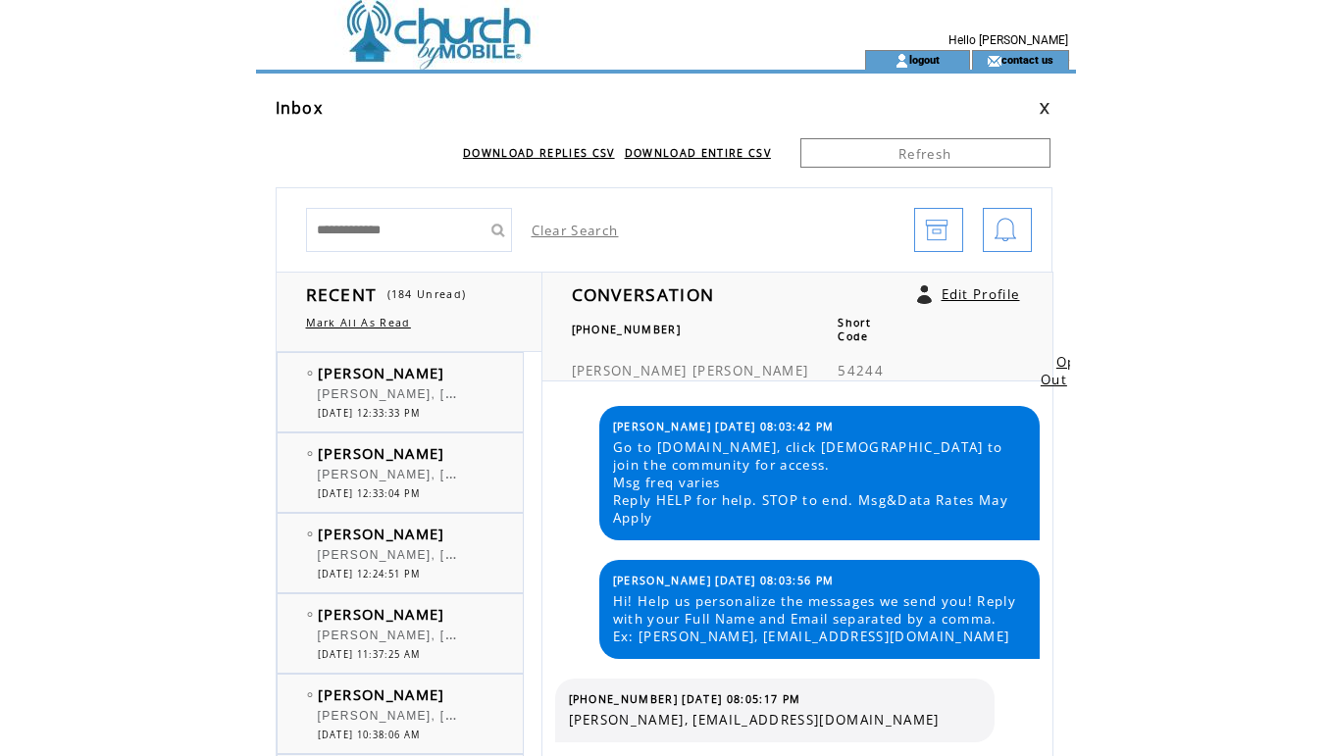
scroll to position [5397, 0]
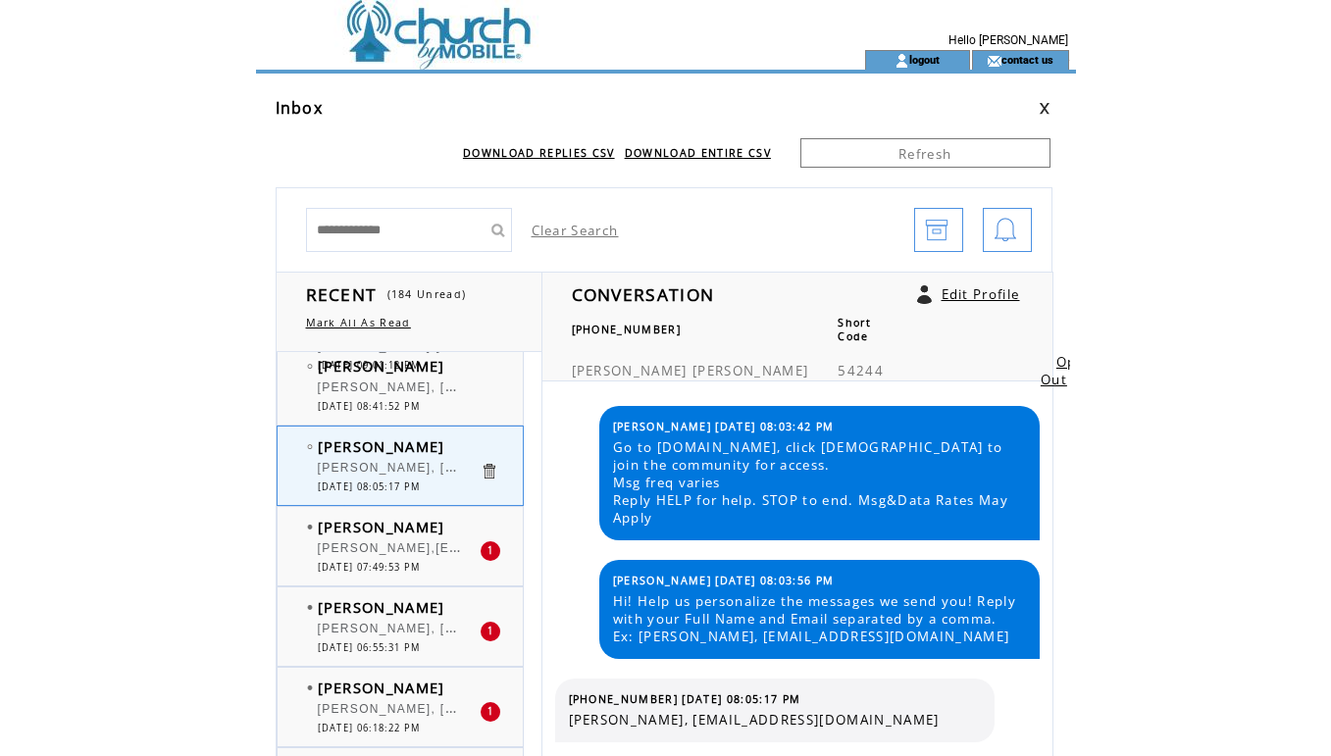
click at [387, 458] on div at bounding box center [399, 458] width 162 height 5
click at [386, 553] on span "[PERSON_NAME],[EMAIL_ADDRESS][DOMAIN_NAME]" at bounding box center [495, 547] width 354 height 20
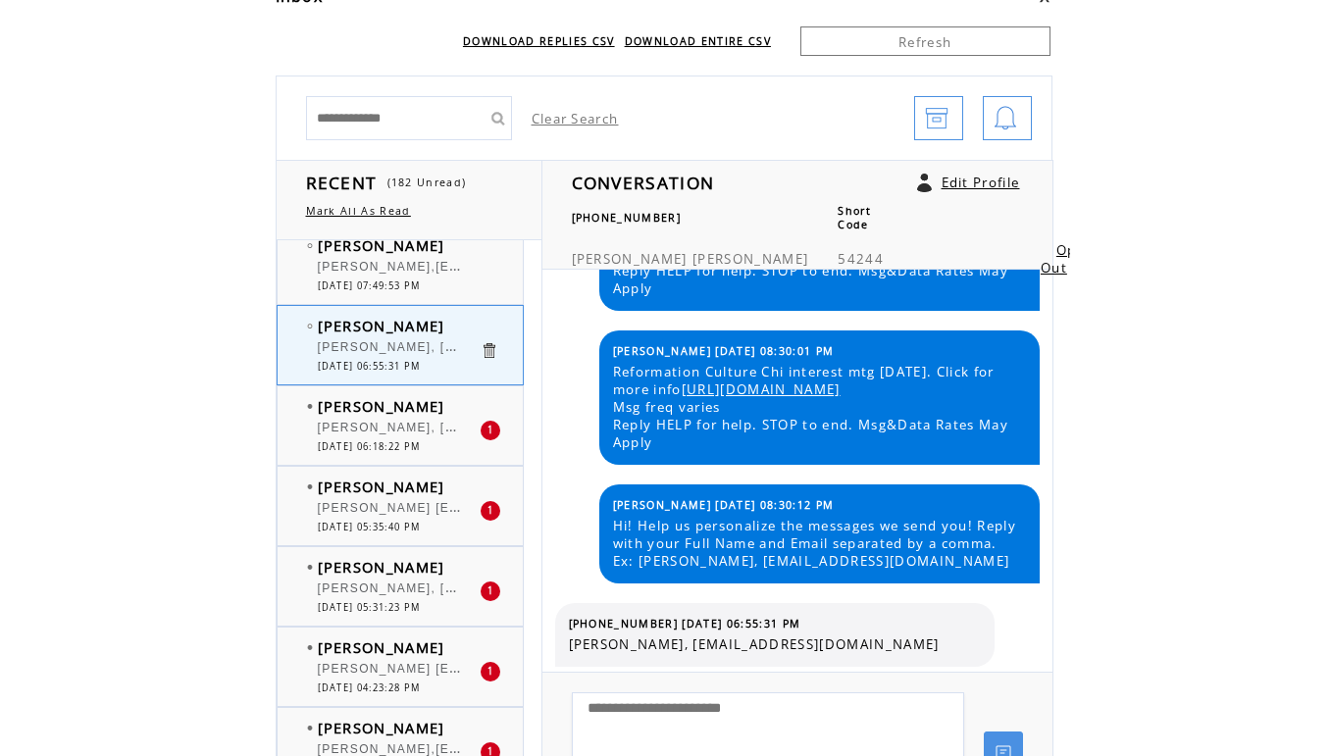
scroll to position [132, 0]
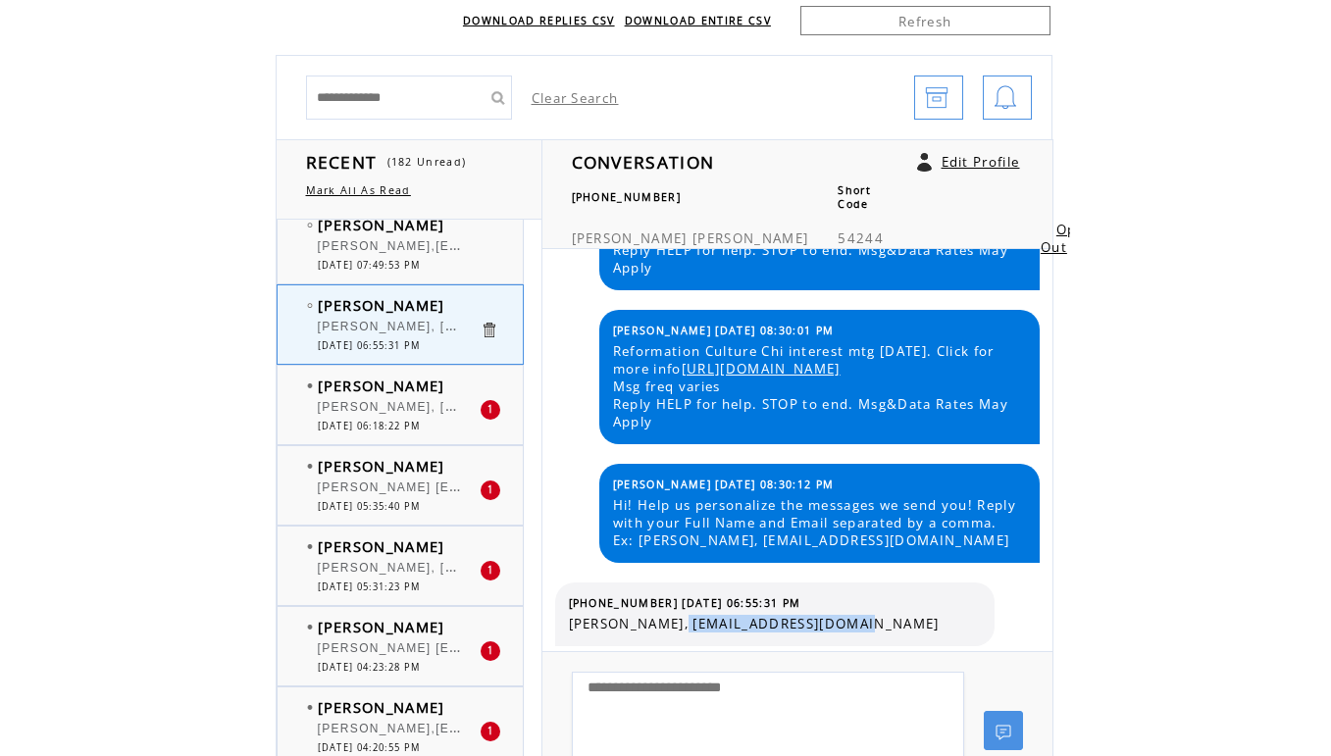
drag, startPoint x: 677, startPoint y: 624, endPoint x: 872, endPoint y: 620, distance: 195.3
click at [872, 620] on span "[PERSON_NAME], [EMAIL_ADDRESS][DOMAIN_NAME]" at bounding box center [775, 624] width 412 height 18
copy span "s.ingramsun3@gmail.com"
drag, startPoint x: 657, startPoint y: 602, endPoint x: 564, endPoint y: 600, distance: 93.3
click at [564, 600] on table "(224) 421-2122 08/17/2025 06:55:31 PM Sonya Ingram, s.ingramsun3@gmail.com" at bounding box center [775, 615] width 422 height 46
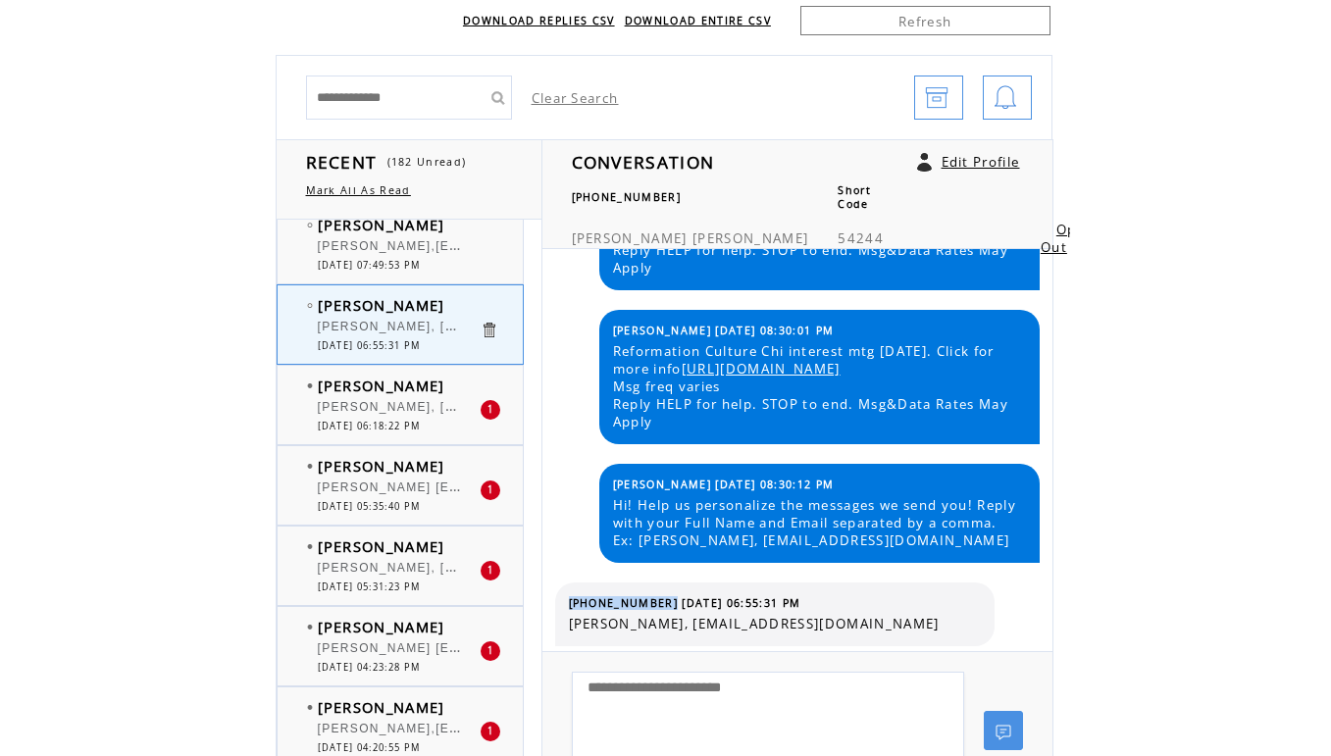
copy span "(224) 421-2122"
click at [327, 397] on div at bounding box center [399, 397] width 162 height 5
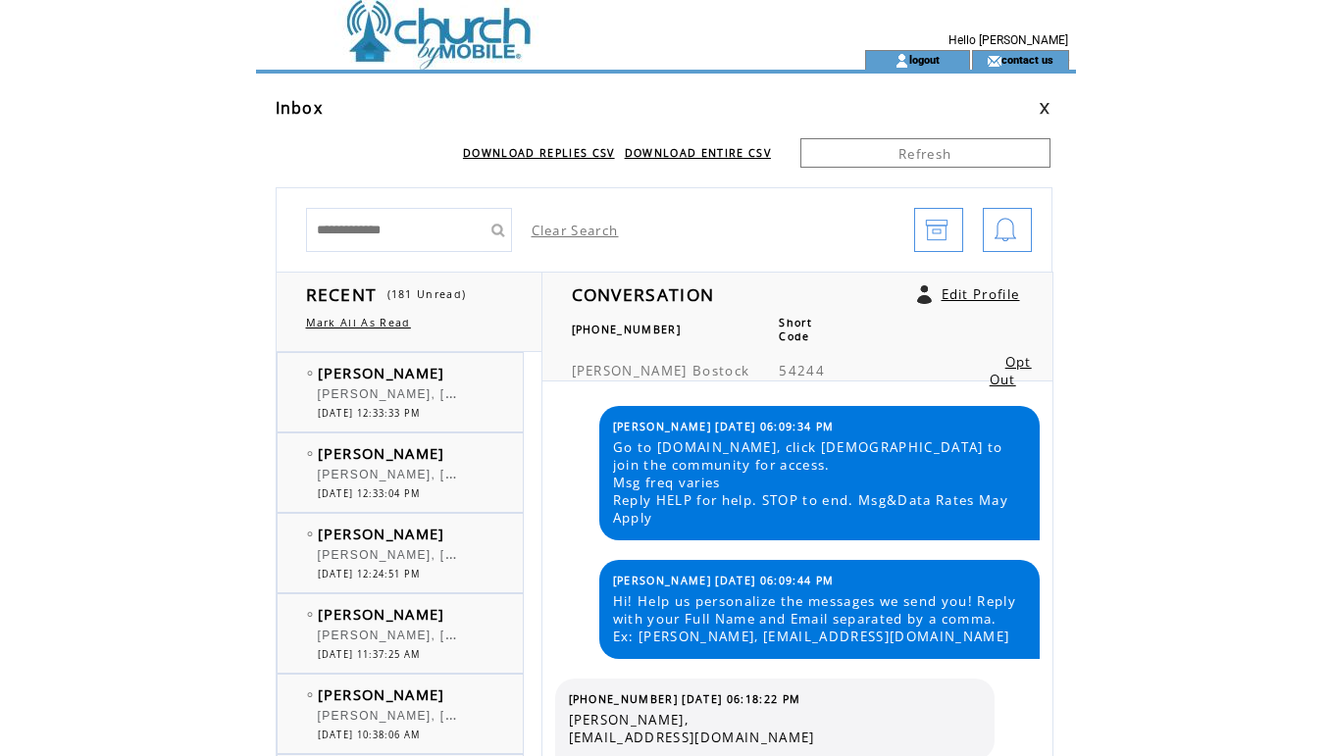
scroll to position [5567, 0]
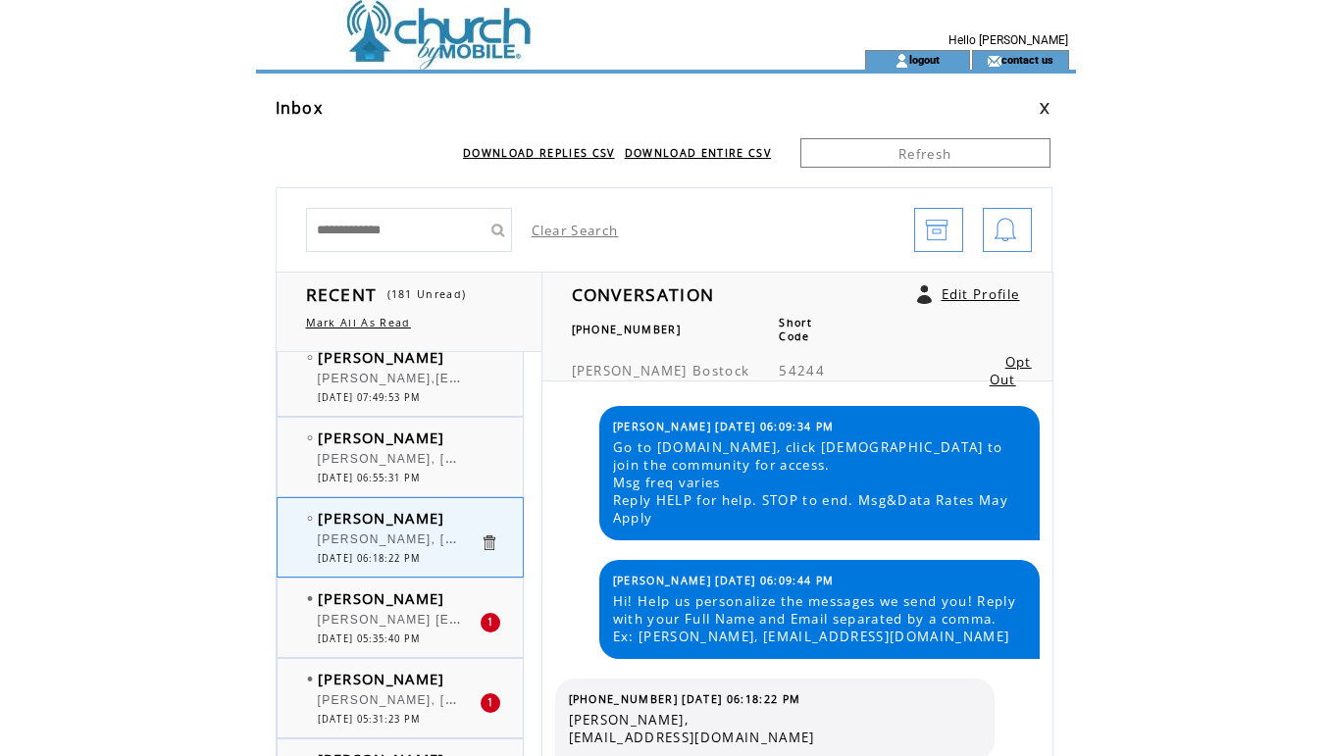
click at [348, 589] on span "[PERSON_NAME]" at bounding box center [382, 599] width 128 height 20
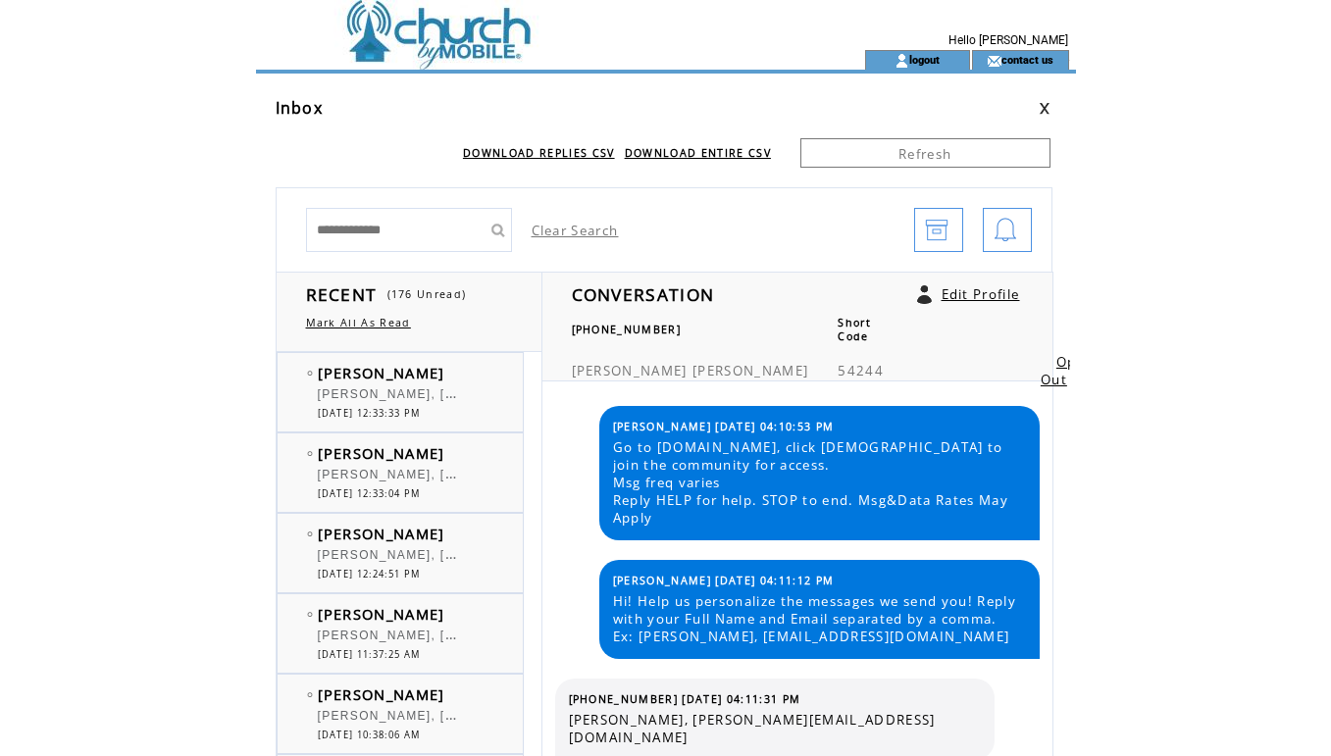
scroll to position [6022, 0]
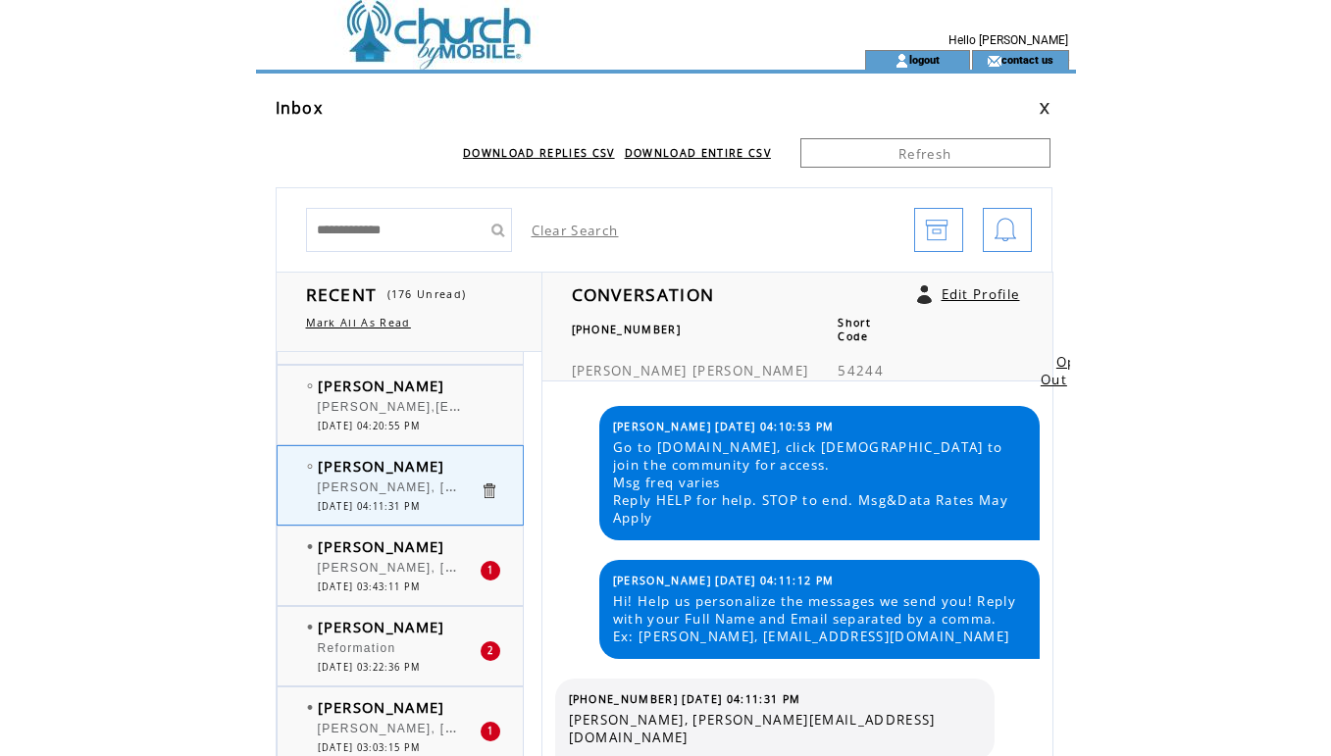
click at [384, 564] on span "[PERSON_NAME], [EMAIL_ADDRESS][DOMAIN_NAME]" at bounding box center [497, 566] width 359 height 20
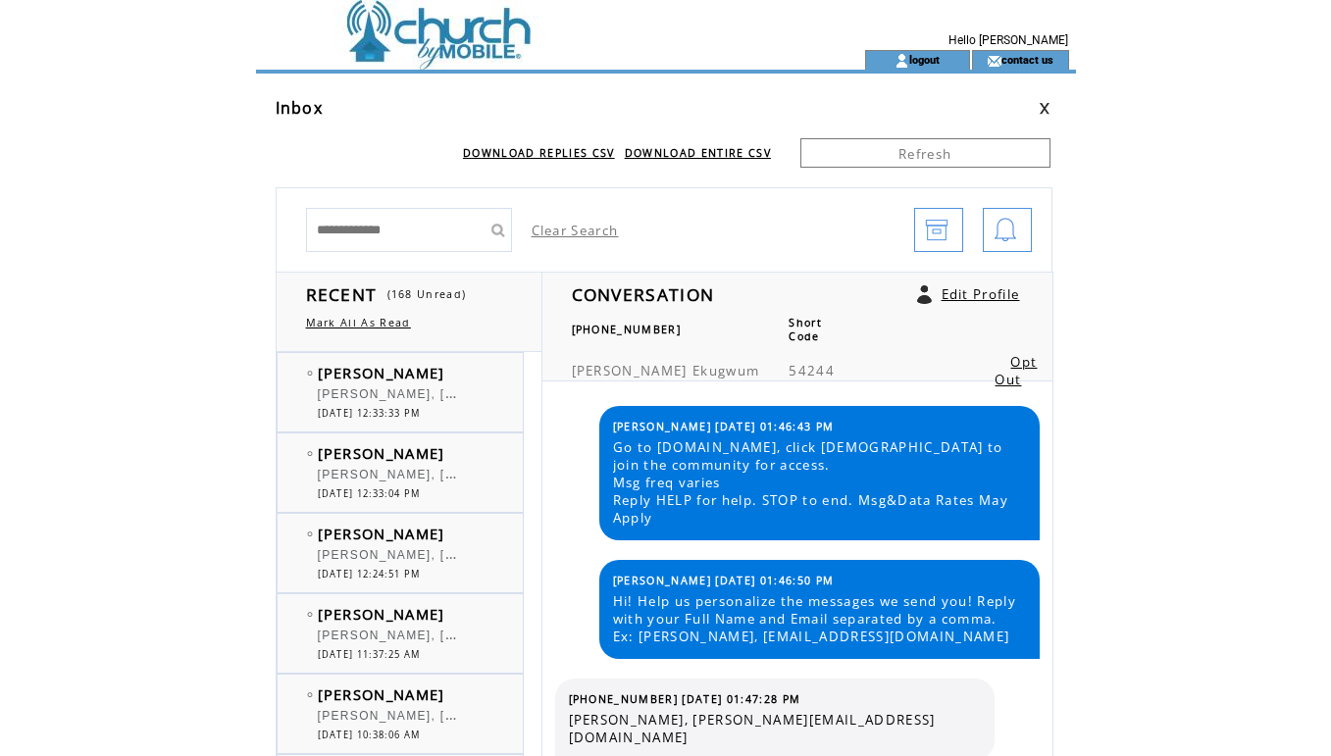
scroll to position [6658, 0]
